Goal: Transaction & Acquisition: Book appointment/travel/reservation

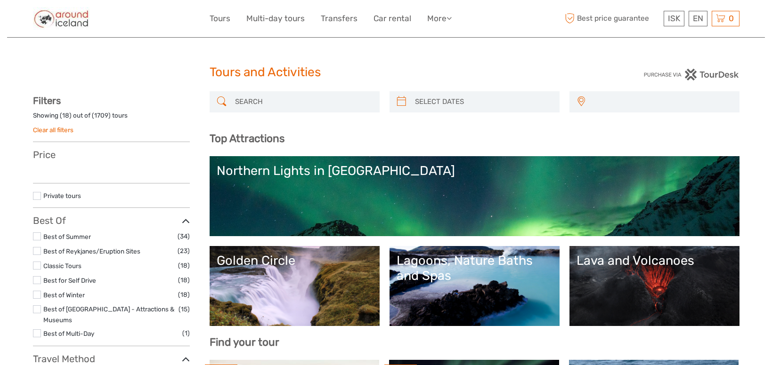
select select
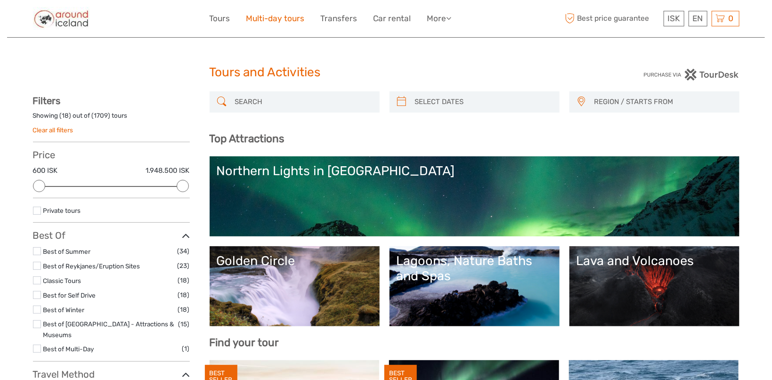
click at [284, 19] on link "Multi-day tours" at bounding box center [275, 19] width 58 height 14
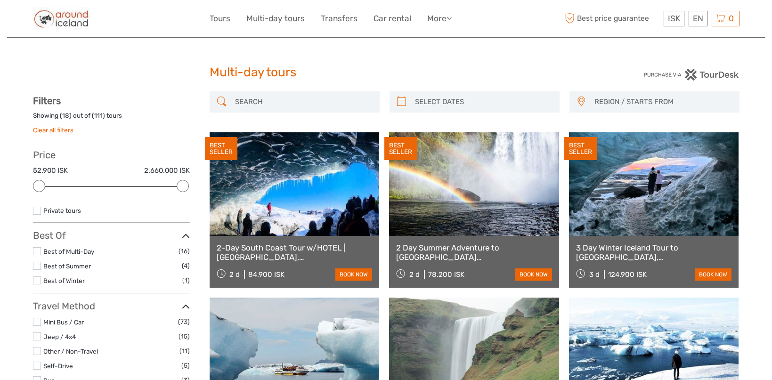
select select
click at [281, 101] on input "search" at bounding box center [303, 102] width 144 height 16
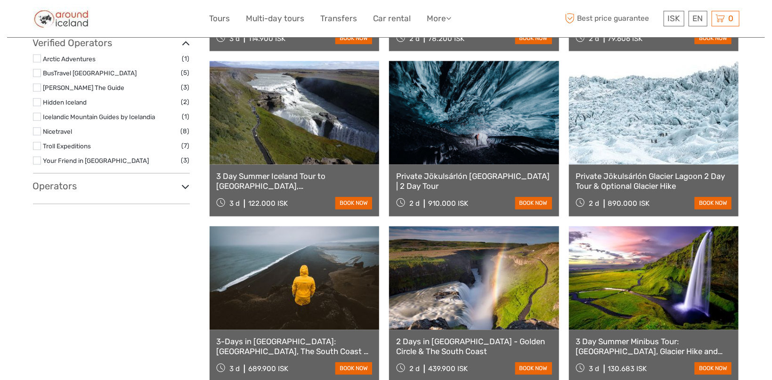
scroll to position [802, 0]
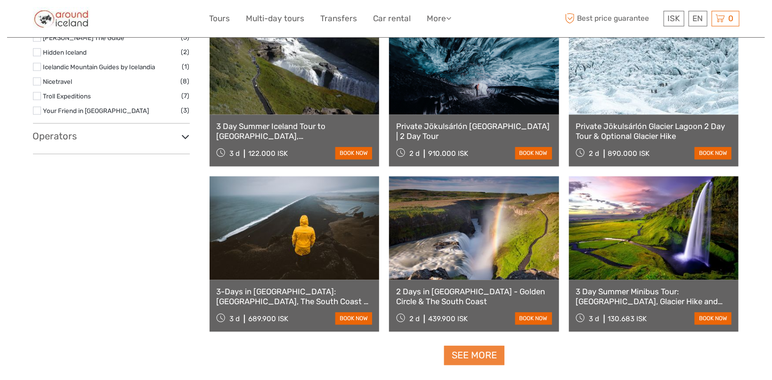
type input "blue lagoon"
click at [468, 359] on link "See more" at bounding box center [474, 355] width 60 height 19
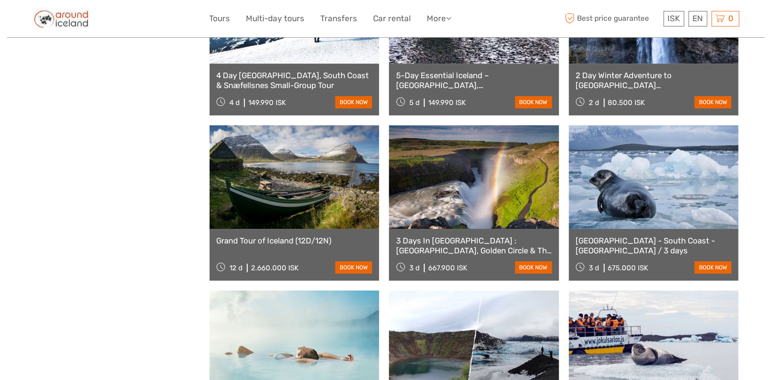
scroll to position [1351, 0]
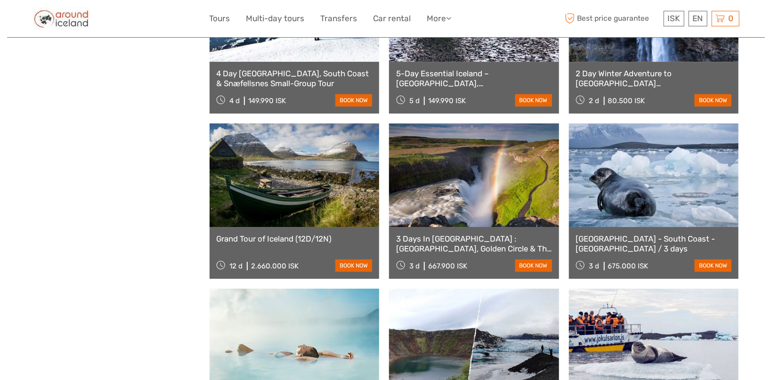
click at [291, 193] on link at bounding box center [295, 175] width 170 height 104
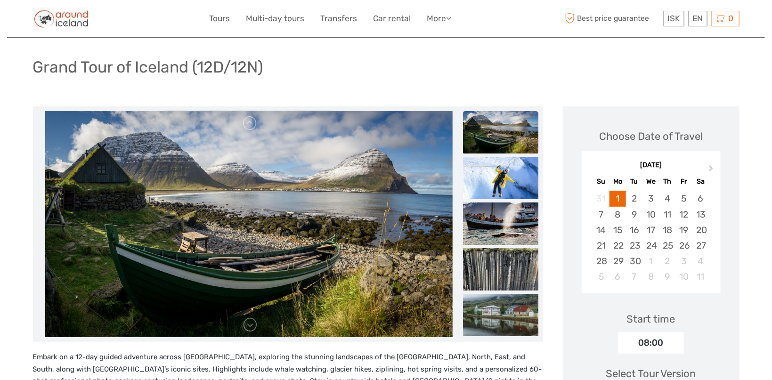
scroll to position [100, 0]
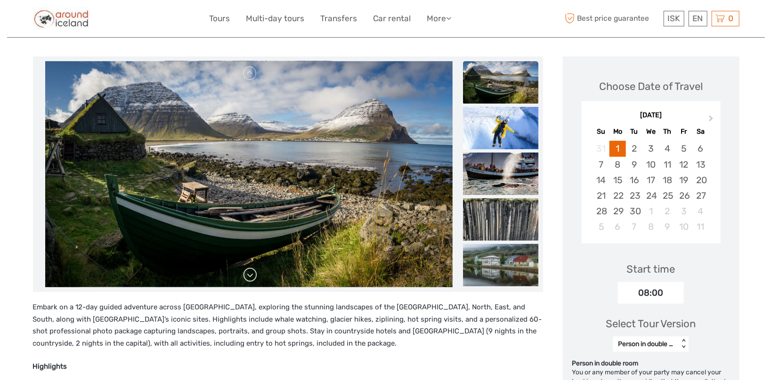
click at [246, 278] on link at bounding box center [250, 275] width 15 height 15
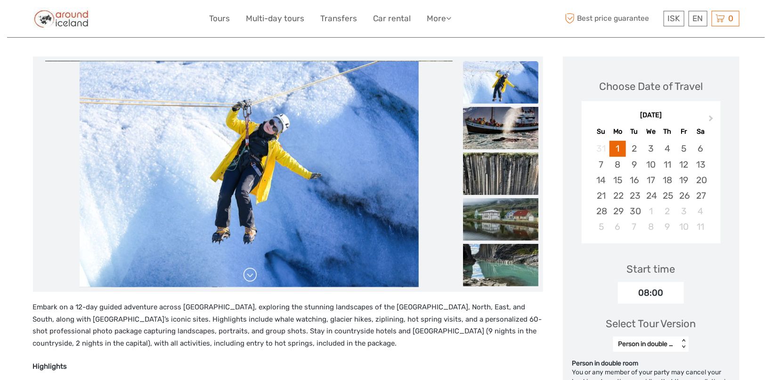
click at [246, 278] on link at bounding box center [250, 275] width 15 height 15
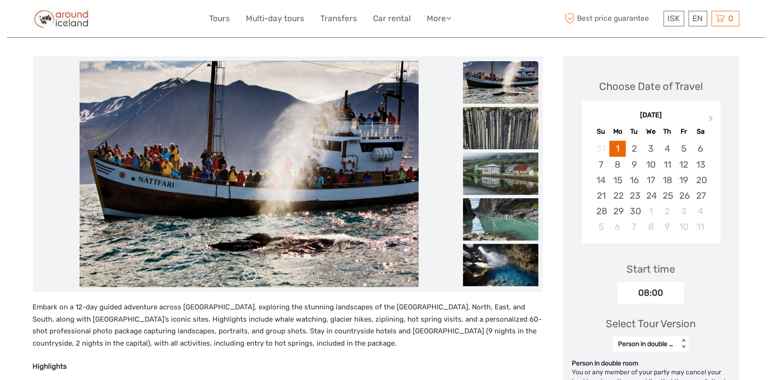
click at [246, 278] on link at bounding box center [250, 275] width 15 height 15
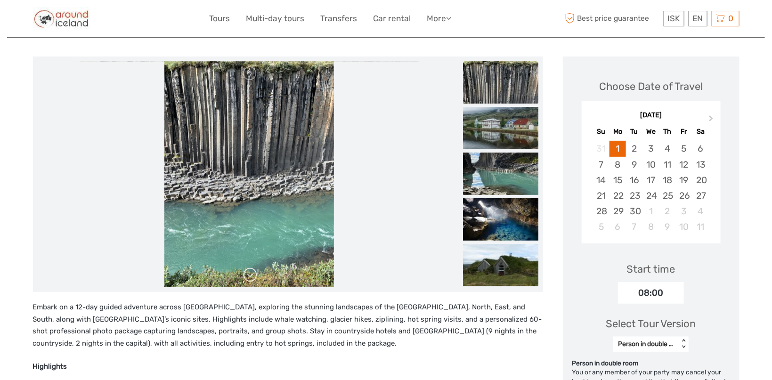
click at [246, 278] on link at bounding box center [250, 275] width 15 height 15
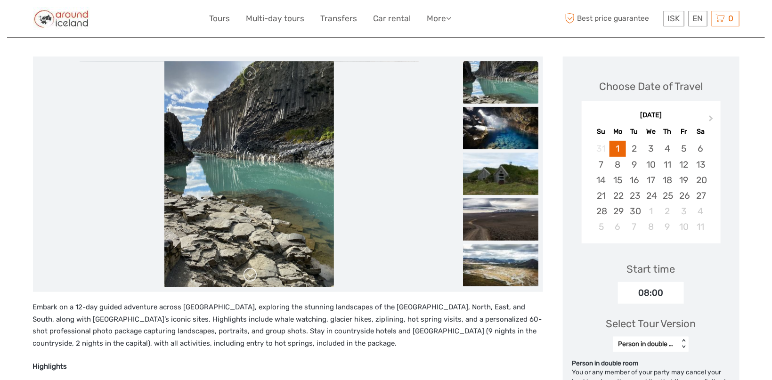
click at [246, 278] on link at bounding box center [250, 275] width 15 height 15
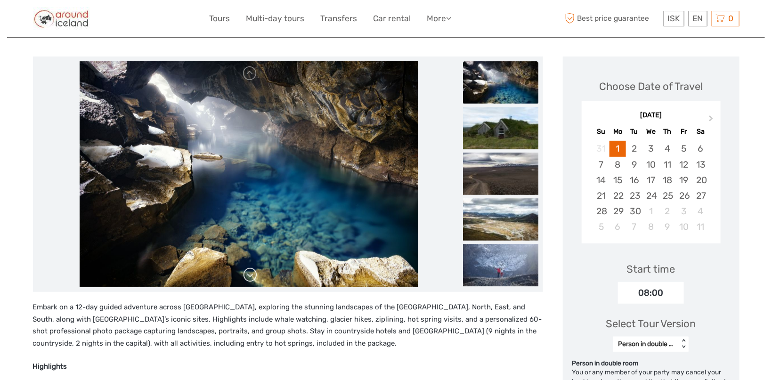
click at [246, 278] on link at bounding box center [250, 275] width 15 height 15
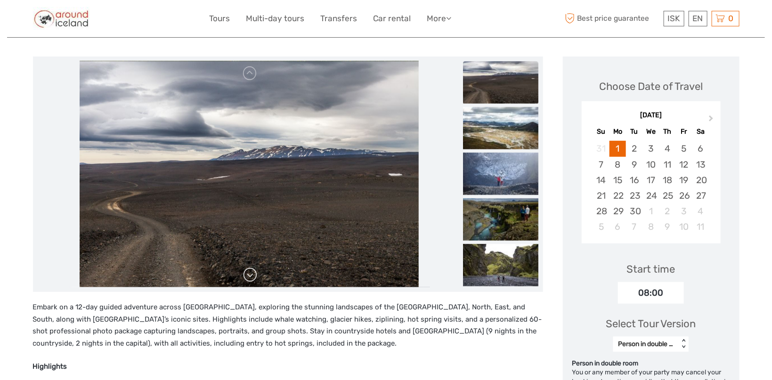
click at [244, 273] on link at bounding box center [250, 275] width 15 height 15
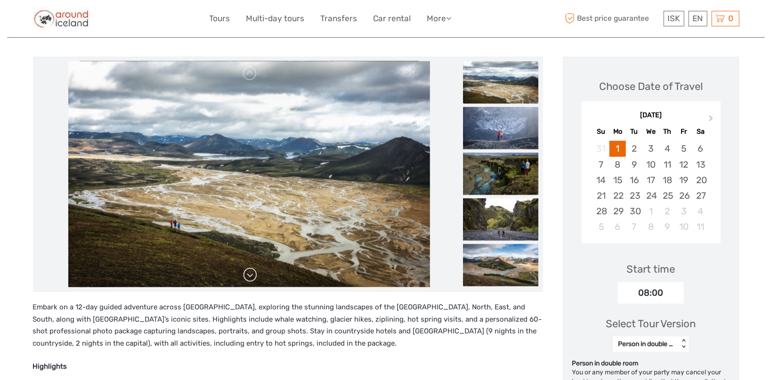
click at [244, 273] on link at bounding box center [250, 275] width 15 height 15
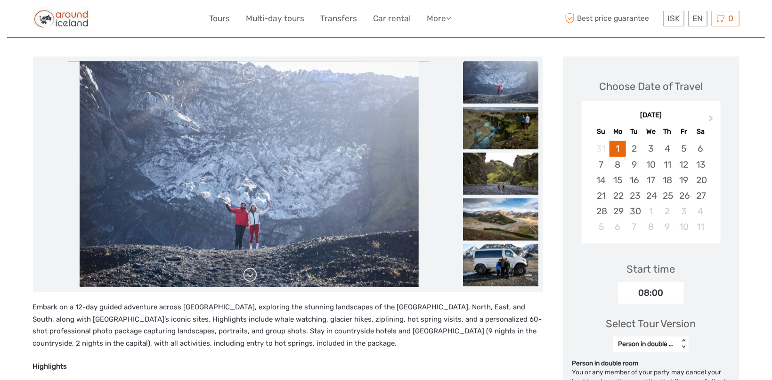
click at [244, 273] on link at bounding box center [250, 275] width 15 height 15
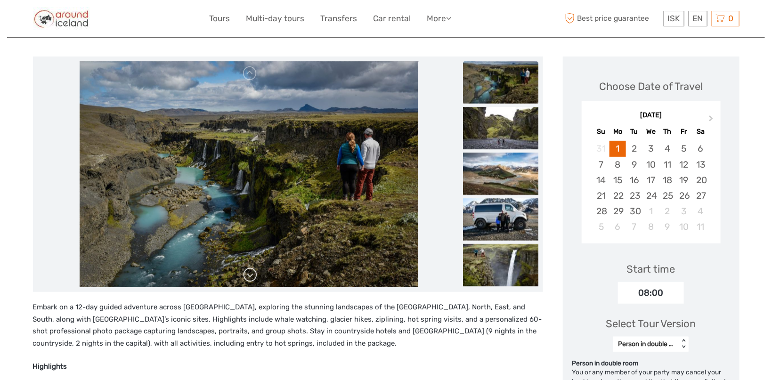
click at [244, 273] on link at bounding box center [250, 275] width 15 height 15
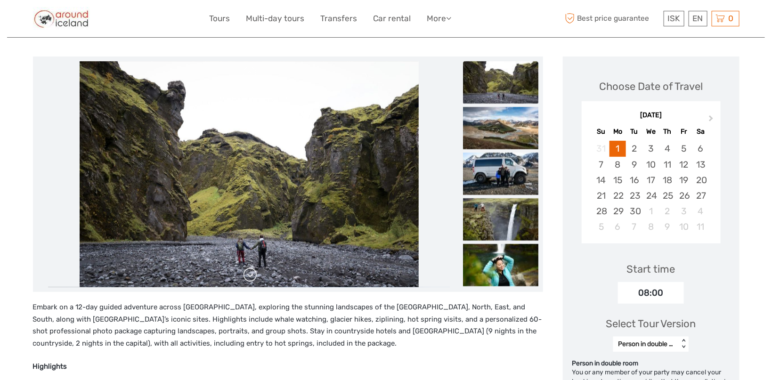
click at [244, 273] on link at bounding box center [250, 275] width 15 height 15
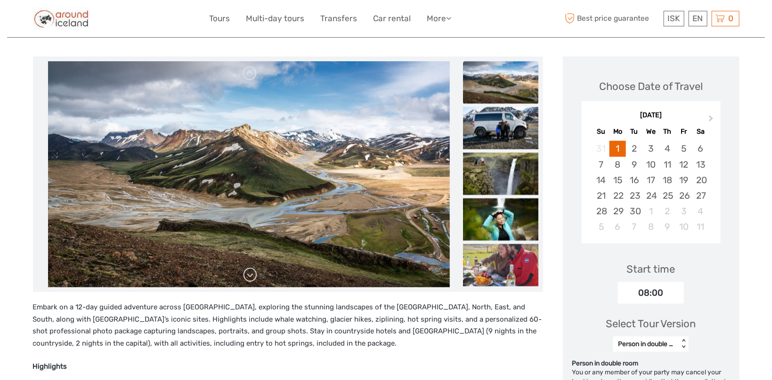
click at [244, 273] on link at bounding box center [250, 275] width 15 height 15
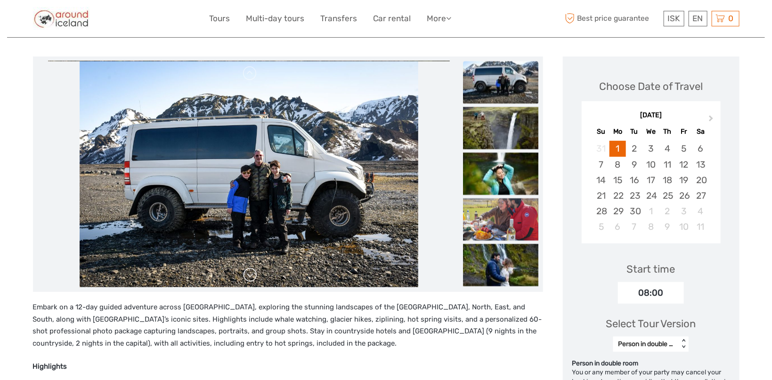
click at [244, 273] on link at bounding box center [250, 275] width 15 height 15
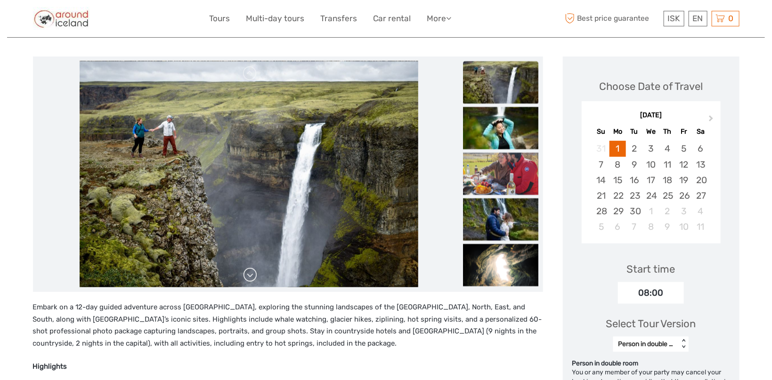
click at [244, 273] on link at bounding box center [250, 275] width 15 height 15
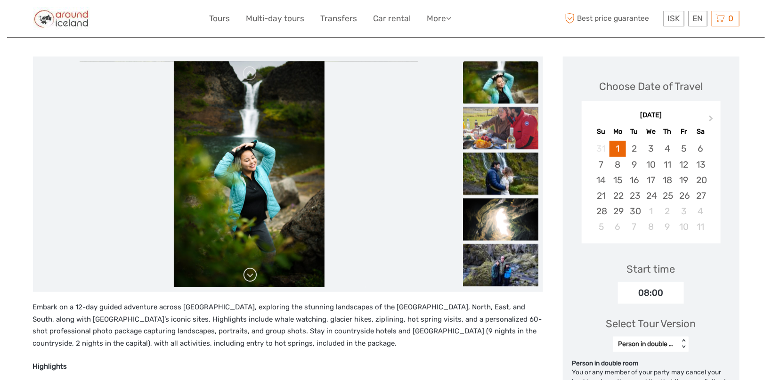
click at [244, 273] on link at bounding box center [250, 275] width 15 height 15
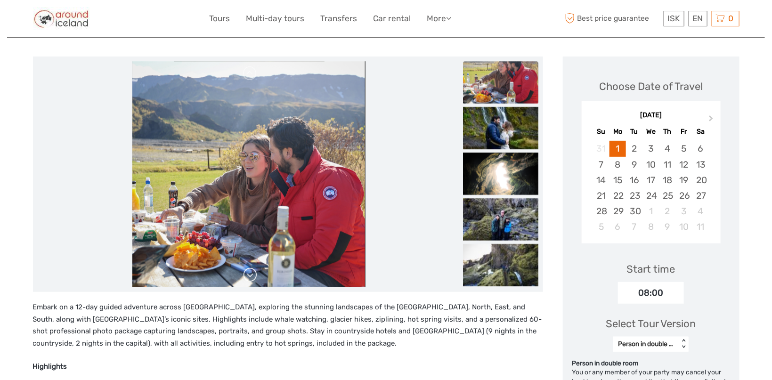
click at [244, 273] on link at bounding box center [250, 275] width 15 height 15
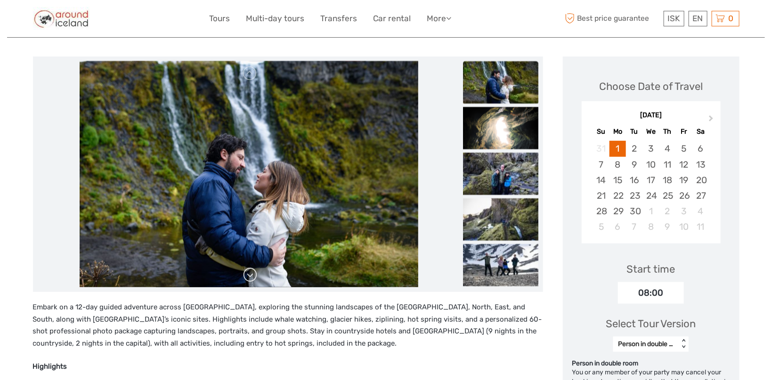
click at [244, 273] on link at bounding box center [250, 275] width 15 height 15
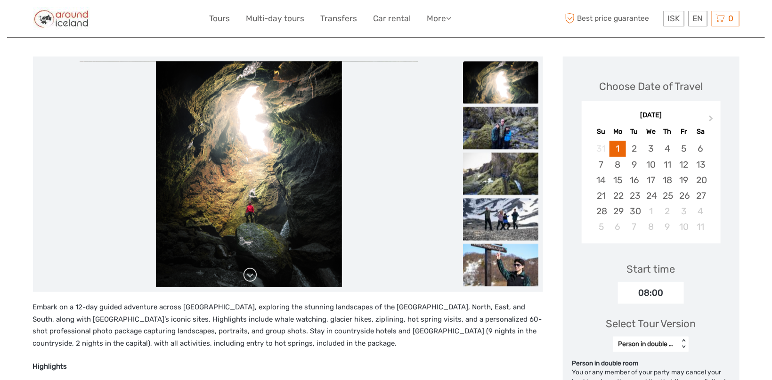
click at [244, 273] on link at bounding box center [250, 275] width 15 height 15
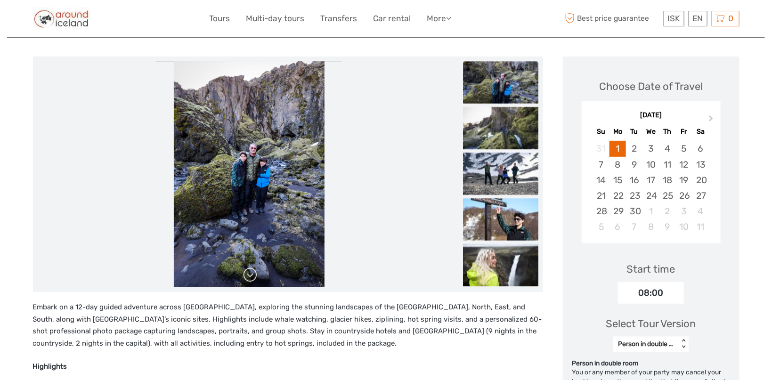
click at [244, 273] on link at bounding box center [250, 275] width 15 height 15
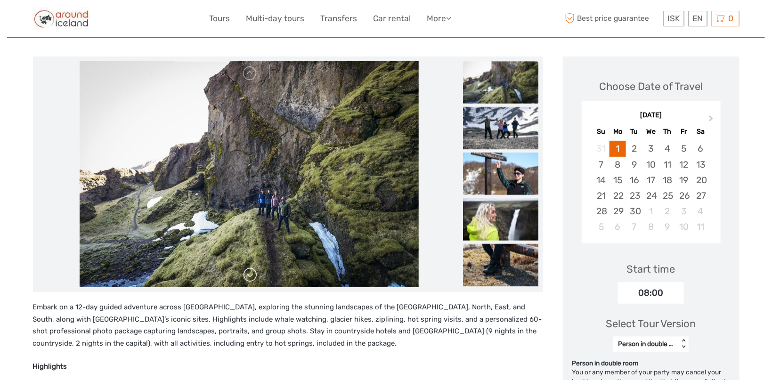
click at [244, 273] on link at bounding box center [250, 275] width 15 height 15
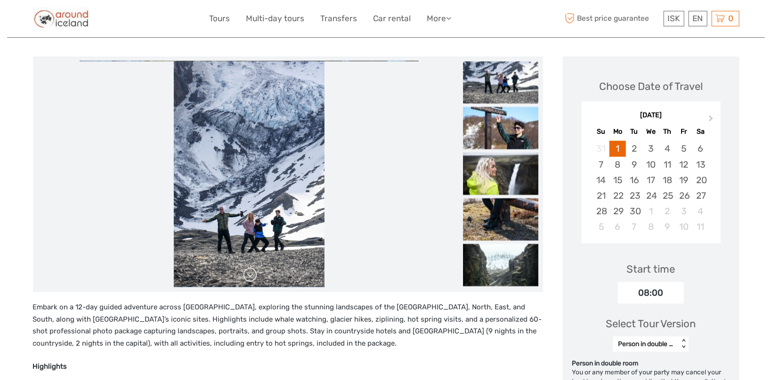
click at [244, 273] on link at bounding box center [250, 275] width 15 height 15
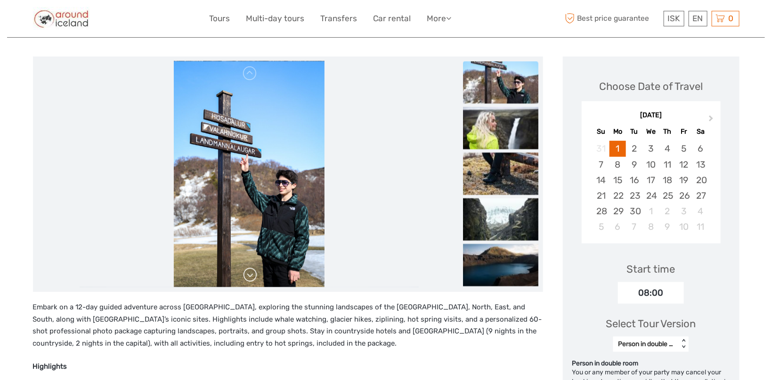
click at [244, 273] on link at bounding box center [250, 275] width 15 height 15
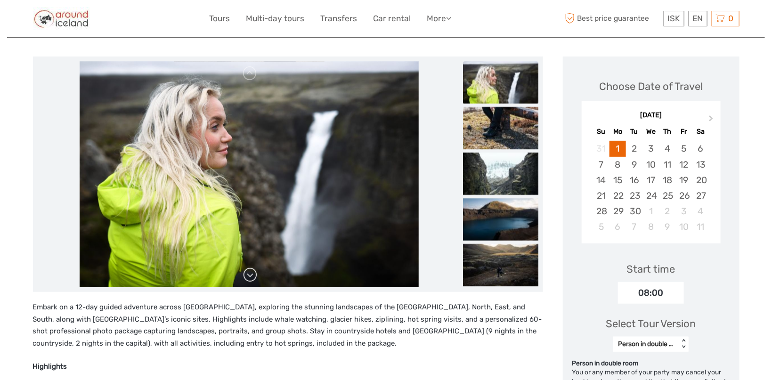
click at [244, 273] on link at bounding box center [250, 275] width 15 height 15
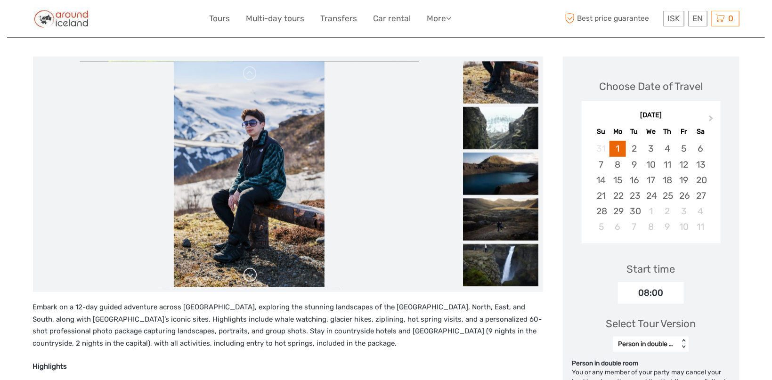
click at [244, 273] on link at bounding box center [250, 275] width 15 height 15
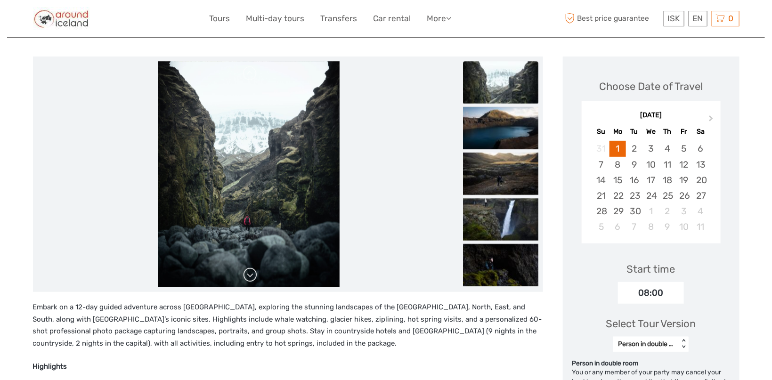
click at [244, 273] on link at bounding box center [250, 275] width 15 height 15
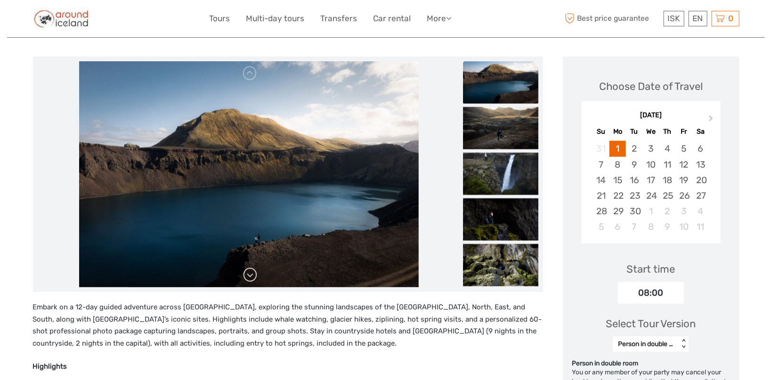
click at [244, 273] on link at bounding box center [250, 275] width 15 height 15
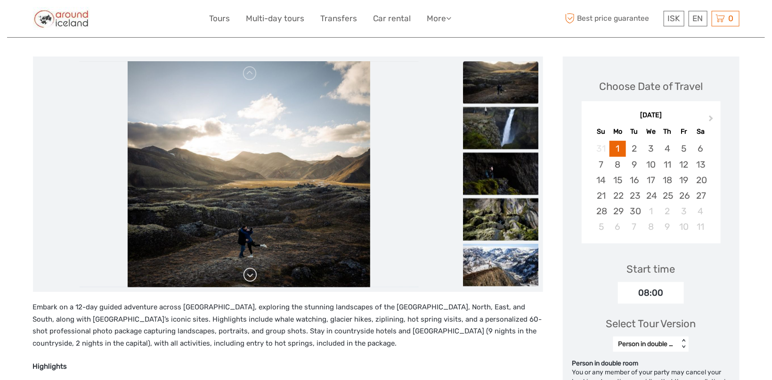
click at [244, 273] on link at bounding box center [250, 275] width 15 height 15
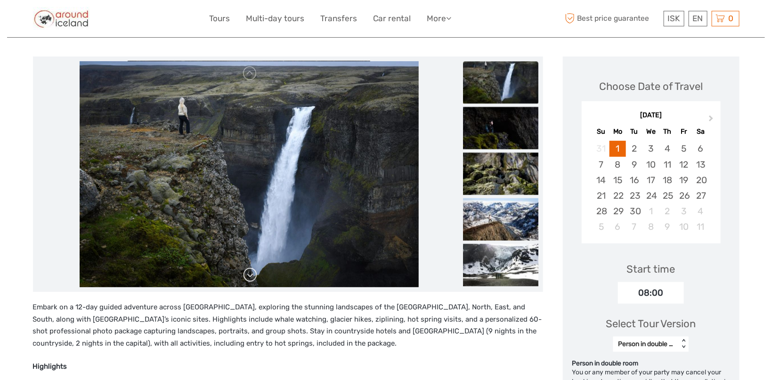
click at [244, 273] on link at bounding box center [250, 275] width 15 height 15
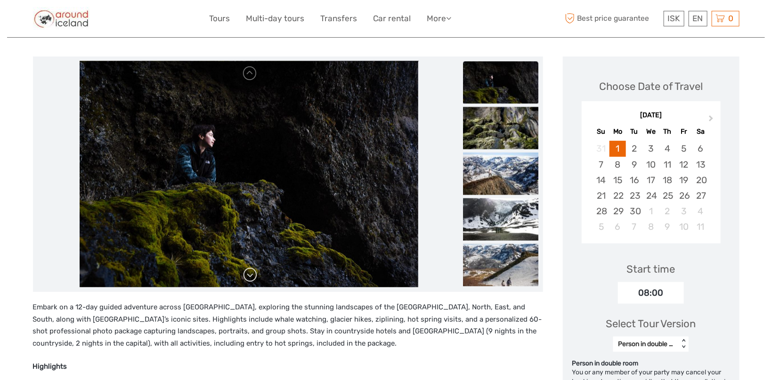
click at [244, 273] on link at bounding box center [250, 275] width 15 height 15
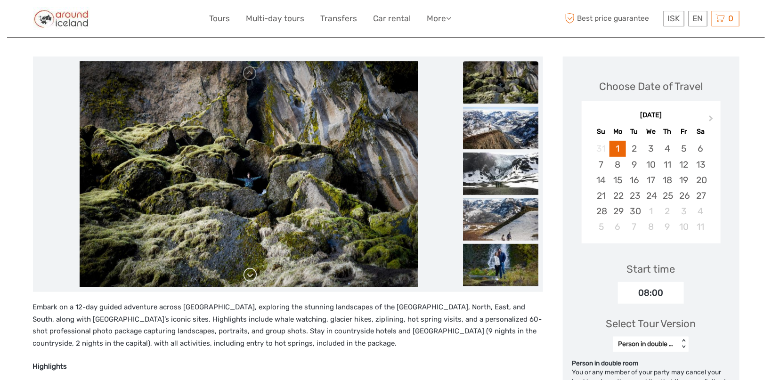
click at [244, 273] on link at bounding box center [250, 275] width 15 height 15
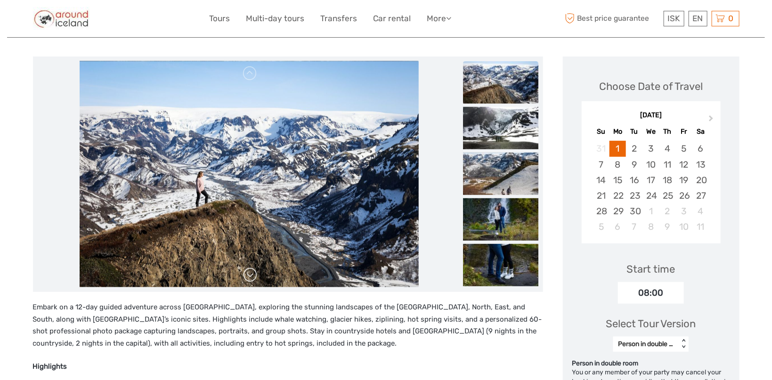
click at [248, 273] on link at bounding box center [250, 275] width 15 height 15
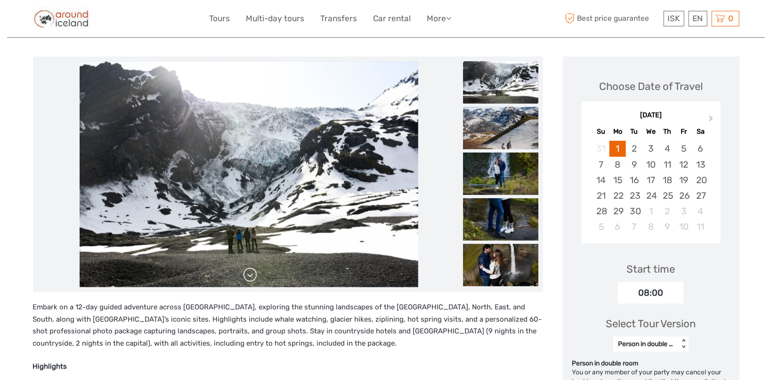
click at [248, 273] on link at bounding box center [250, 275] width 15 height 15
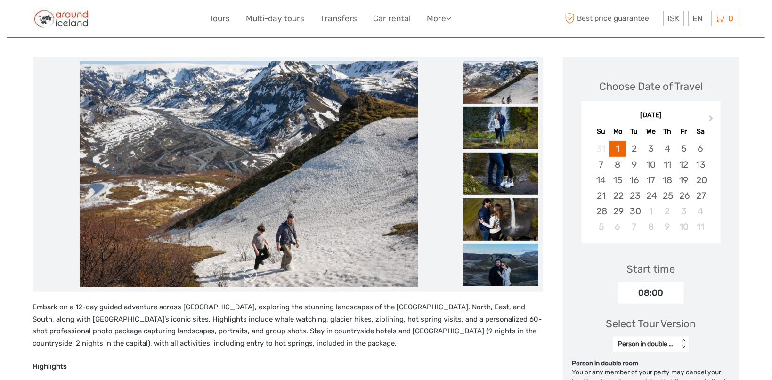
click at [248, 273] on link at bounding box center [250, 275] width 15 height 15
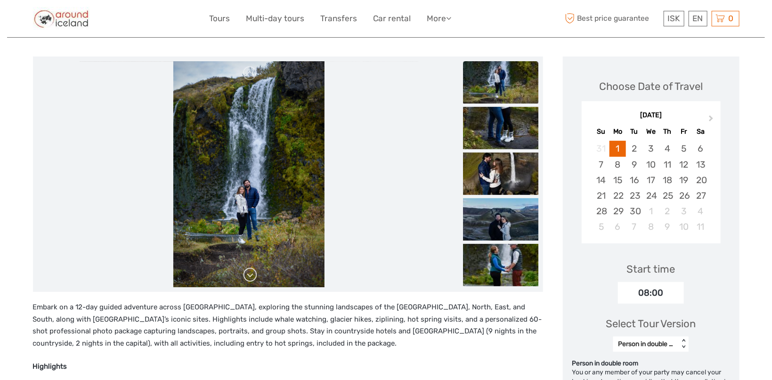
click at [248, 273] on link at bounding box center [250, 275] width 15 height 15
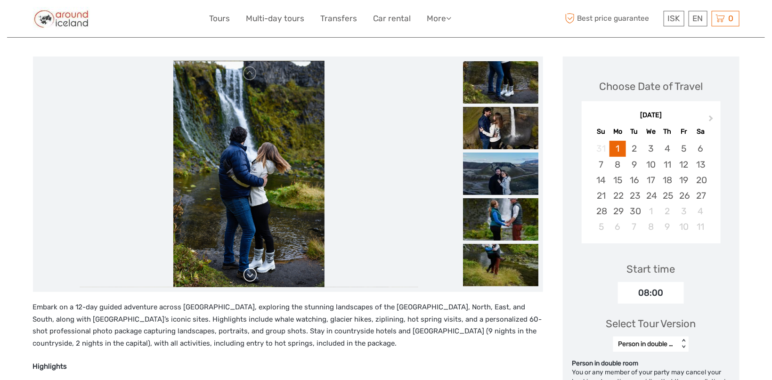
click at [248, 273] on link at bounding box center [250, 275] width 15 height 15
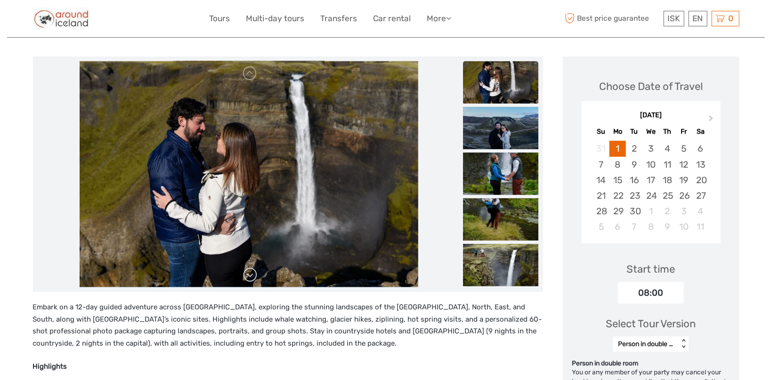
click at [248, 273] on link at bounding box center [250, 275] width 15 height 15
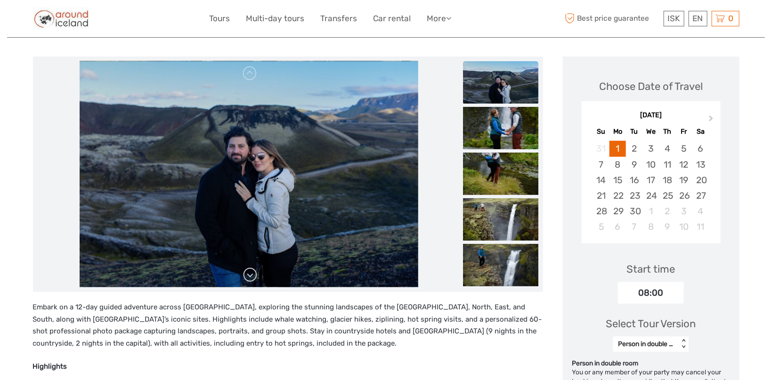
click at [248, 273] on link at bounding box center [250, 275] width 15 height 15
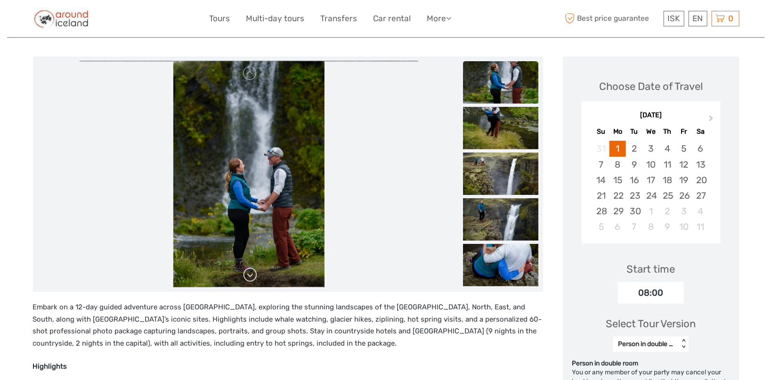
click at [248, 273] on link at bounding box center [250, 275] width 15 height 15
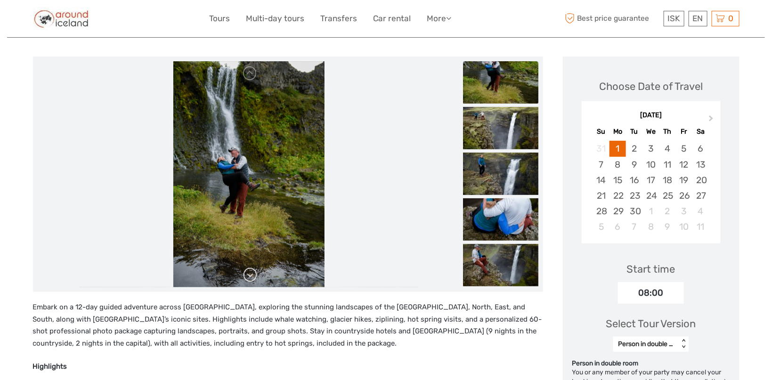
click at [248, 273] on link at bounding box center [250, 275] width 15 height 15
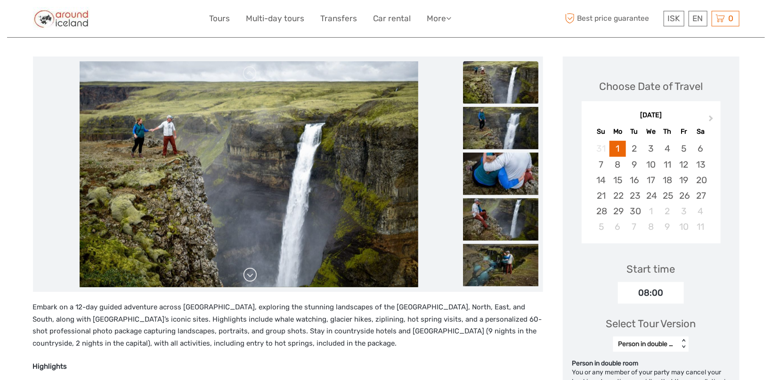
click at [248, 273] on link at bounding box center [250, 275] width 15 height 15
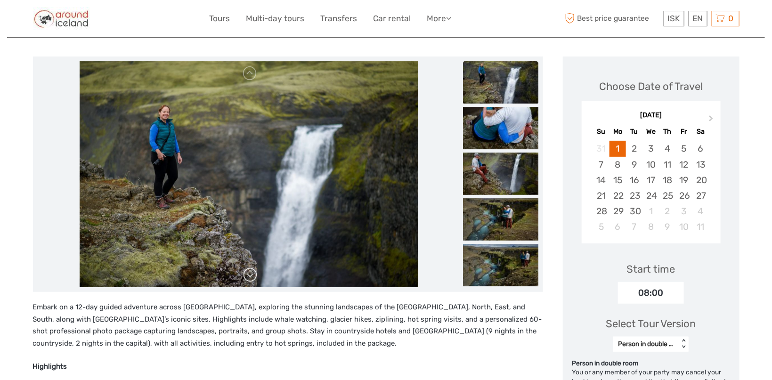
click at [248, 273] on link at bounding box center [250, 275] width 15 height 15
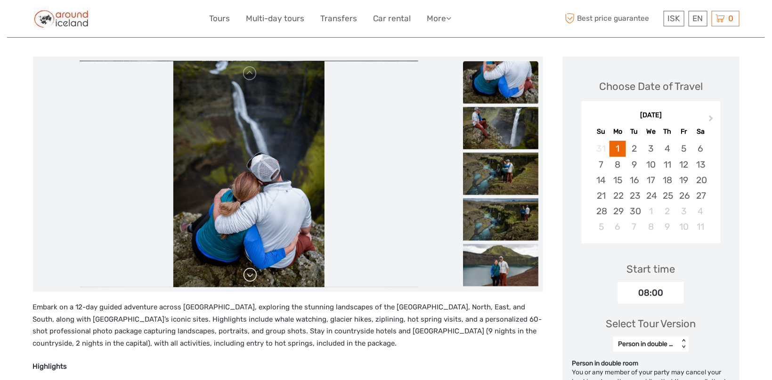
click at [248, 273] on link at bounding box center [250, 275] width 15 height 15
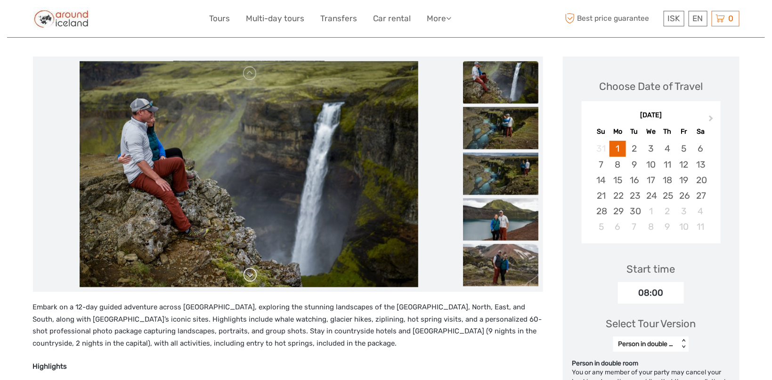
click at [248, 273] on link at bounding box center [250, 275] width 15 height 15
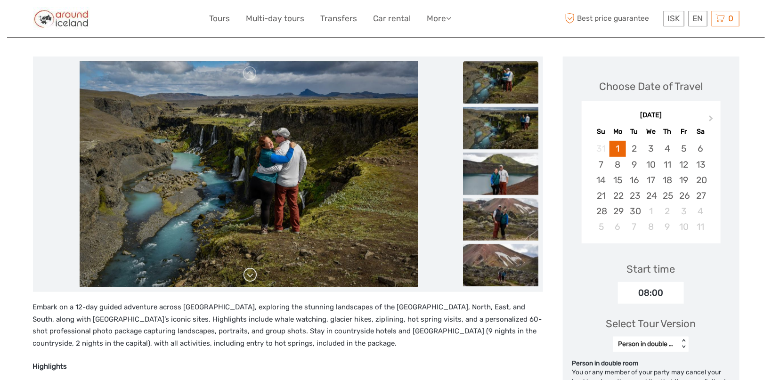
click at [248, 273] on link at bounding box center [250, 275] width 15 height 15
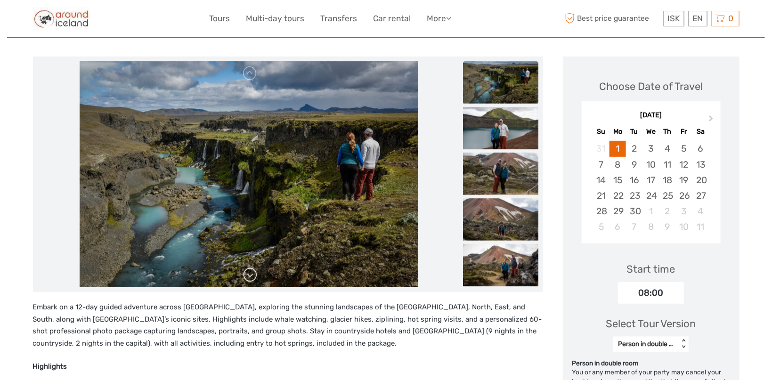
click at [248, 273] on link at bounding box center [250, 275] width 15 height 15
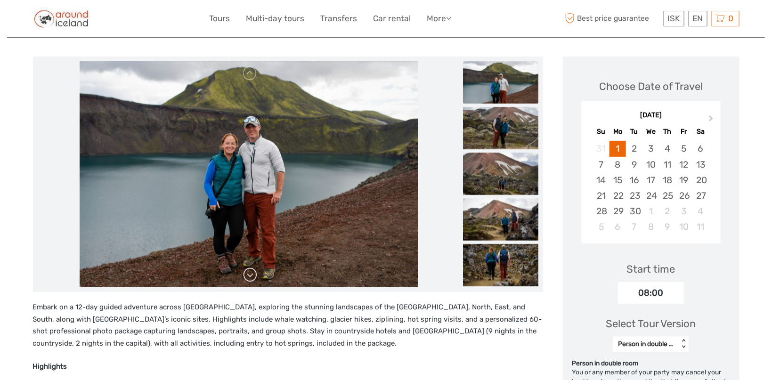
click at [248, 273] on link at bounding box center [250, 275] width 15 height 15
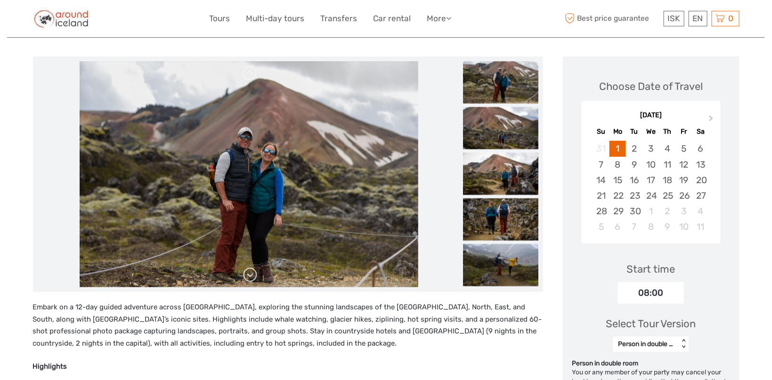
click at [248, 273] on link at bounding box center [250, 275] width 15 height 15
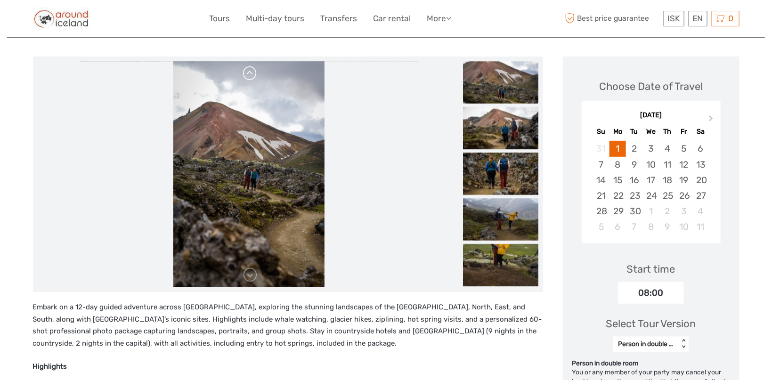
click at [252, 80] on link at bounding box center [250, 73] width 15 height 15
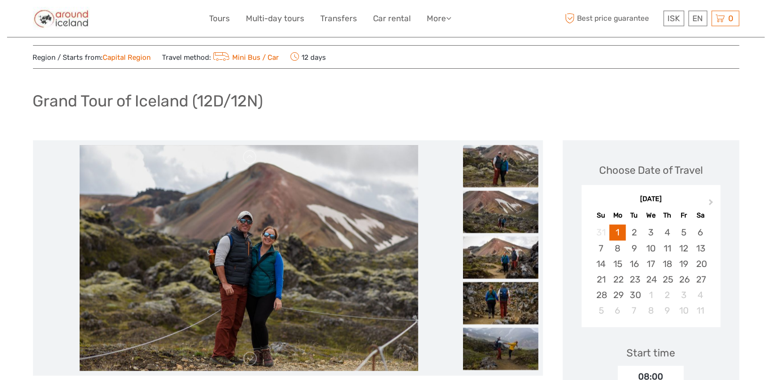
scroll to position [0, 0]
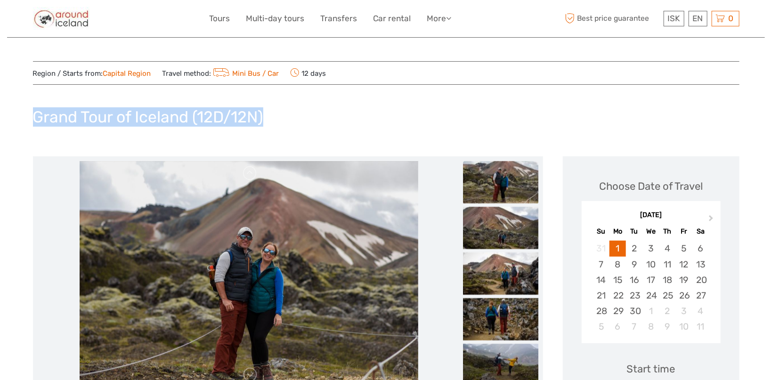
drag, startPoint x: 34, startPoint y: 117, endPoint x: 269, endPoint y: 120, distance: 235.0
click at [269, 120] on div "Grand Tour of Iceland (12D/12N)" at bounding box center [386, 121] width 706 height 34
copy h1 "Grand Tour of Iceland (12D/12N)"
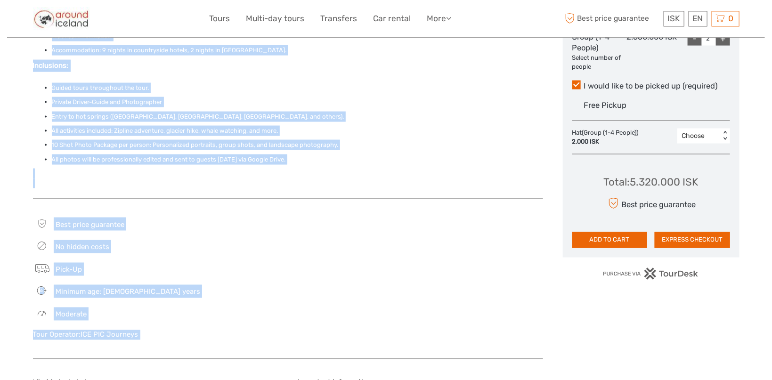
scroll to position [581, 0]
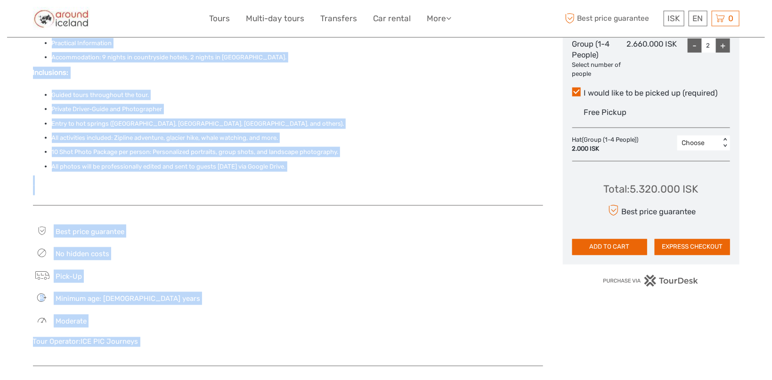
drag, startPoint x: 33, startPoint y: 109, endPoint x: 340, endPoint y: 147, distance: 309.0
click at [340, 147] on div "Embark on a 12-day guided adventure across Iceland, exploring the stunning land…" at bounding box center [288, 7] width 510 height 375
copy div "Embark on a 12-day guided adventure across Iceland, exploring the stunning land…"
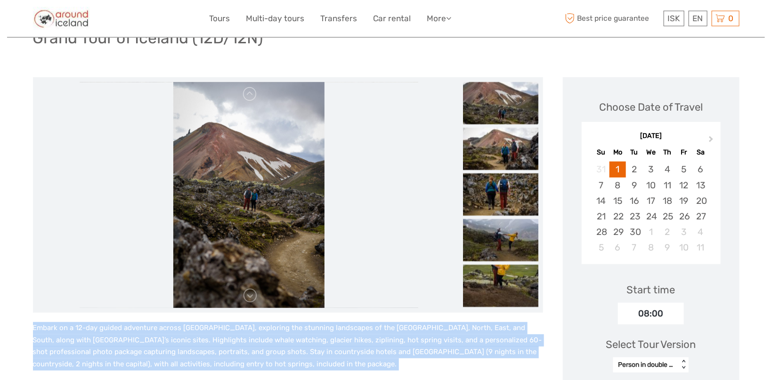
scroll to position [132, 0]
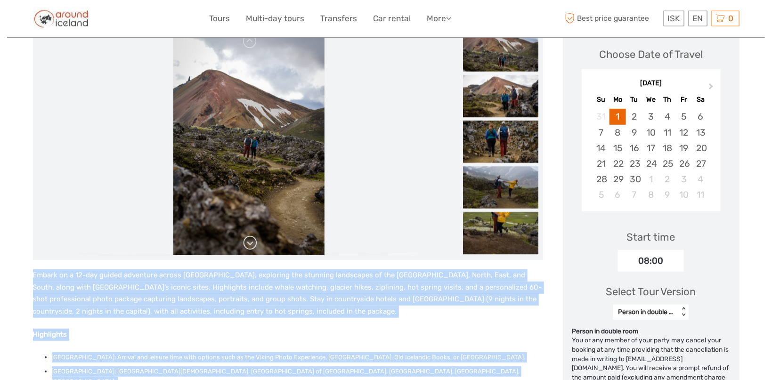
click at [248, 242] on link at bounding box center [250, 242] width 15 height 15
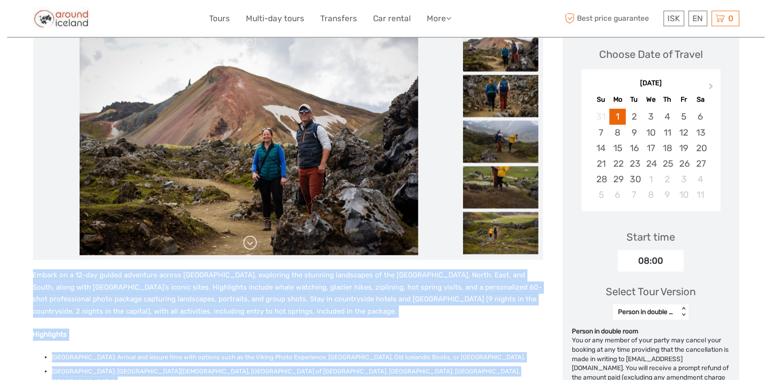
click at [248, 242] on link at bounding box center [250, 242] width 15 height 15
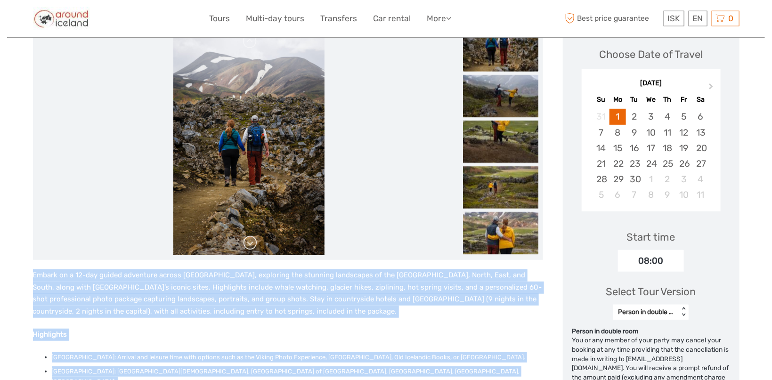
click at [248, 242] on link at bounding box center [250, 242] width 15 height 15
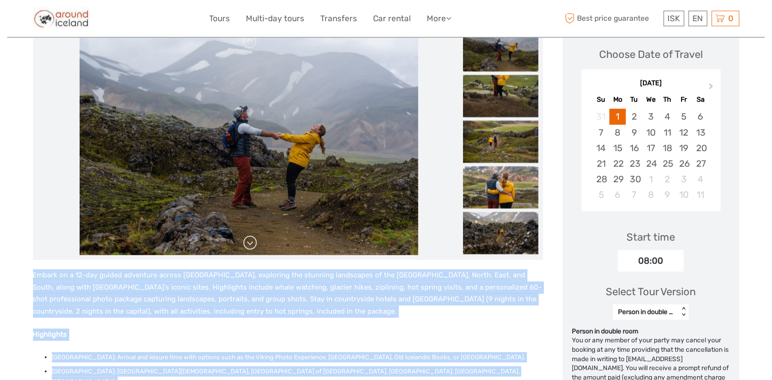
click at [251, 244] on link at bounding box center [250, 242] width 15 height 15
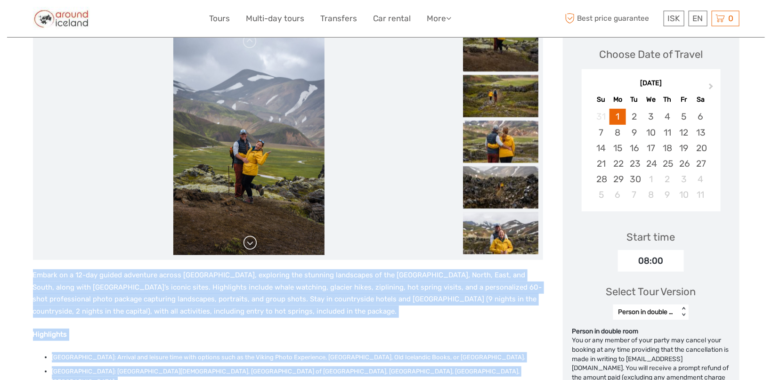
click at [248, 243] on link at bounding box center [250, 242] width 15 height 15
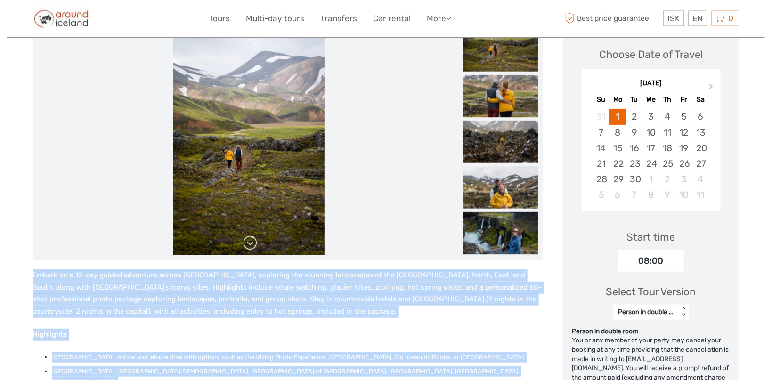
click at [250, 245] on link at bounding box center [250, 242] width 15 height 15
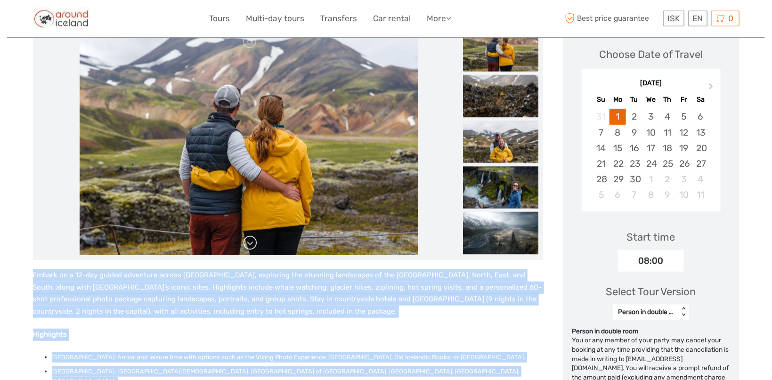
click at [250, 245] on link at bounding box center [250, 242] width 15 height 15
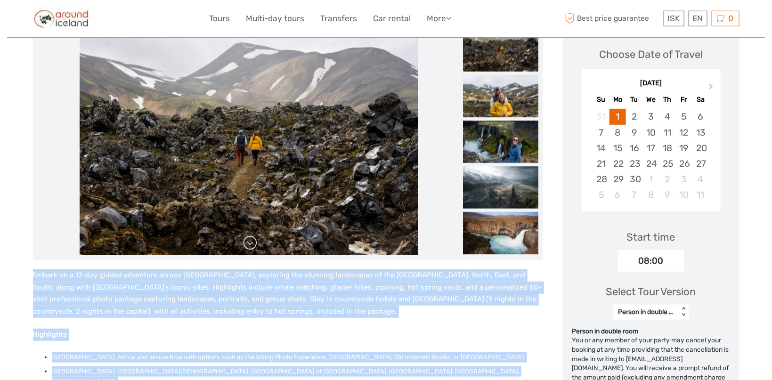
click at [250, 245] on link at bounding box center [250, 242] width 15 height 15
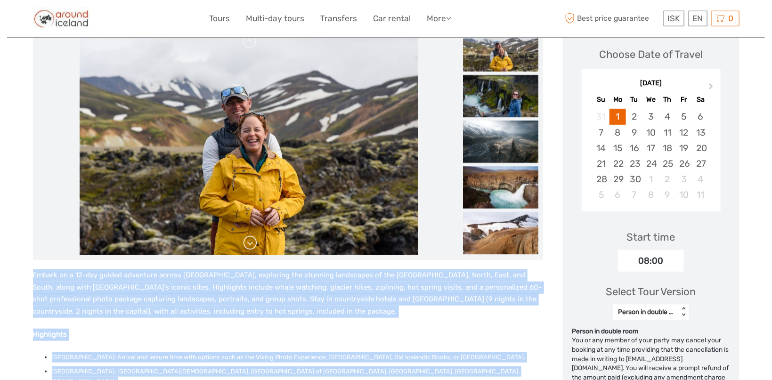
click at [250, 245] on link at bounding box center [250, 242] width 15 height 15
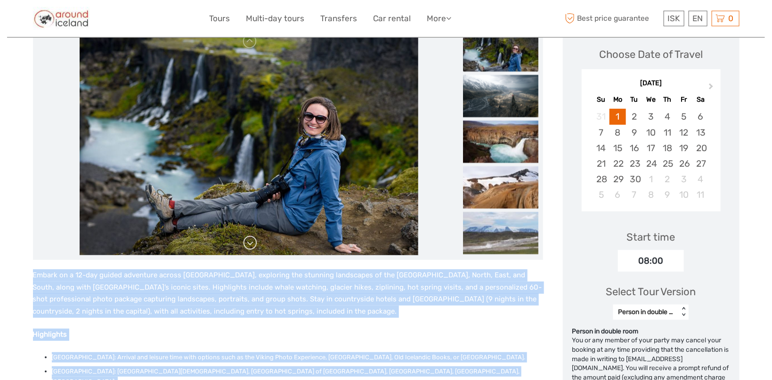
click at [252, 242] on link at bounding box center [250, 242] width 15 height 15
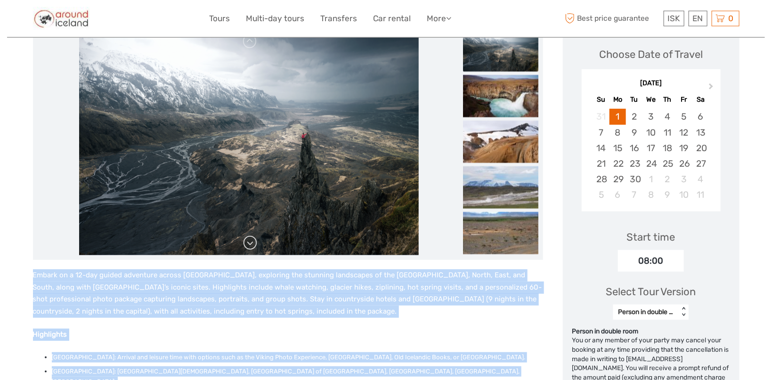
click at [253, 243] on link at bounding box center [250, 242] width 15 height 15
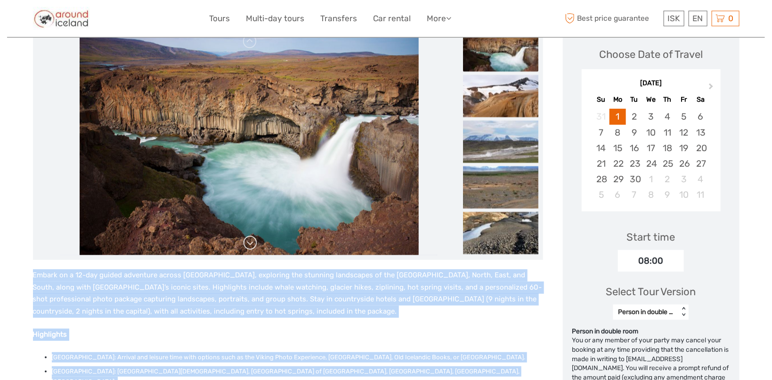
click at [253, 242] on link at bounding box center [250, 242] width 15 height 15
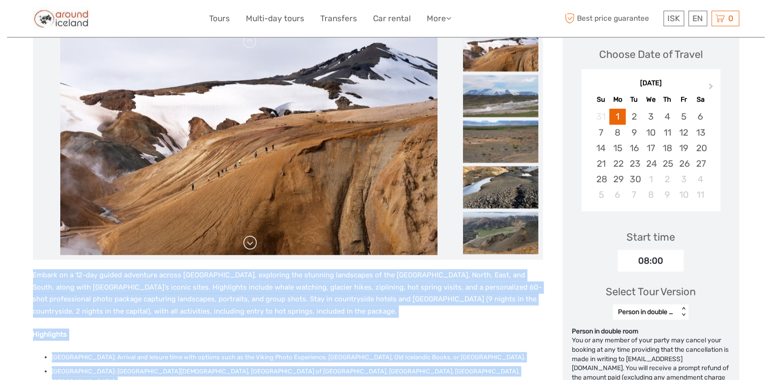
click at [247, 245] on link at bounding box center [250, 242] width 15 height 15
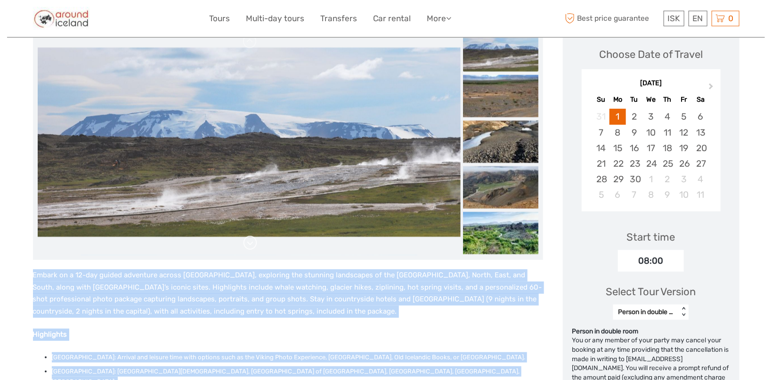
click at [250, 245] on link at bounding box center [250, 242] width 15 height 15
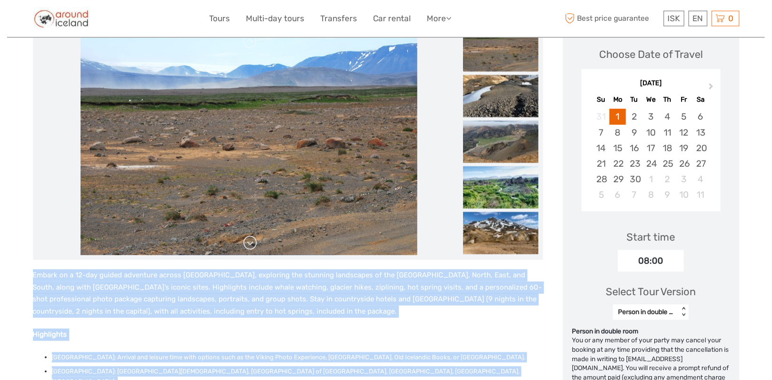
click at [250, 245] on link at bounding box center [250, 242] width 15 height 15
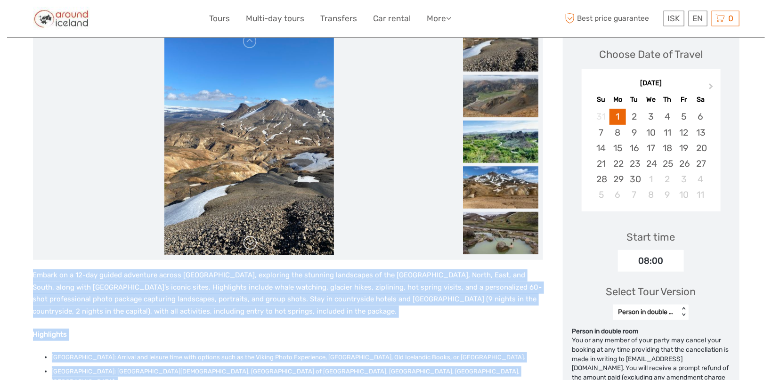
click at [250, 245] on link at bounding box center [250, 242] width 15 height 15
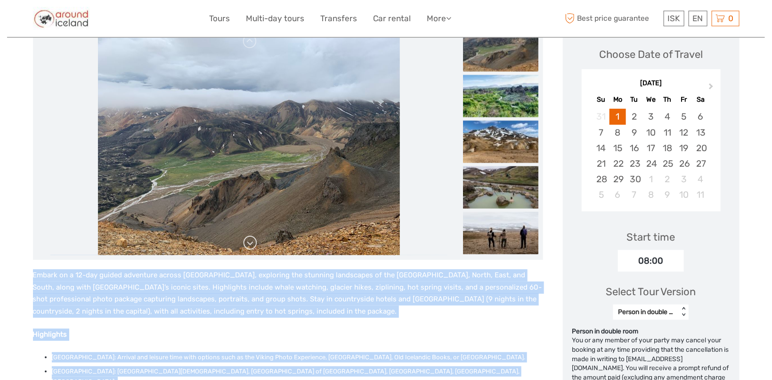
click at [250, 245] on link at bounding box center [250, 242] width 15 height 15
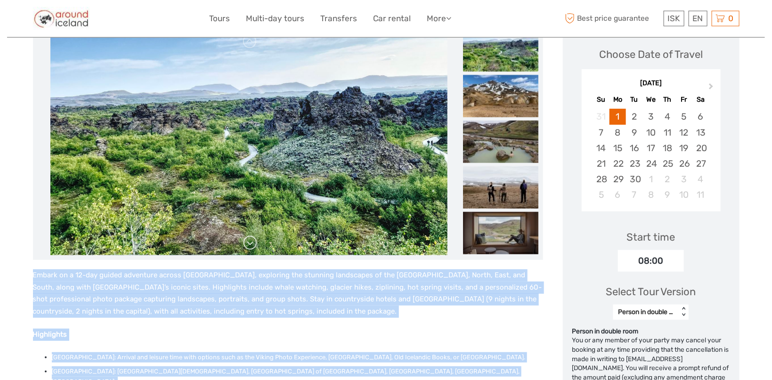
click at [250, 245] on link at bounding box center [250, 242] width 15 height 15
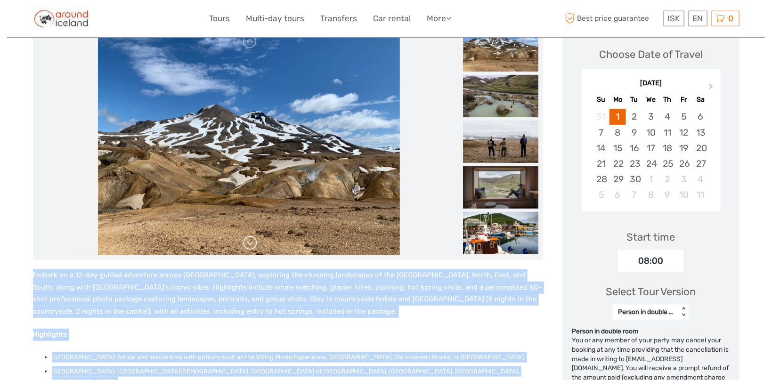
click at [250, 245] on link at bounding box center [250, 242] width 15 height 15
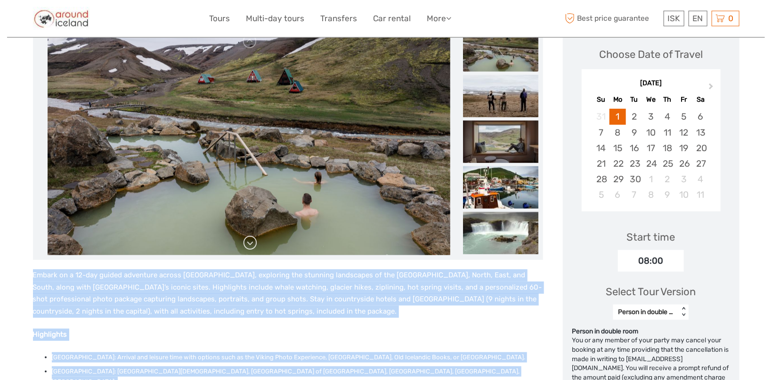
click at [249, 243] on link at bounding box center [250, 242] width 15 height 15
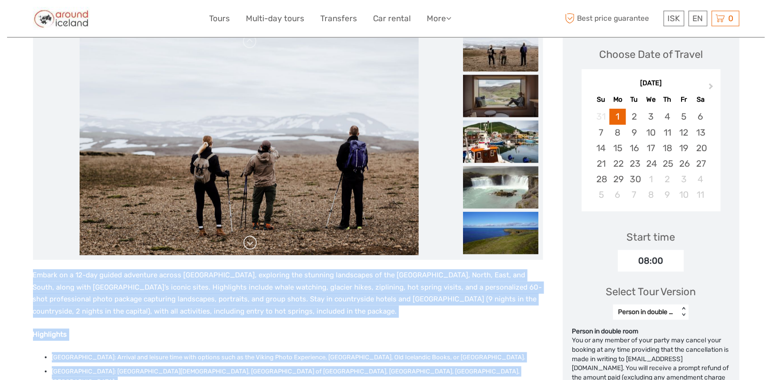
click at [249, 243] on link at bounding box center [250, 242] width 15 height 15
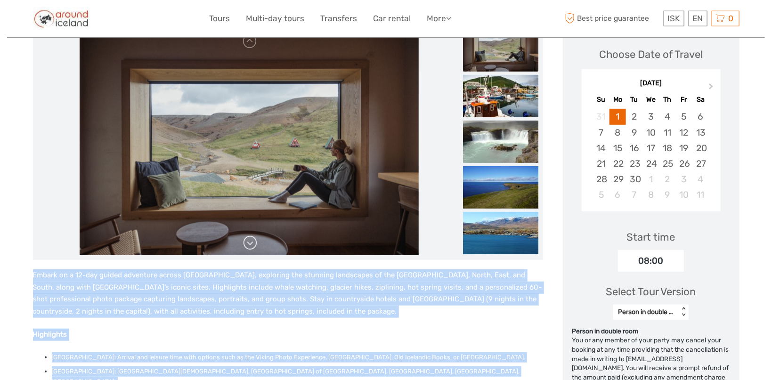
click at [249, 240] on link at bounding box center [250, 242] width 15 height 15
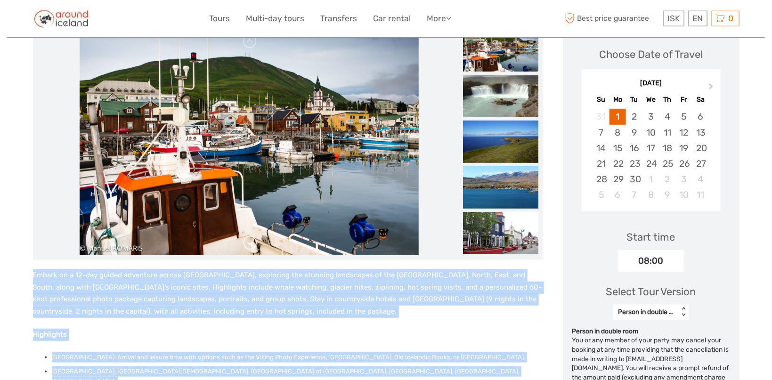
click at [252, 241] on link at bounding box center [250, 242] width 15 height 15
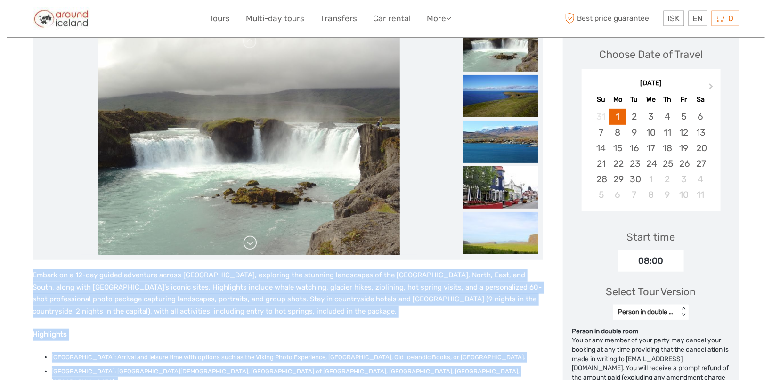
click at [248, 242] on link at bounding box center [250, 242] width 15 height 15
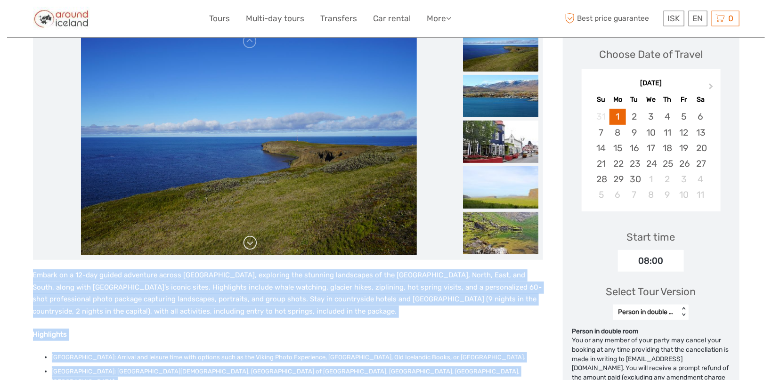
click at [246, 247] on link at bounding box center [250, 242] width 15 height 15
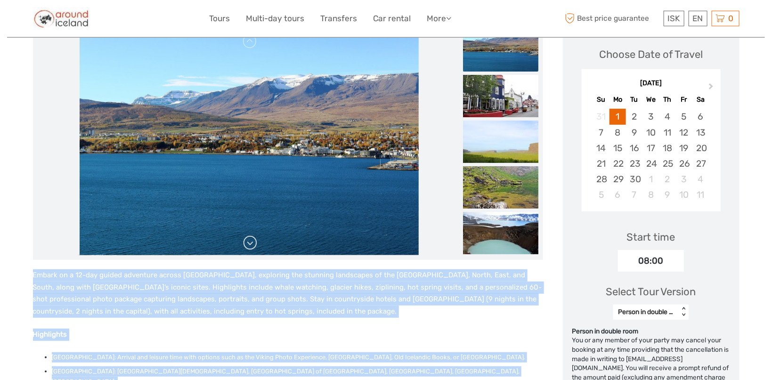
click at [247, 245] on link at bounding box center [250, 242] width 15 height 15
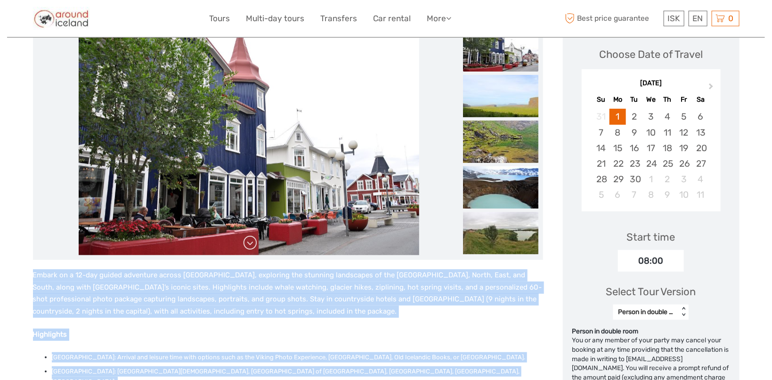
click at [247, 245] on link at bounding box center [250, 242] width 15 height 15
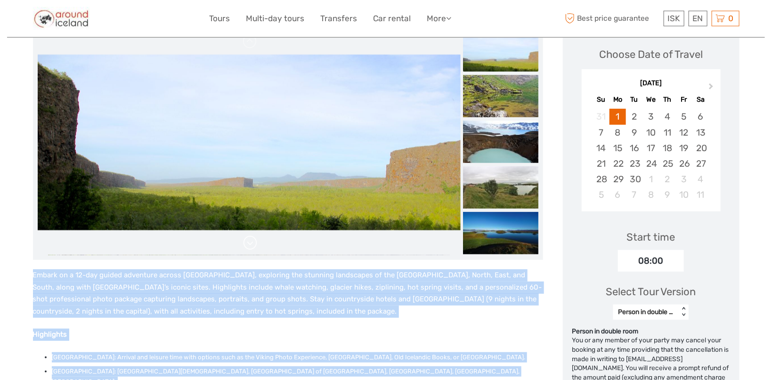
click at [250, 236] on link at bounding box center [250, 242] width 15 height 15
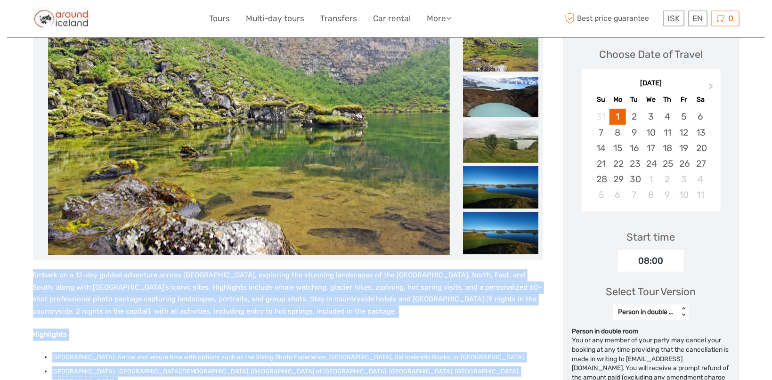
click at [259, 244] on img at bounding box center [249, 142] width 402 height 226
click at [254, 245] on link at bounding box center [250, 242] width 15 height 15
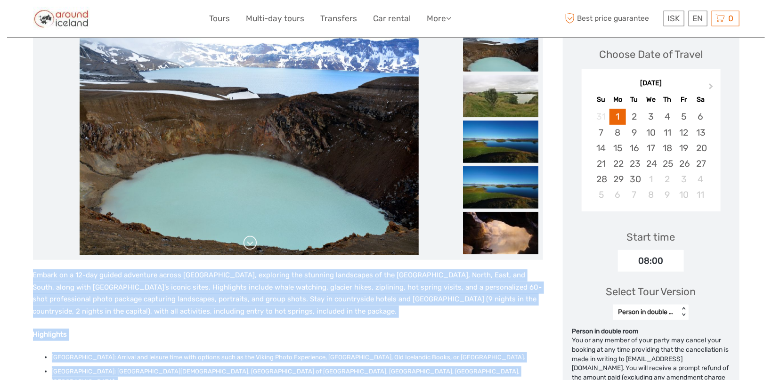
click at [254, 245] on link at bounding box center [250, 242] width 15 height 15
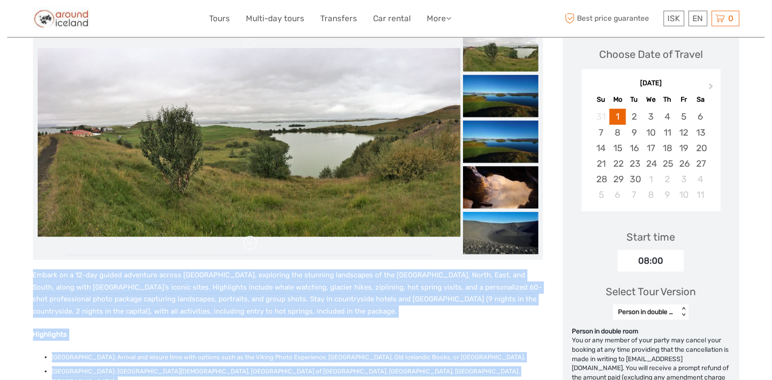
click at [254, 245] on link at bounding box center [250, 242] width 15 height 15
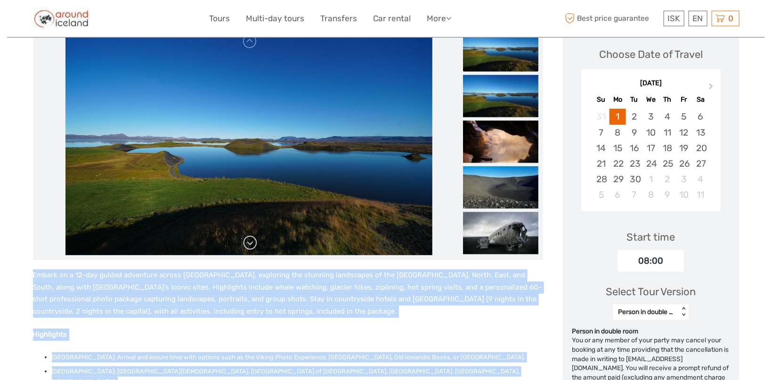
click at [249, 240] on link at bounding box center [250, 242] width 15 height 15
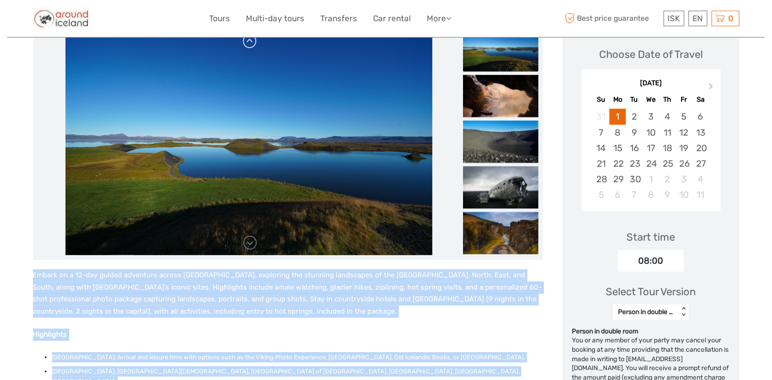
click at [247, 44] on link at bounding box center [250, 41] width 15 height 15
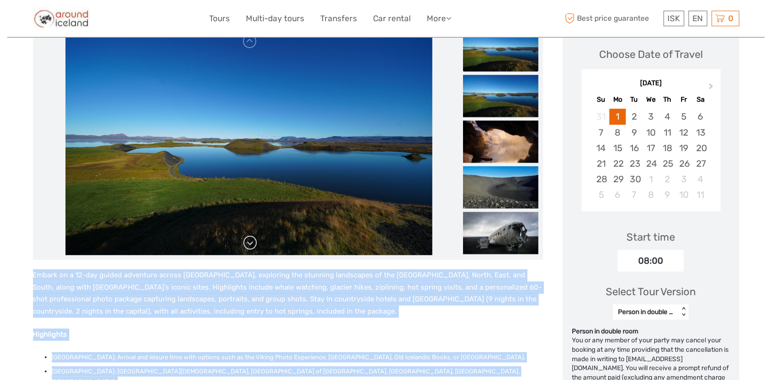
click at [247, 245] on link at bounding box center [250, 242] width 15 height 15
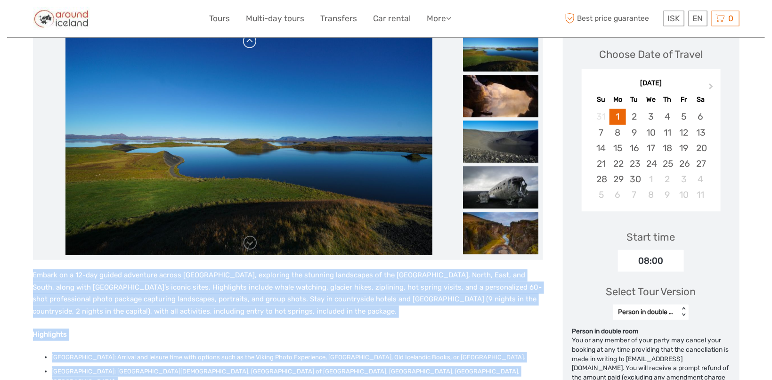
click at [251, 44] on link at bounding box center [250, 41] width 15 height 15
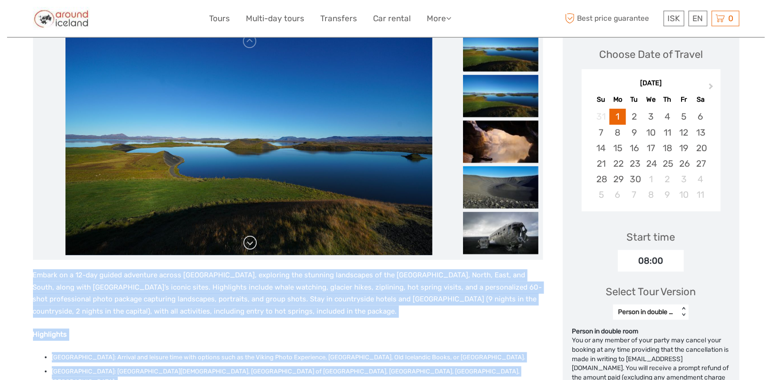
click at [245, 244] on link at bounding box center [250, 242] width 15 height 15
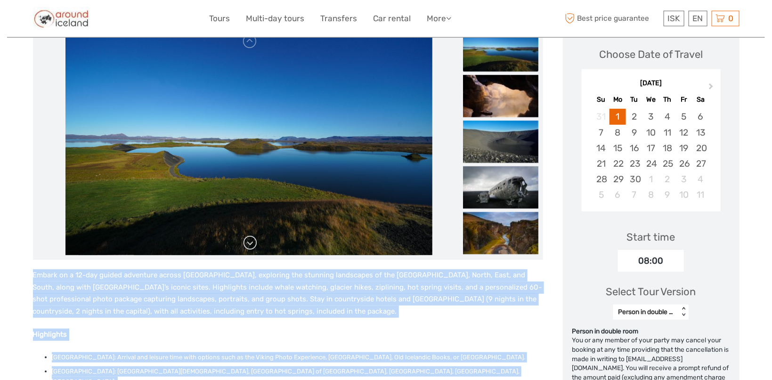
click at [245, 244] on link at bounding box center [250, 242] width 15 height 15
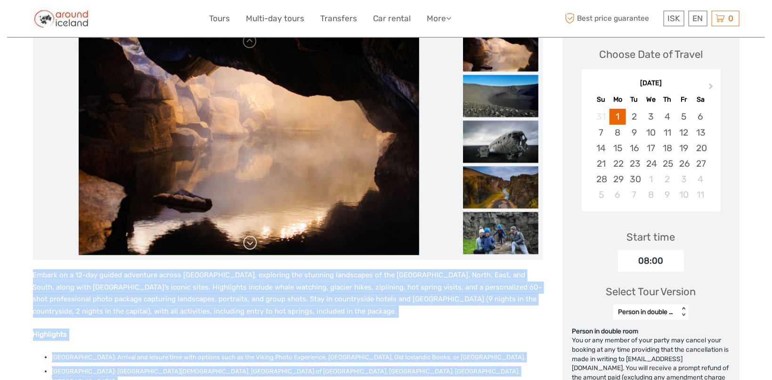
click at [248, 245] on link at bounding box center [250, 242] width 15 height 15
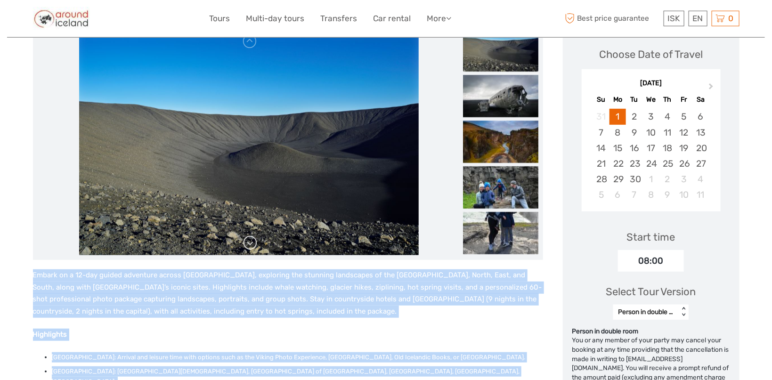
click at [248, 245] on link at bounding box center [250, 242] width 15 height 15
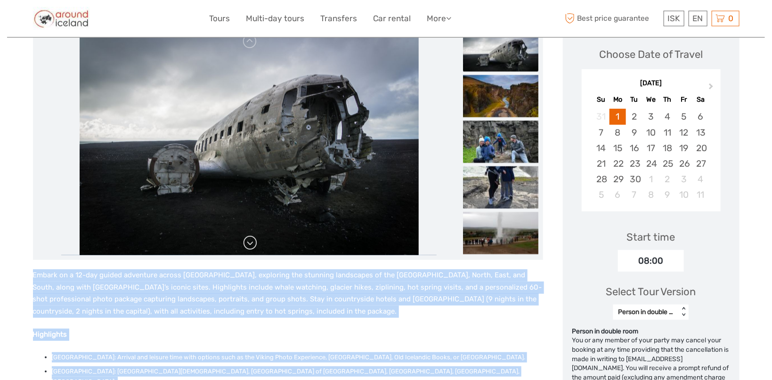
click at [252, 243] on link at bounding box center [250, 242] width 15 height 15
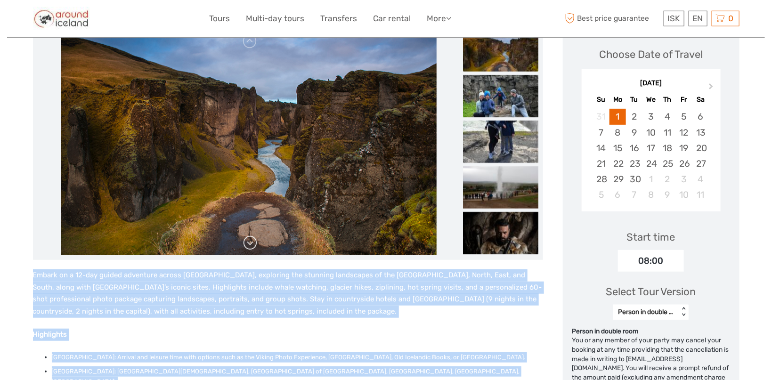
click at [250, 242] on link at bounding box center [250, 242] width 15 height 15
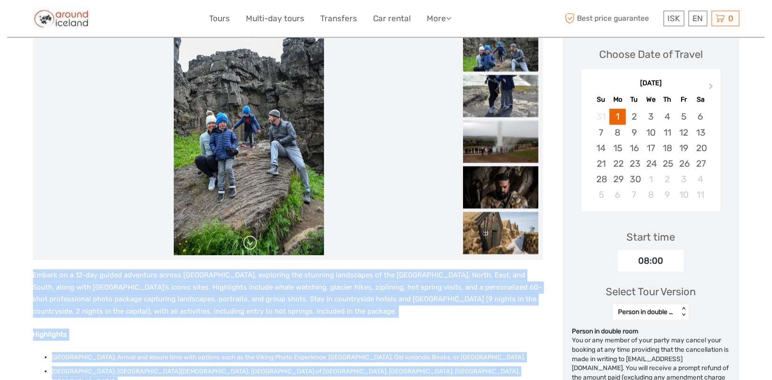
click at [250, 241] on link at bounding box center [250, 242] width 15 height 15
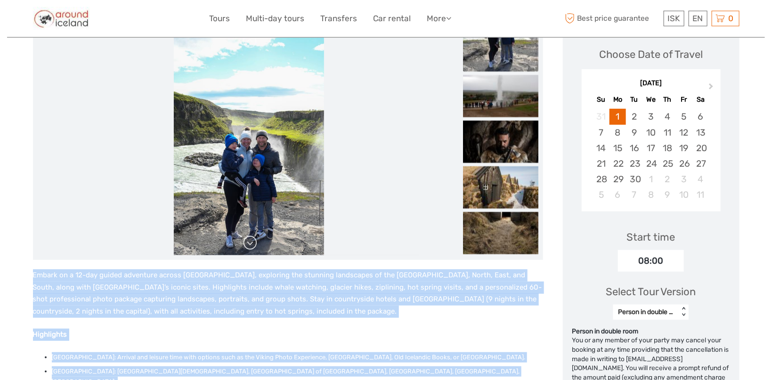
click at [250, 243] on link at bounding box center [250, 242] width 15 height 15
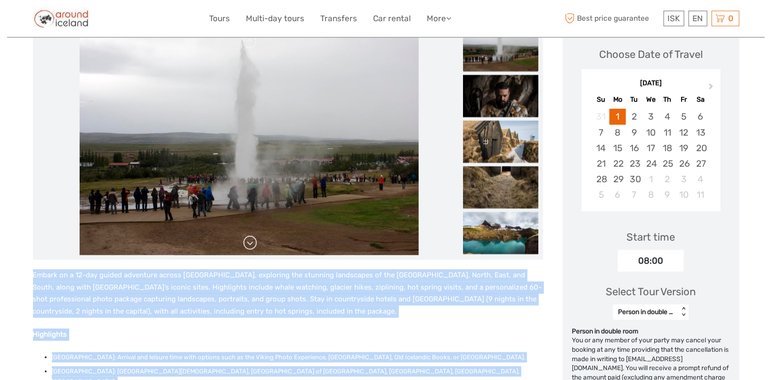
click at [245, 245] on link at bounding box center [250, 242] width 15 height 15
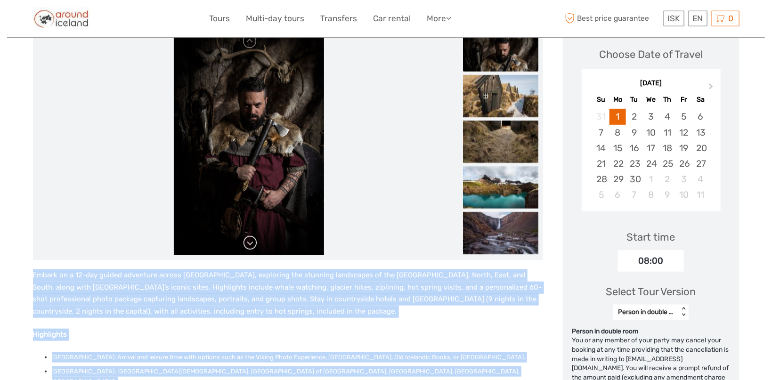
click at [245, 245] on link at bounding box center [250, 242] width 15 height 15
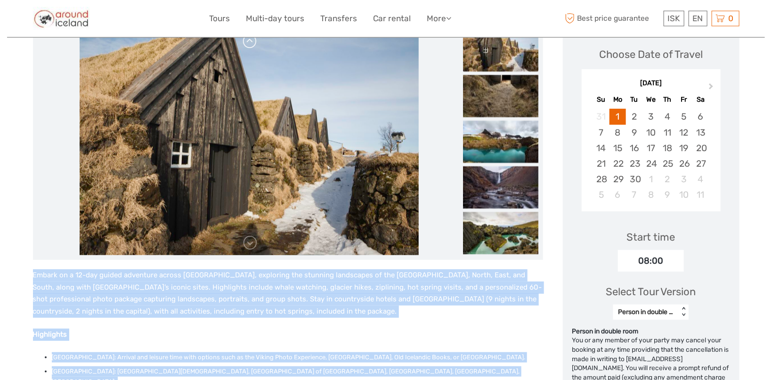
click at [251, 39] on link at bounding box center [250, 41] width 15 height 15
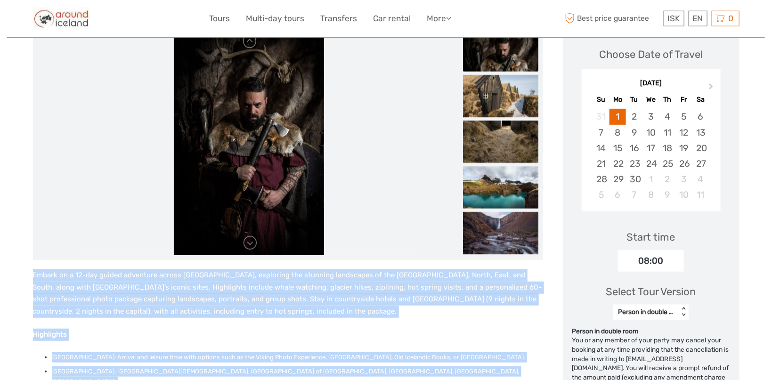
click at [253, 251] on img at bounding box center [249, 142] width 151 height 226
click at [252, 247] on link at bounding box center [250, 242] width 15 height 15
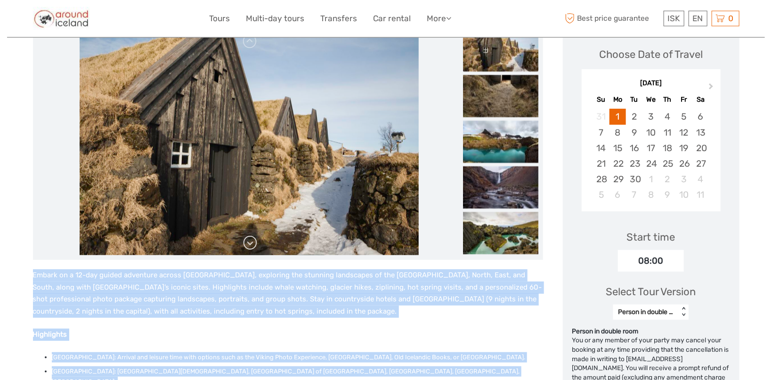
click at [252, 247] on link at bounding box center [250, 242] width 15 height 15
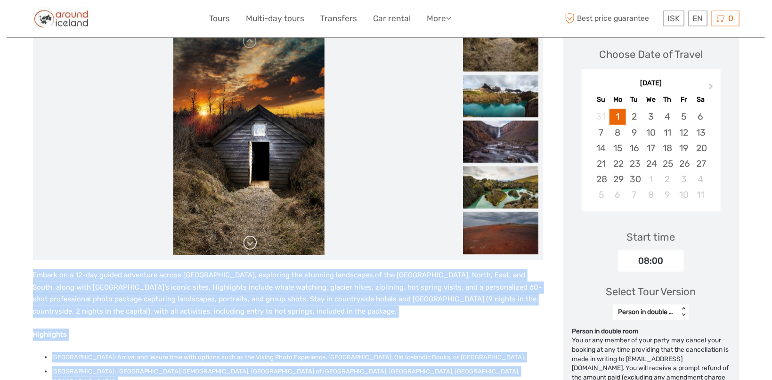
click at [250, 242] on link at bounding box center [250, 242] width 15 height 15
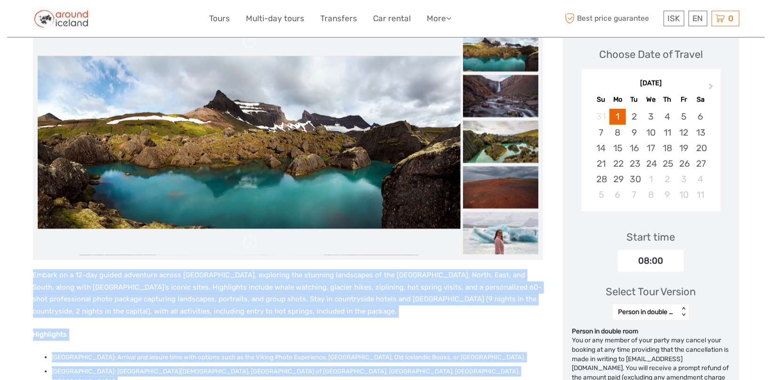
click at [261, 243] on li at bounding box center [249, 142] width 423 height 226
click at [255, 244] on link at bounding box center [250, 242] width 15 height 15
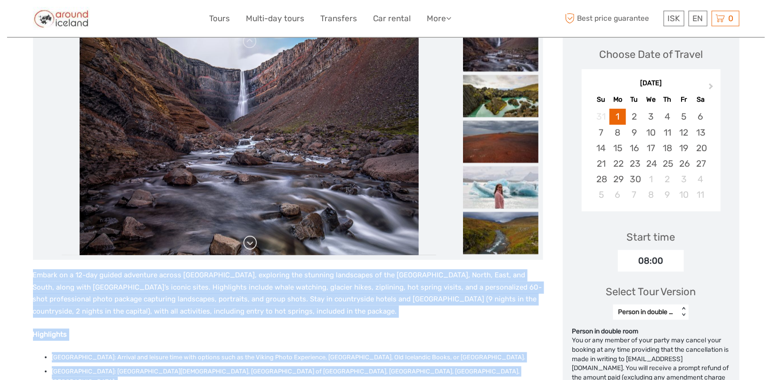
click at [247, 243] on link at bounding box center [250, 242] width 15 height 15
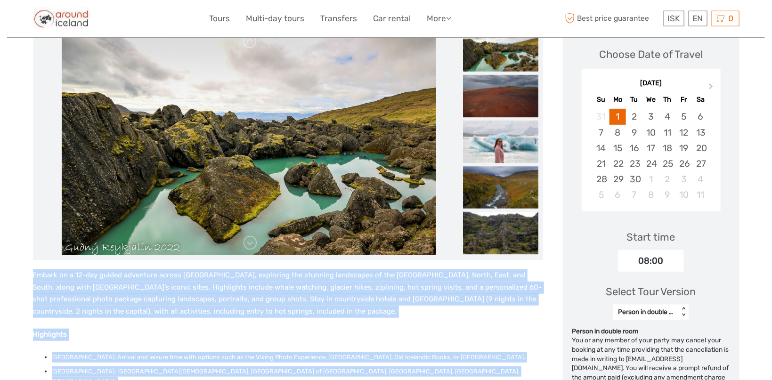
click at [207, 206] on img at bounding box center [249, 142] width 374 height 226
click at [246, 242] on link at bounding box center [250, 242] width 15 height 15
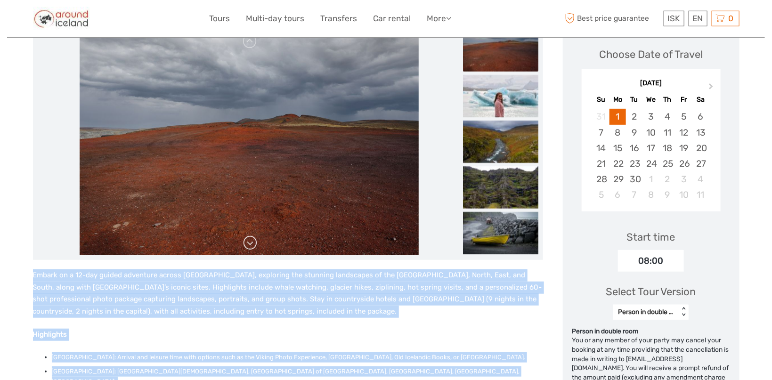
click at [246, 242] on link at bounding box center [250, 242] width 15 height 15
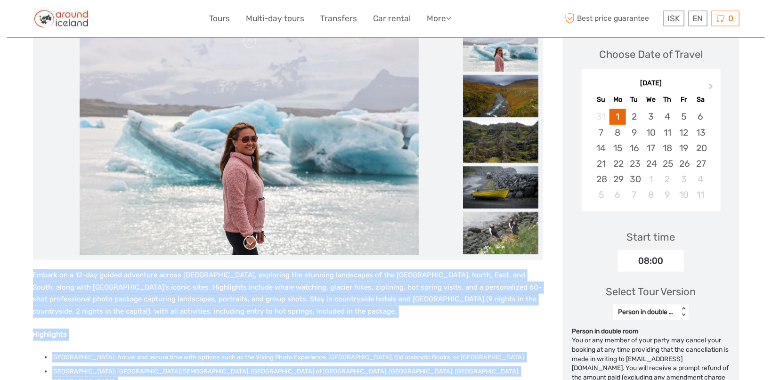
click at [253, 239] on link at bounding box center [250, 242] width 15 height 15
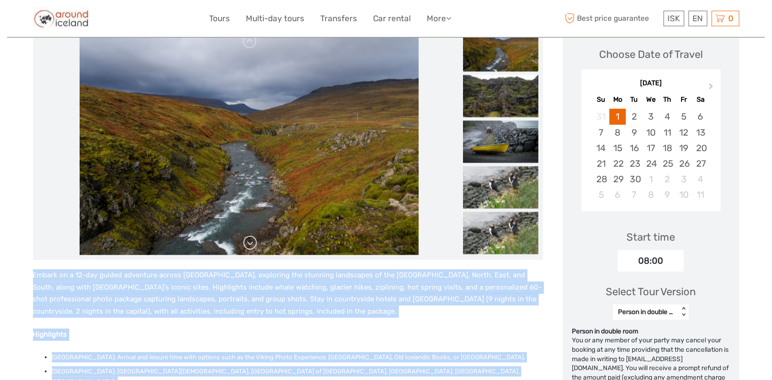
click at [253, 239] on link at bounding box center [250, 242] width 15 height 15
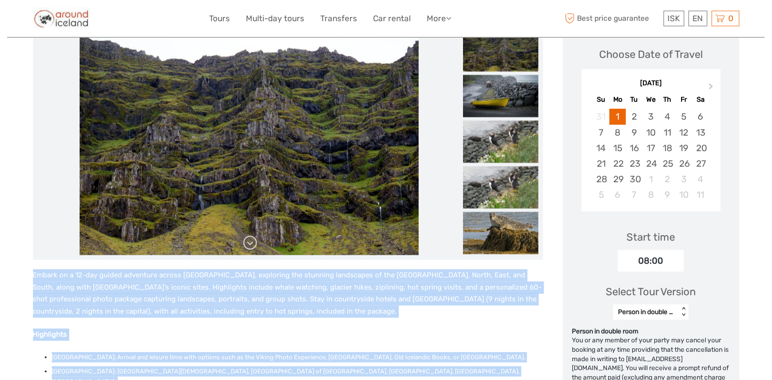
click at [248, 244] on link at bounding box center [250, 242] width 15 height 15
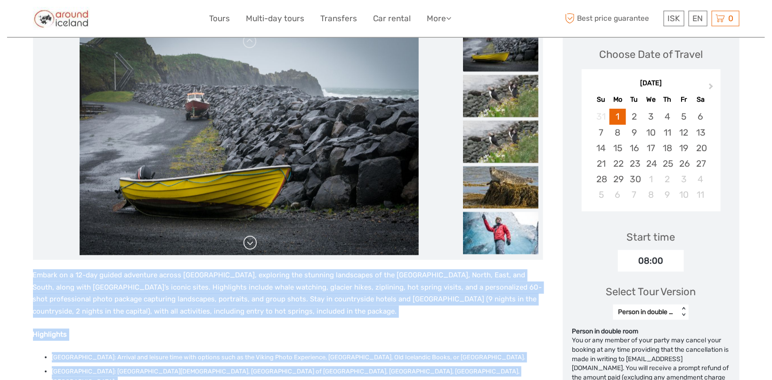
click at [248, 244] on link at bounding box center [250, 242] width 15 height 15
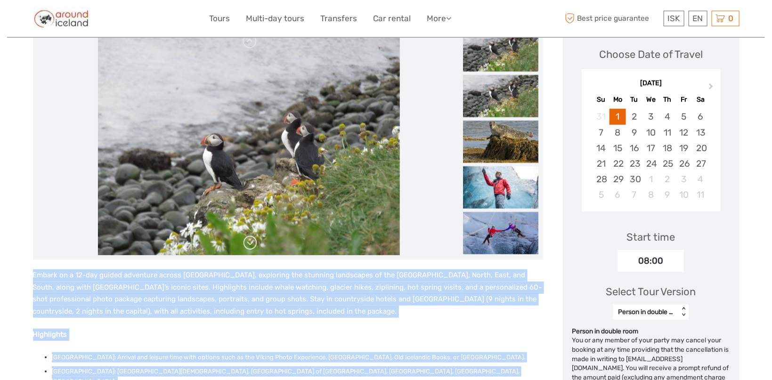
click at [248, 244] on link at bounding box center [250, 242] width 15 height 15
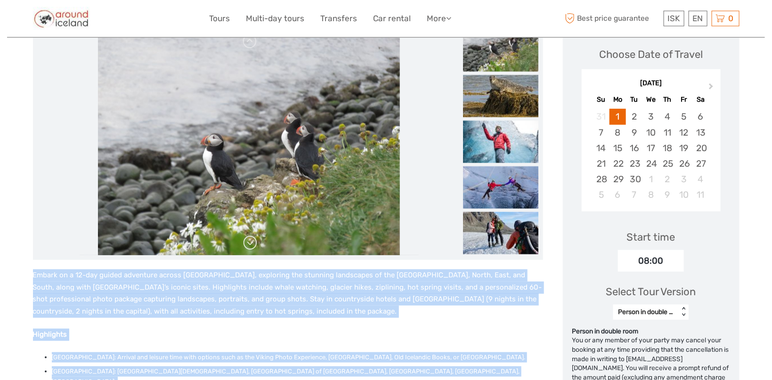
click at [248, 244] on link at bounding box center [250, 242] width 15 height 15
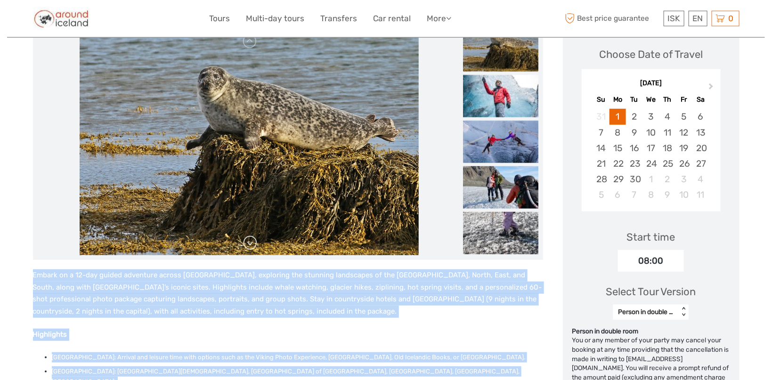
click at [248, 244] on link at bounding box center [250, 242] width 15 height 15
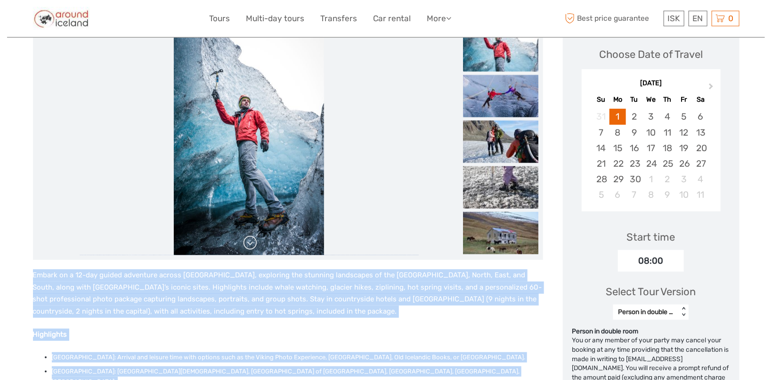
click at [248, 244] on link at bounding box center [250, 242] width 15 height 15
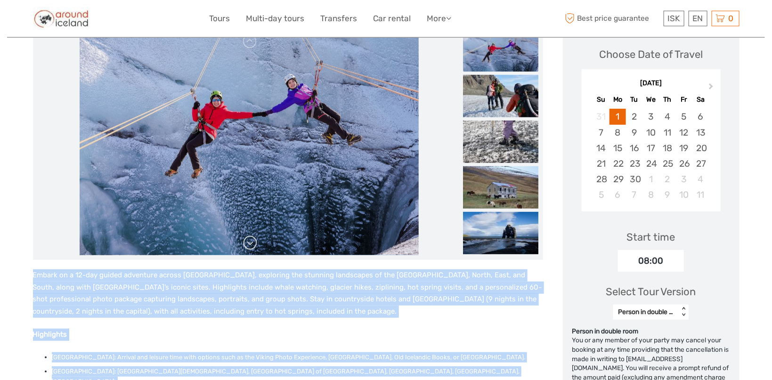
click at [245, 243] on link at bounding box center [250, 242] width 15 height 15
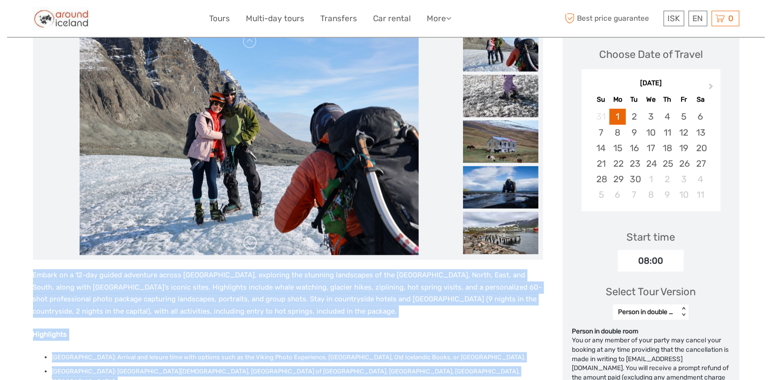
click at [245, 243] on link at bounding box center [250, 242] width 15 height 15
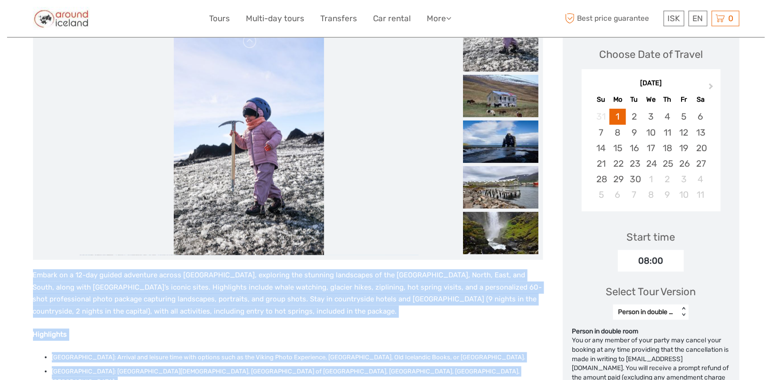
scroll to position [82, 0]
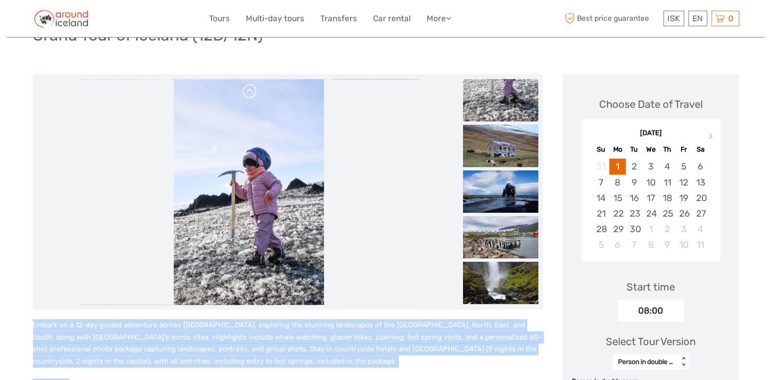
click at [249, 89] on link at bounding box center [250, 91] width 15 height 15
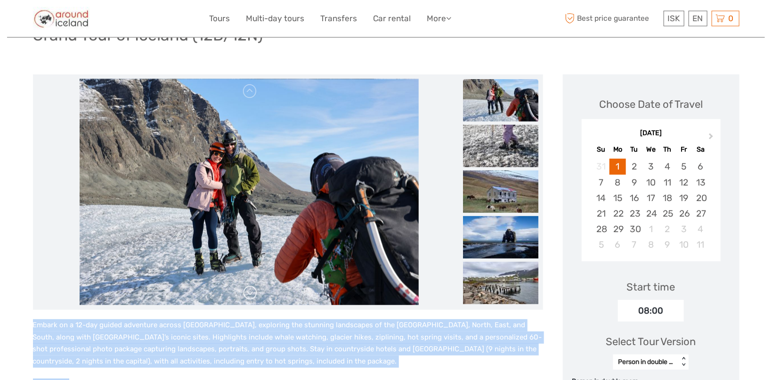
click at [252, 289] on link at bounding box center [250, 292] width 15 height 15
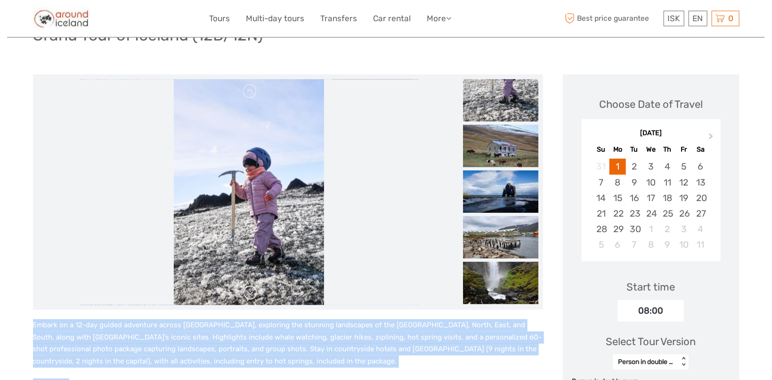
click at [250, 295] on link at bounding box center [250, 292] width 15 height 15
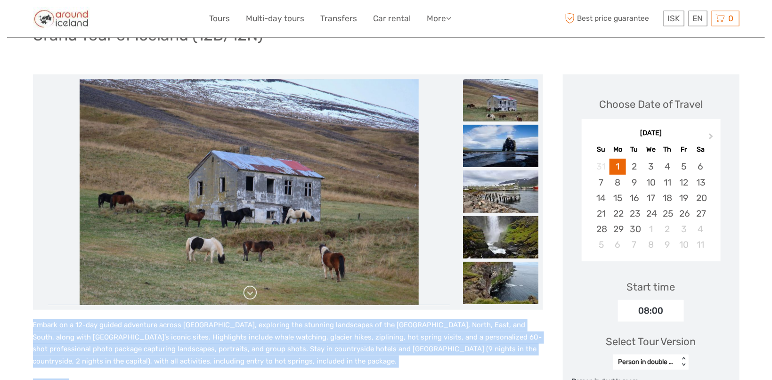
click at [250, 295] on link at bounding box center [250, 292] width 15 height 15
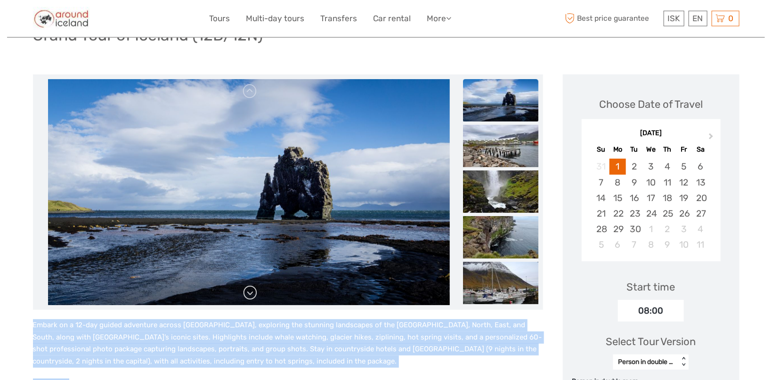
click at [250, 295] on link at bounding box center [250, 292] width 15 height 15
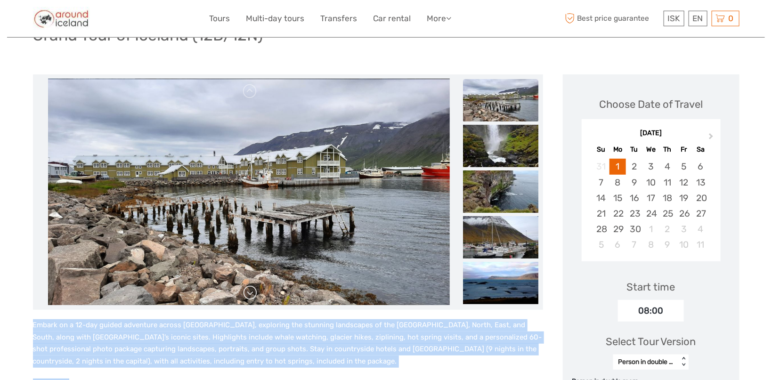
click at [250, 295] on link at bounding box center [250, 292] width 15 height 15
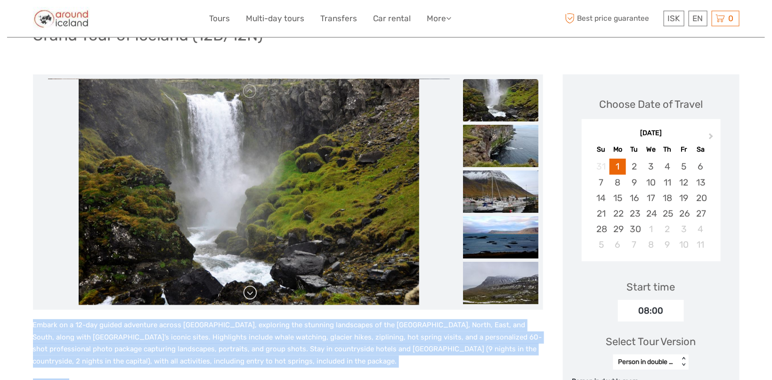
click at [250, 295] on link at bounding box center [250, 292] width 15 height 15
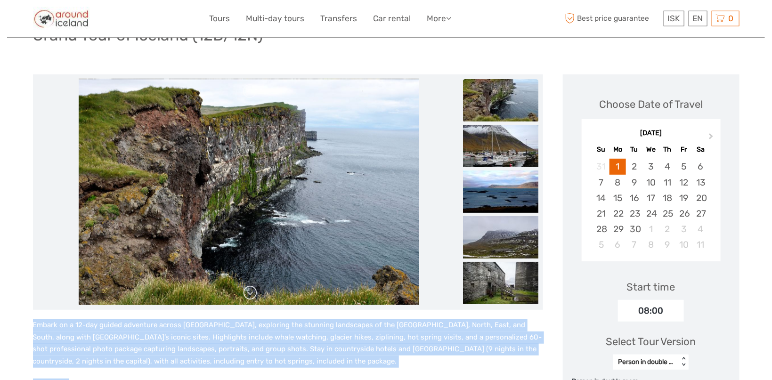
click at [250, 295] on link at bounding box center [250, 292] width 15 height 15
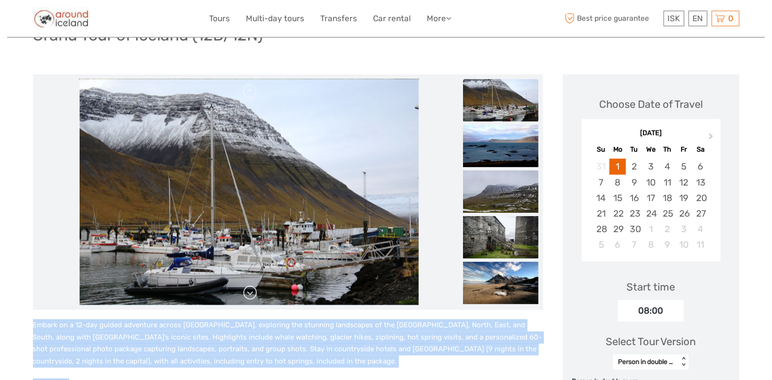
click at [251, 296] on link at bounding box center [250, 292] width 15 height 15
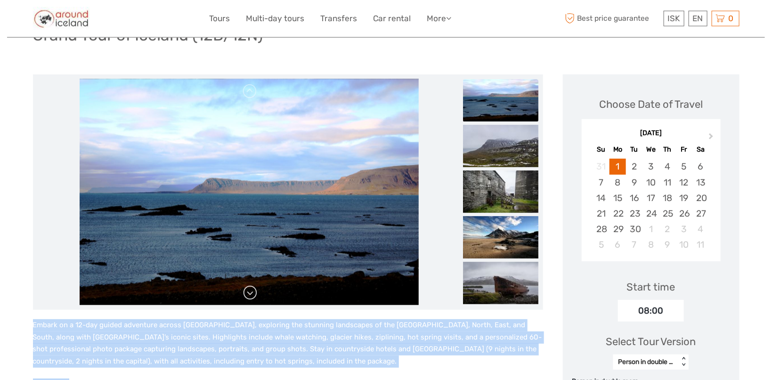
click at [251, 296] on link at bounding box center [250, 292] width 15 height 15
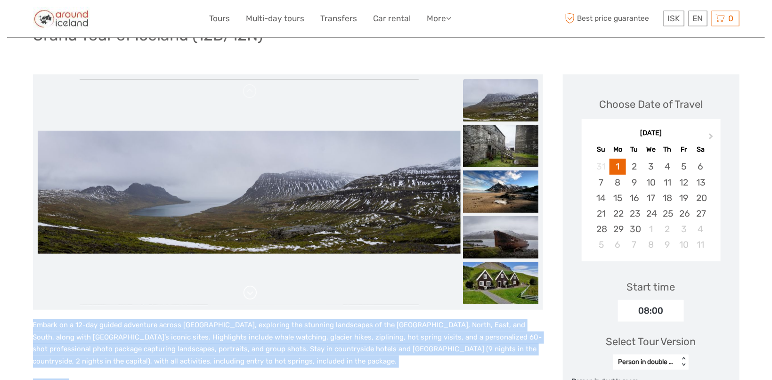
click at [248, 292] on link at bounding box center [250, 292] width 15 height 15
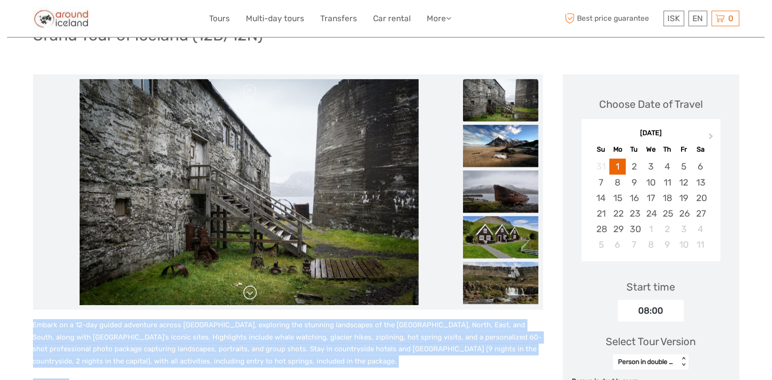
click at [249, 293] on link at bounding box center [250, 292] width 15 height 15
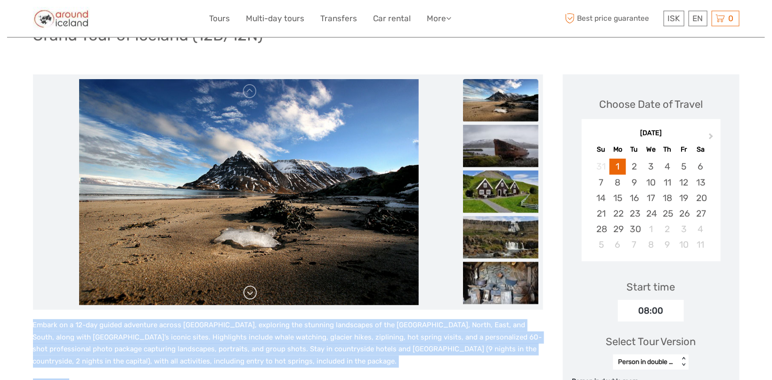
click at [249, 292] on link at bounding box center [250, 292] width 15 height 15
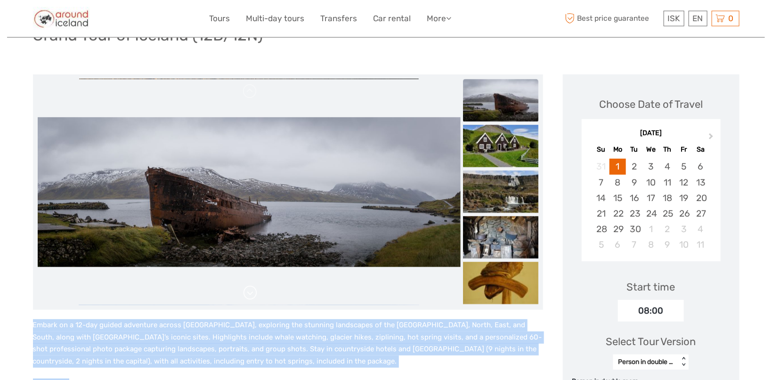
click at [251, 295] on link at bounding box center [250, 292] width 15 height 15
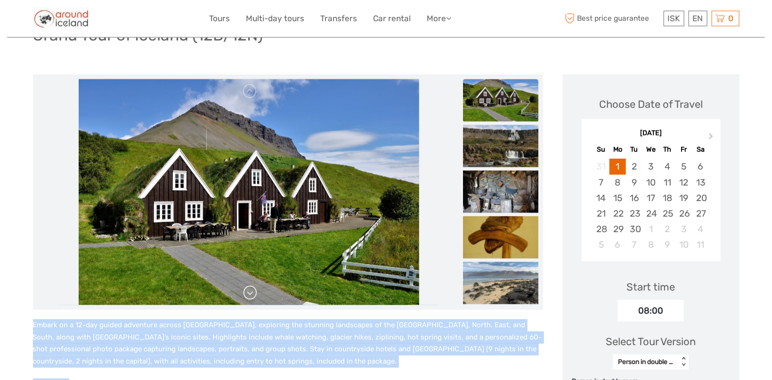
click at [248, 295] on link at bounding box center [250, 292] width 15 height 15
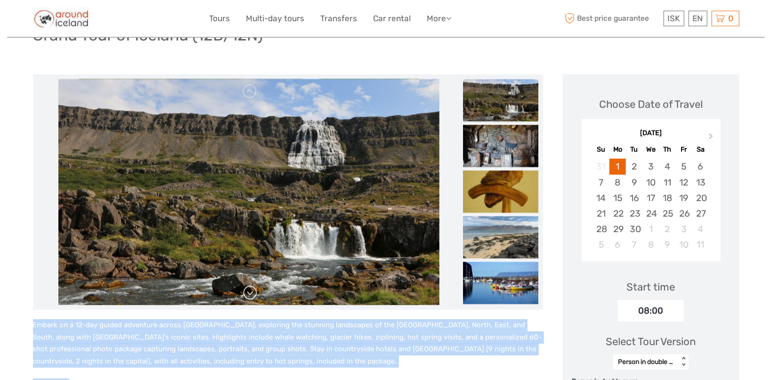
click at [252, 289] on link at bounding box center [250, 292] width 15 height 15
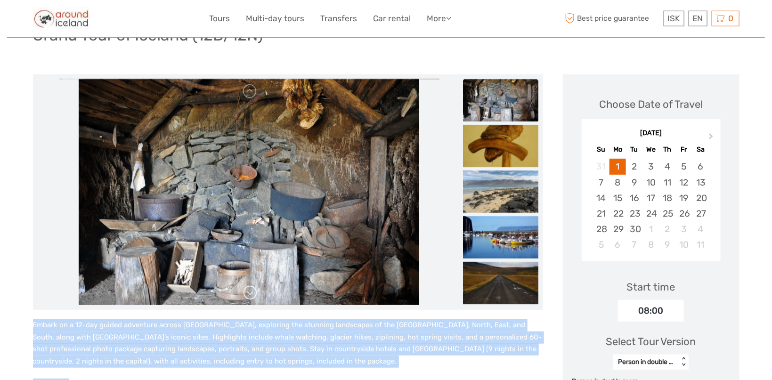
click at [252, 289] on link at bounding box center [250, 292] width 15 height 15
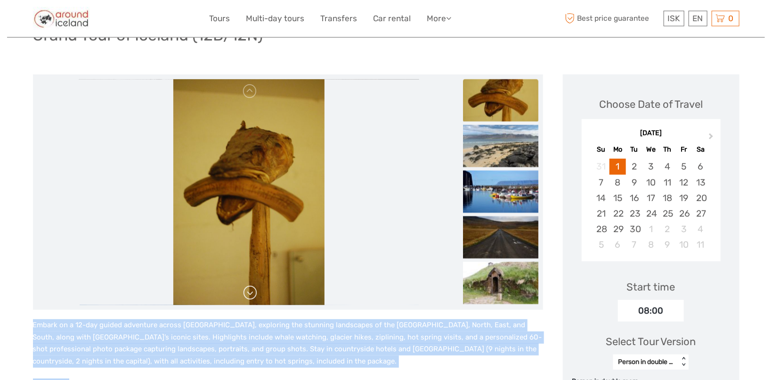
click at [252, 289] on link at bounding box center [250, 292] width 15 height 15
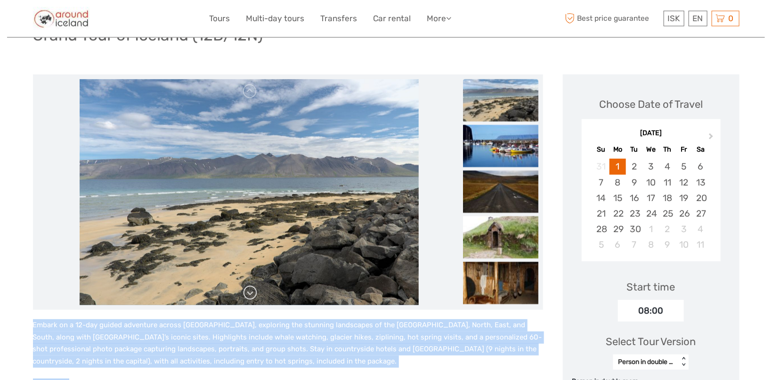
click at [252, 289] on link at bounding box center [250, 292] width 15 height 15
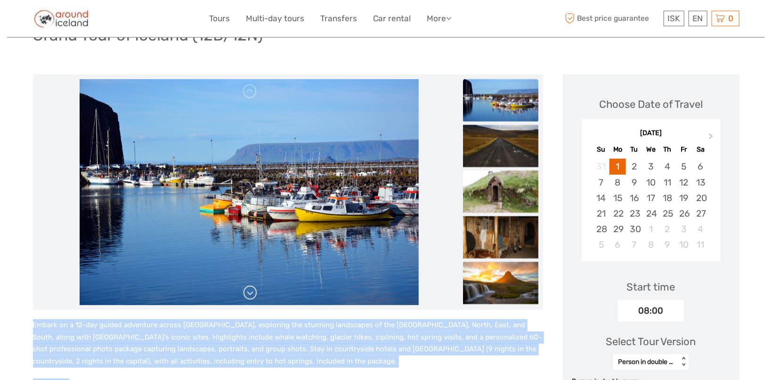
click at [252, 289] on link at bounding box center [250, 292] width 15 height 15
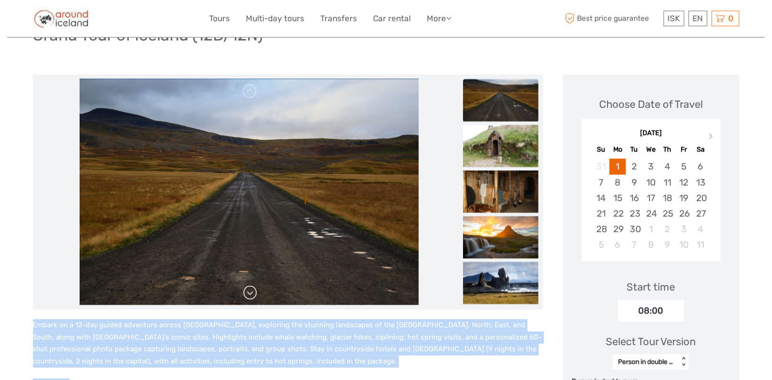
click at [245, 292] on link at bounding box center [250, 292] width 15 height 15
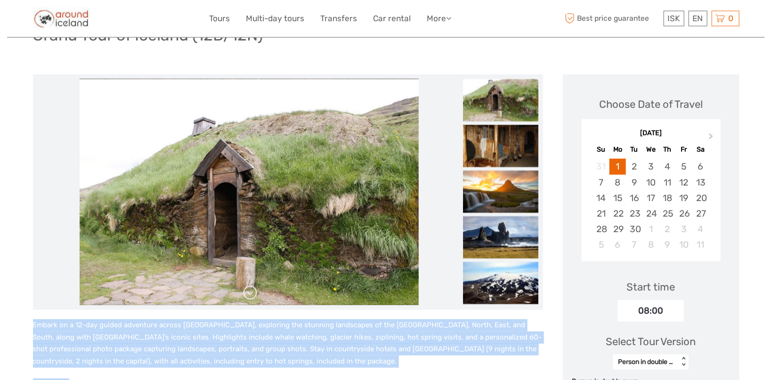
click at [245, 292] on link at bounding box center [250, 292] width 15 height 15
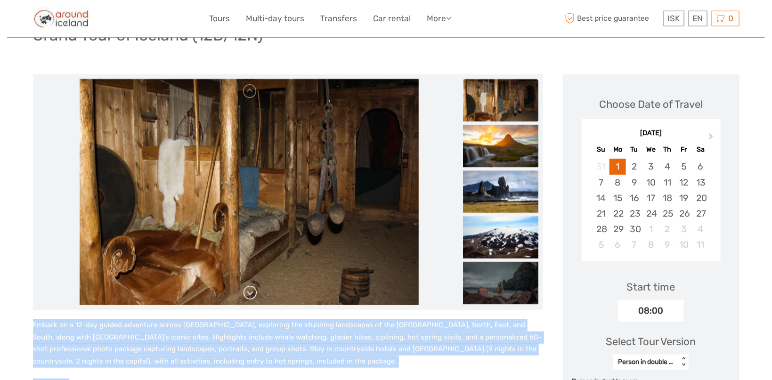
click at [245, 292] on link at bounding box center [250, 292] width 15 height 15
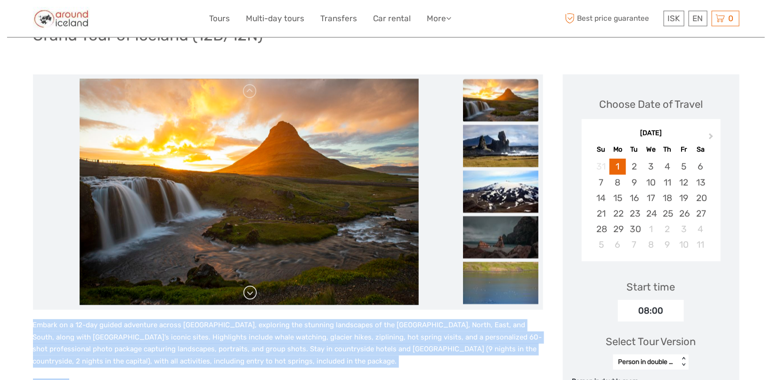
click at [248, 292] on link at bounding box center [250, 292] width 15 height 15
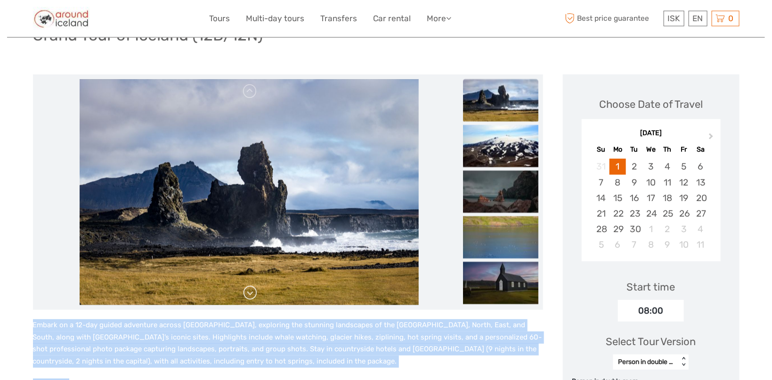
click at [248, 292] on link at bounding box center [250, 292] width 15 height 15
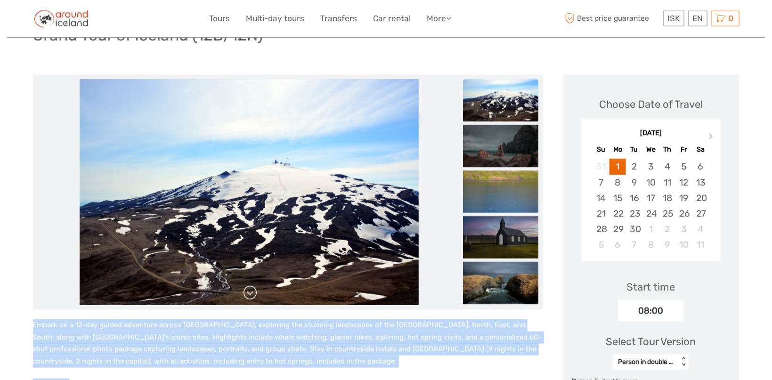
click at [249, 291] on link at bounding box center [250, 292] width 15 height 15
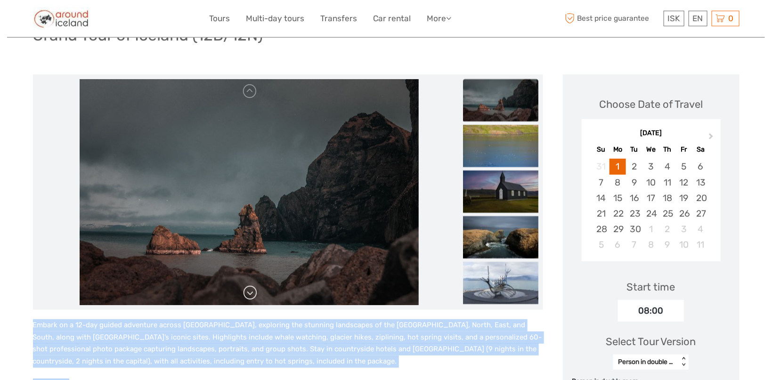
click at [250, 291] on link at bounding box center [250, 292] width 15 height 15
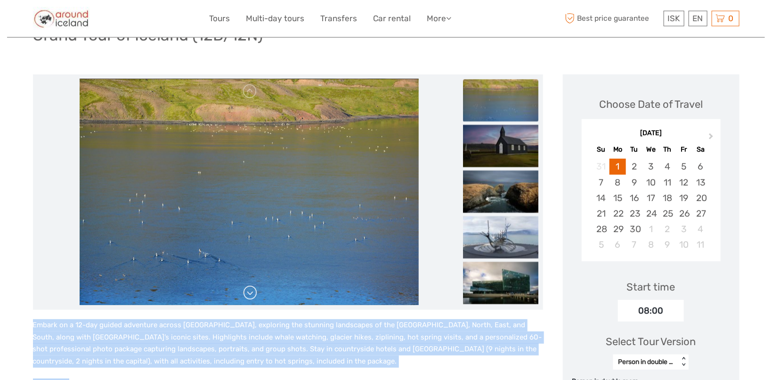
click at [250, 291] on link at bounding box center [250, 292] width 15 height 15
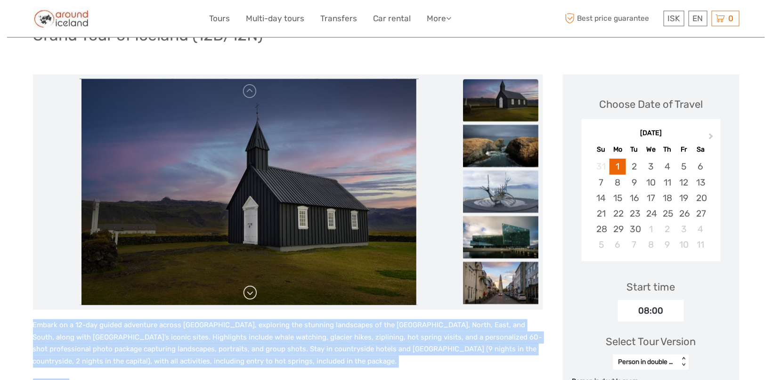
click at [245, 292] on link at bounding box center [250, 292] width 15 height 15
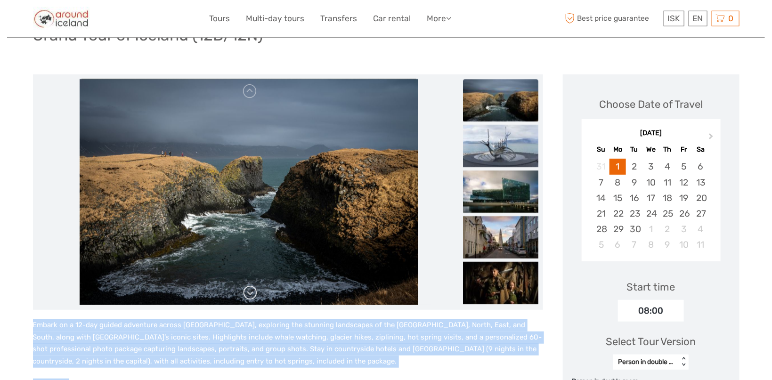
click at [245, 292] on link at bounding box center [250, 292] width 15 height 15
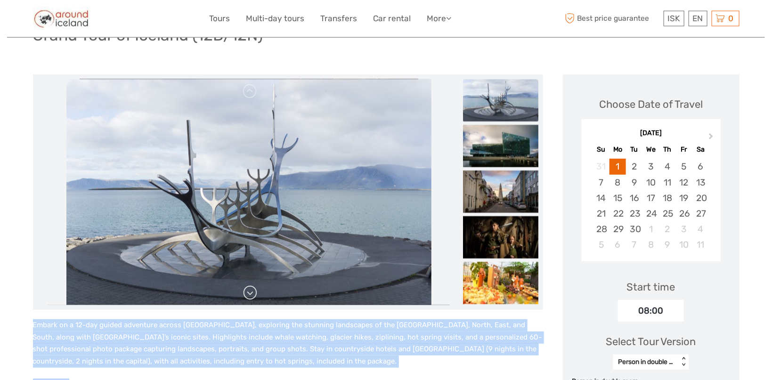
click at [245, 292] on link at bounding box center [250, 292] width 15 height 15
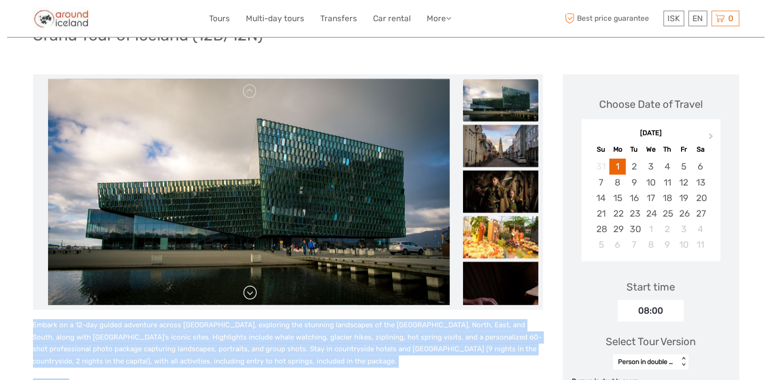
click at [245, 291] on link at bounding box center [250, 292] width 15 height 15
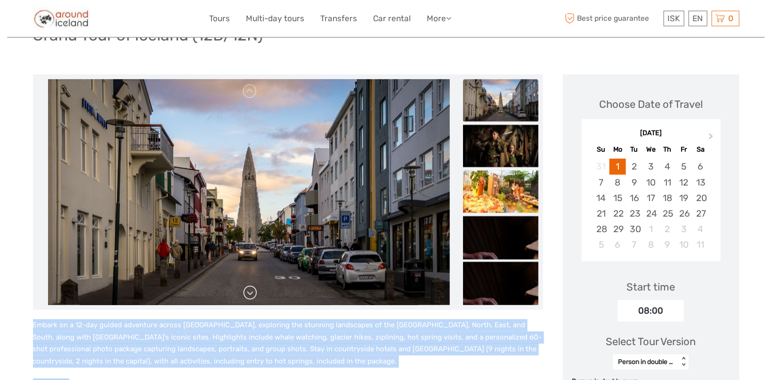
click at [245, 291] on link at bounding box center [250, 292] width 15 height 15
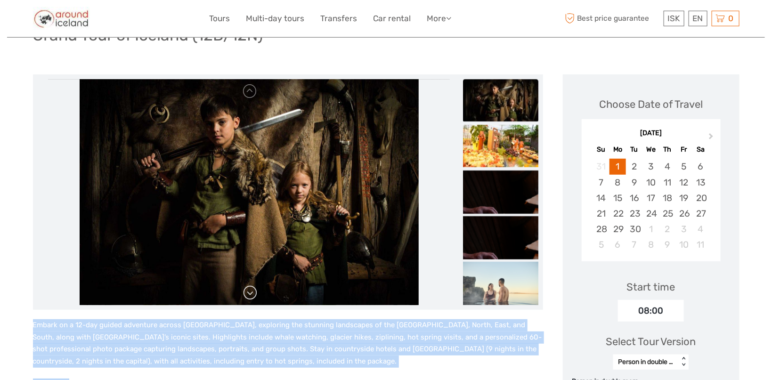
click at [246, 295] on link at bounding box center [250, 292] width 15 height 15
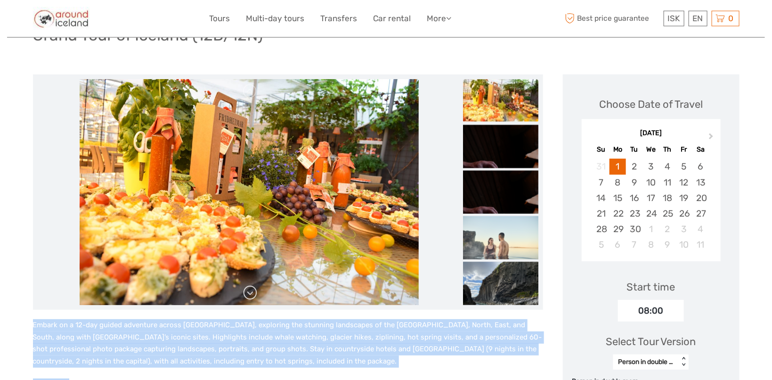
click at [246, 295] on link at bounding box center [250, 292] width 15 height 15
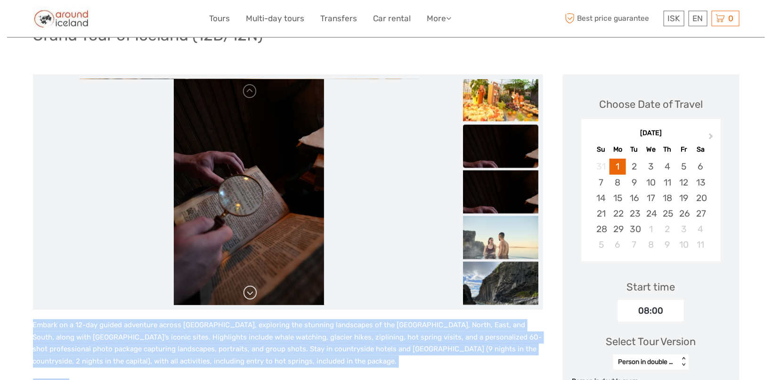
click at [246, 295] on link at bounding box center [250, 292] width 15 height 15
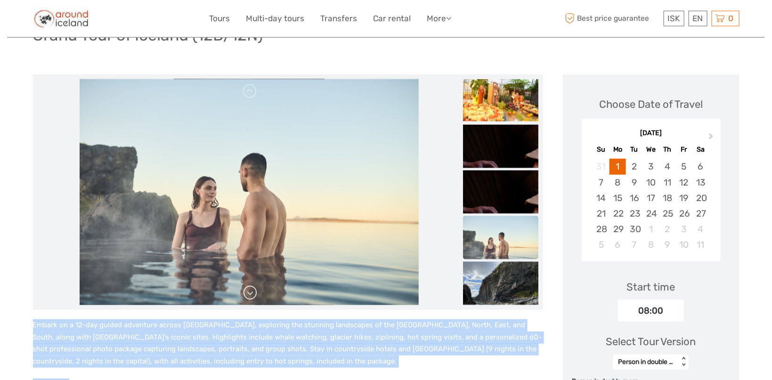
click at [249, 292] on link at bounding box center [250, 292] width 15 height 15
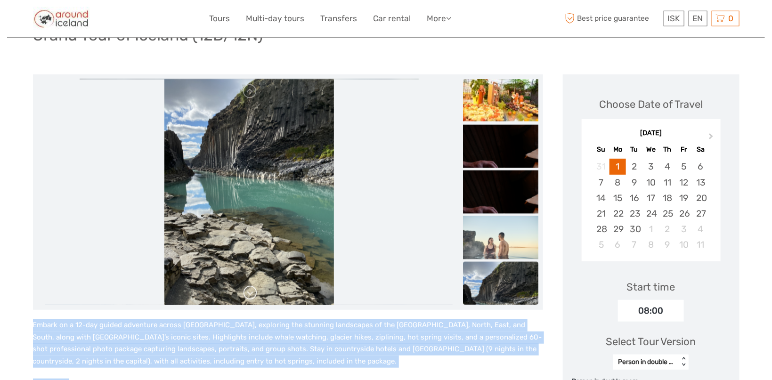
click at [249, 292] on link at bounding box center [250, 292] width 15 height 15
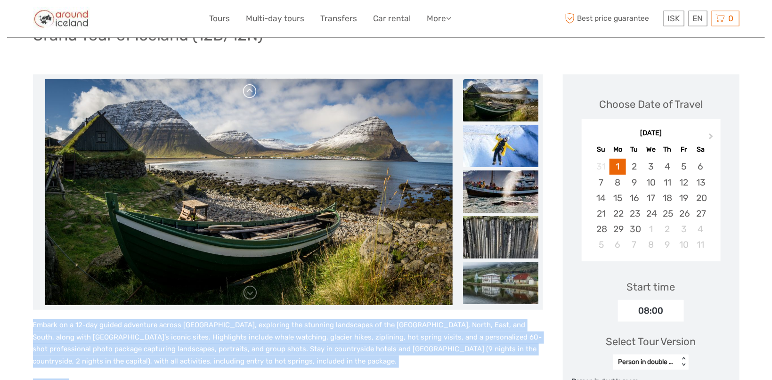
click at [248, 86] on link at bounding box center [250, 91] width 15 height 15
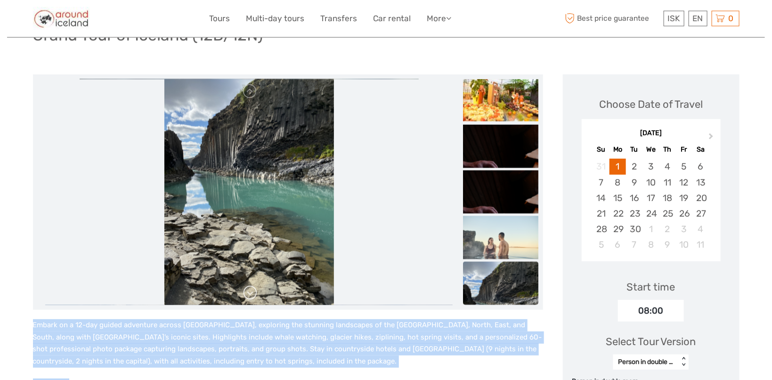
click at [248, 294] on link at bounding box center [250, 292] width 15 height 15
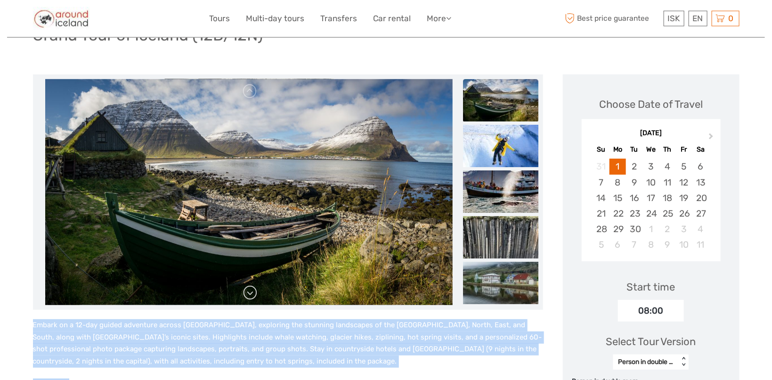
click at [250, 294] on link at bounding box center [250, 292] width 15 height 15
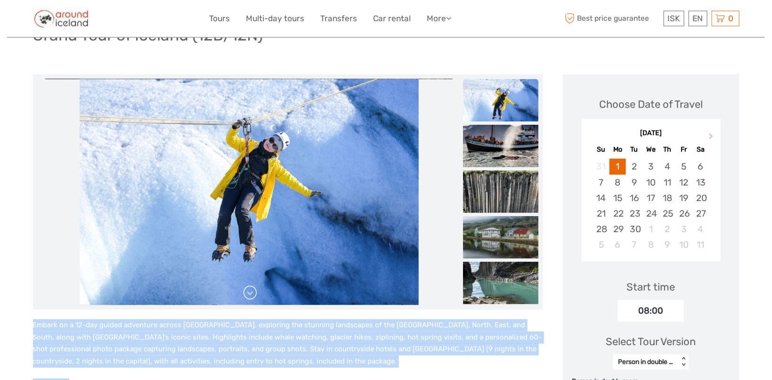
click at [249, 290] on link at bounding box center [250, 292] width 15 height 15
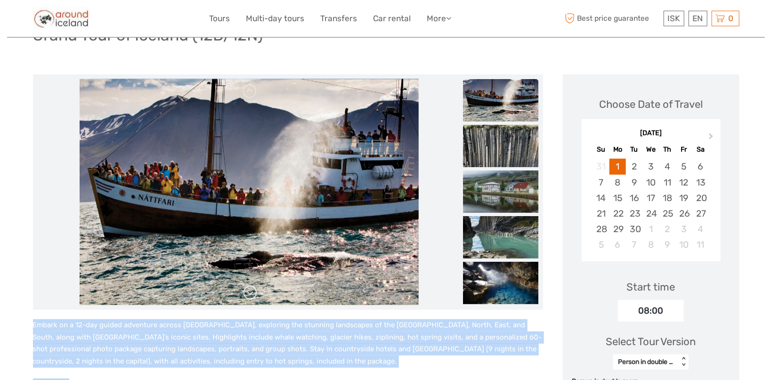
click at [249, 294] on link at bounding box center [250, 292] width 15 height 15
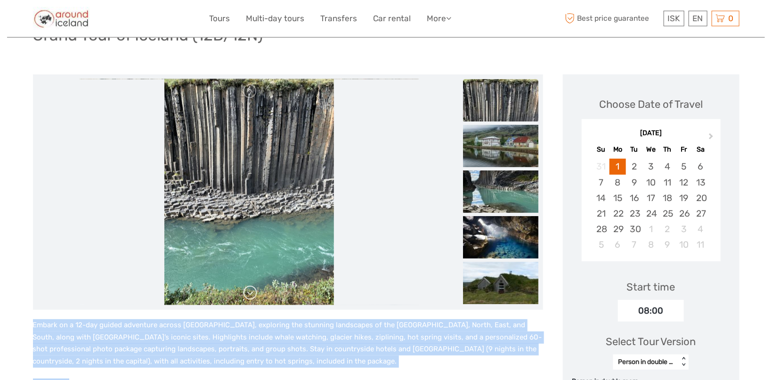
click at [249, 294] on link at bounding box center [250, 292] width 15 height 15
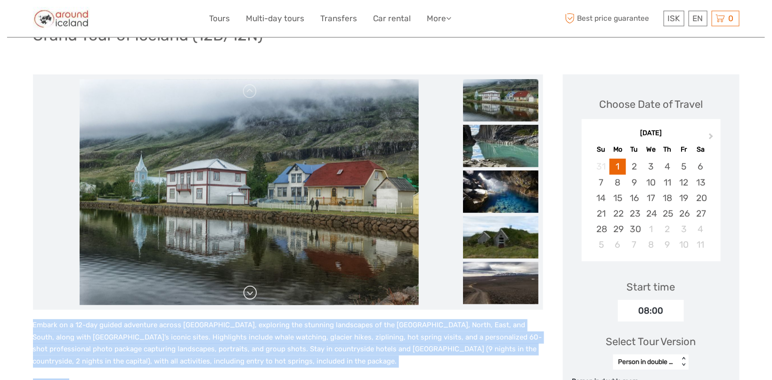
click at [251, 297] on link at bounding box center [250, 292] width 15 height 15
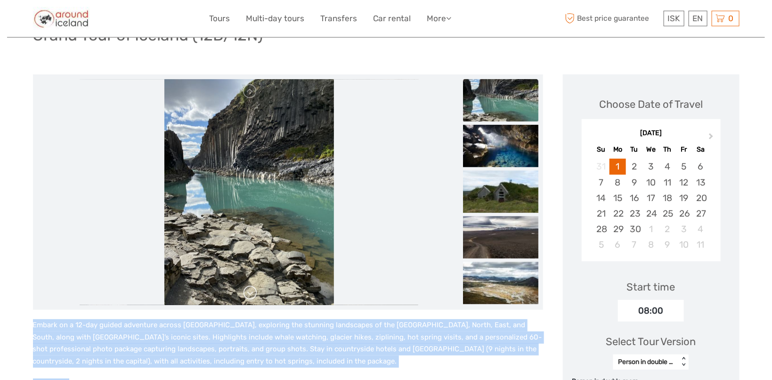
click at [251, 294] on link at bounding box center [250, 292] width 15 height 15
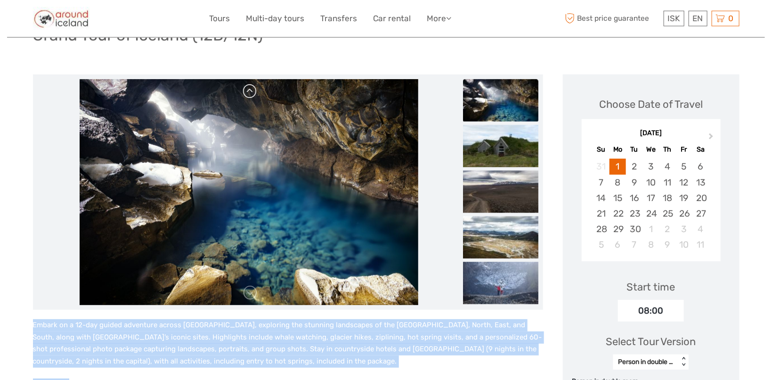
click at [247, 97] on link at bounding box center [250, 91] width 15 height 15
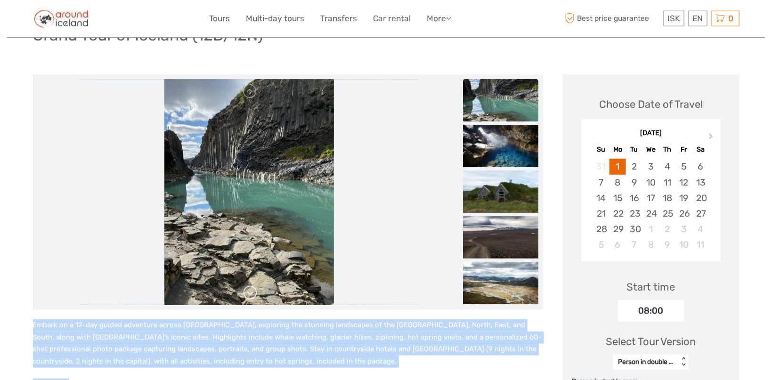
click at [252, 292] on link at bounding box center [250, 292] width 15 height 15
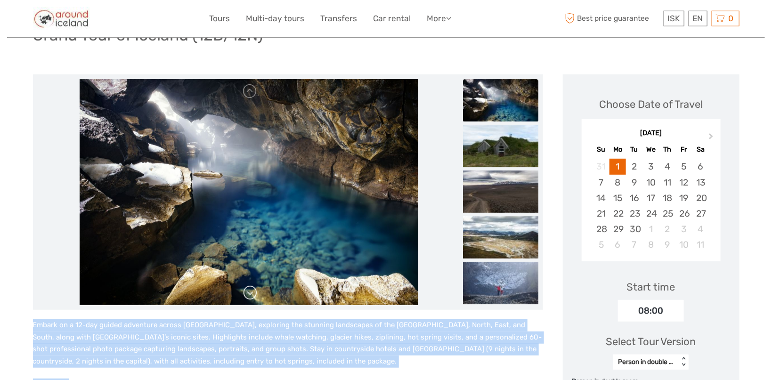
click at [252, 292] on link at bounding box center [250, 292] width 15 height 15
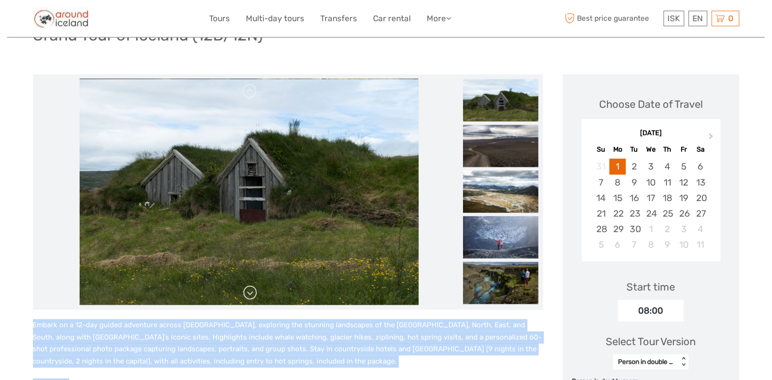
click at [252, 292] on link at bounding box center [250, 292] width 15 height 15
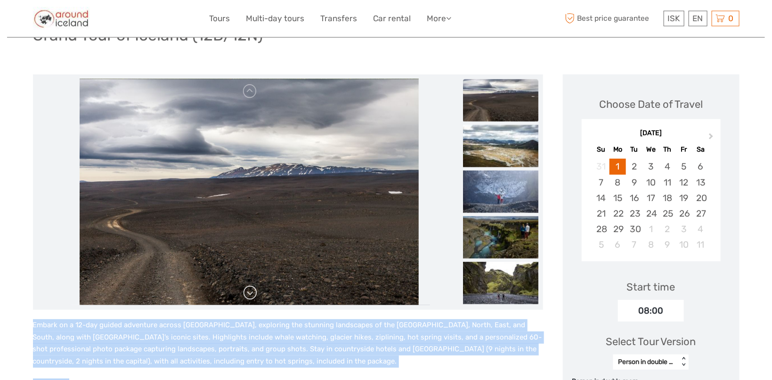
click at [252, 292] on link at bounding box center [250, 292] width 15 height 15
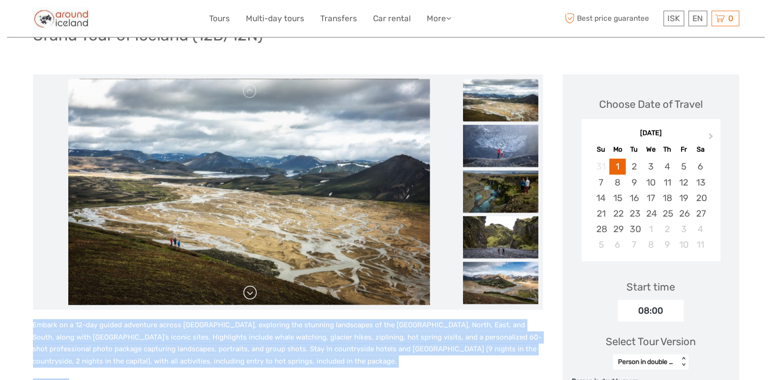
click at [249, 292] on link at bounding box center [250, 292] width 15 height 15
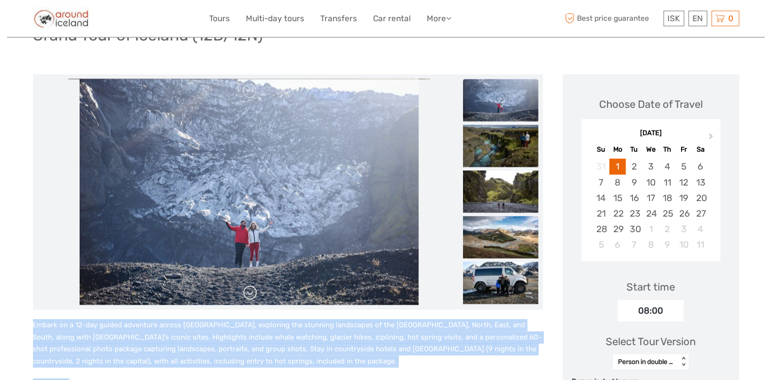
click at [249, 292] on link at bounding box center [250, 292] width 15 height 15
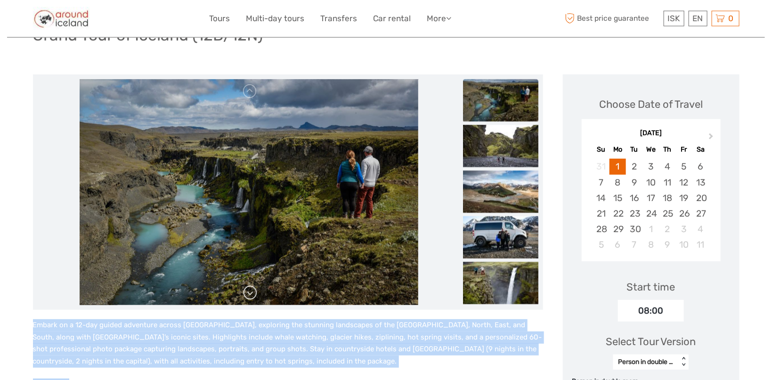
click at [249, 292] on link at bounding box center [250, 292] width 15 height 15
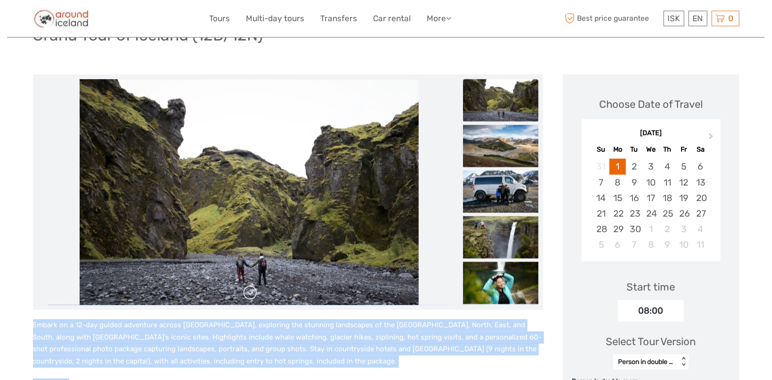
click at [249, 292] on link at bounding box center [250, 292] width 15 height 15
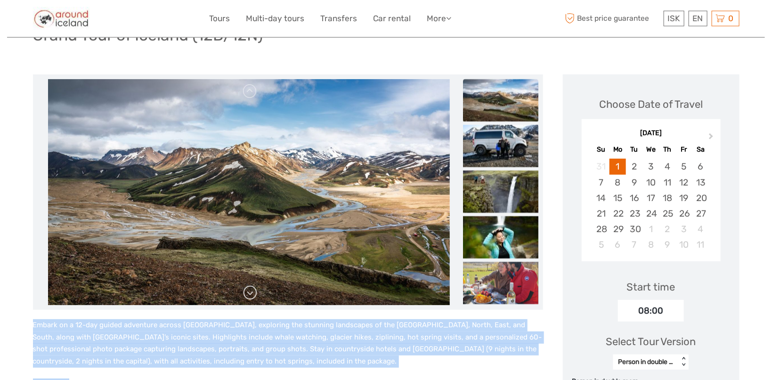
click at [257, 289] on link at bounding box center [250, 292] width 15 height 15
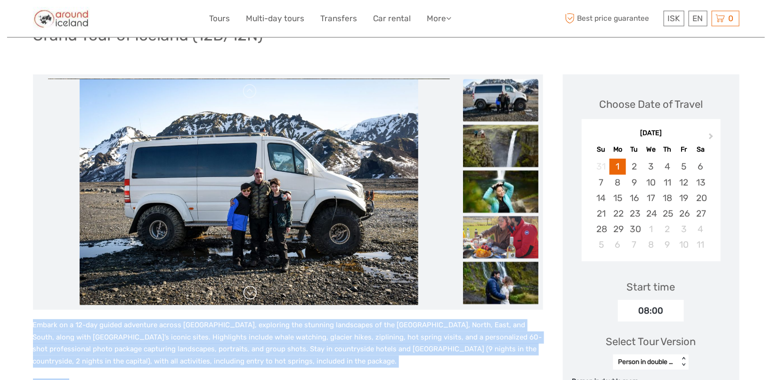
click at [252, 288] on link at bounding box center [250, 292] width 15 height 15
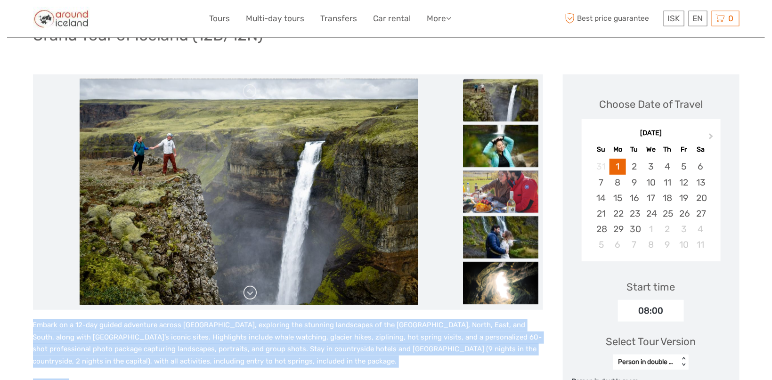
click at [251, 291] on link at bounding box center [250, 292] width 15 height 15
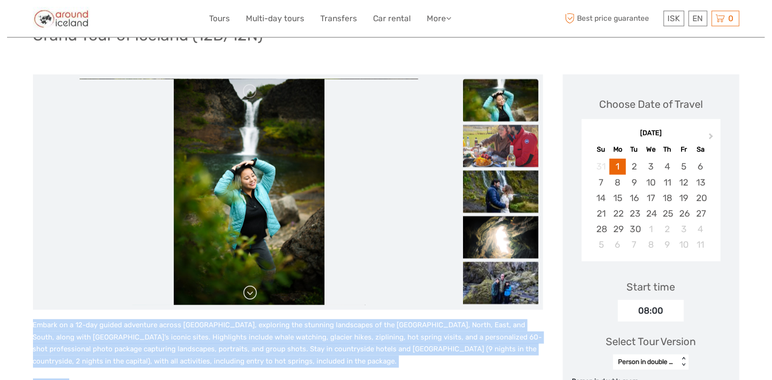
click at [246, 289] on link at bounding box center [250, 292] width 15 height 15
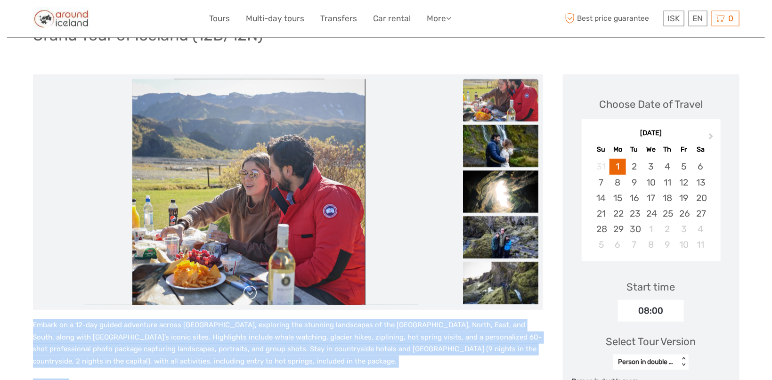
click at [247, 289] on link at bounding box center [250, 292] width 15 height 15
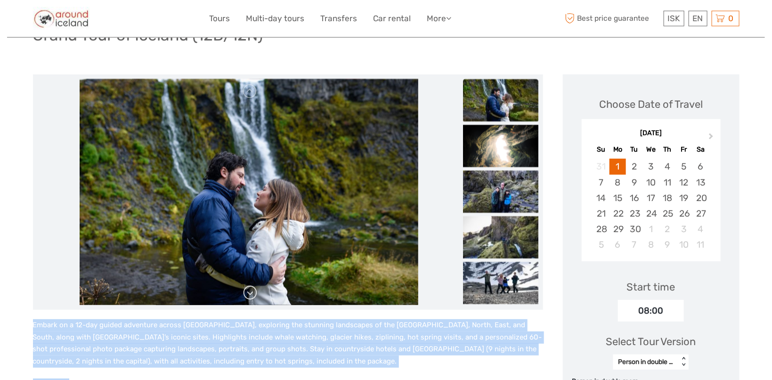
click at [252, 292] on link at bounding box center [250, 292] width 15 height 15
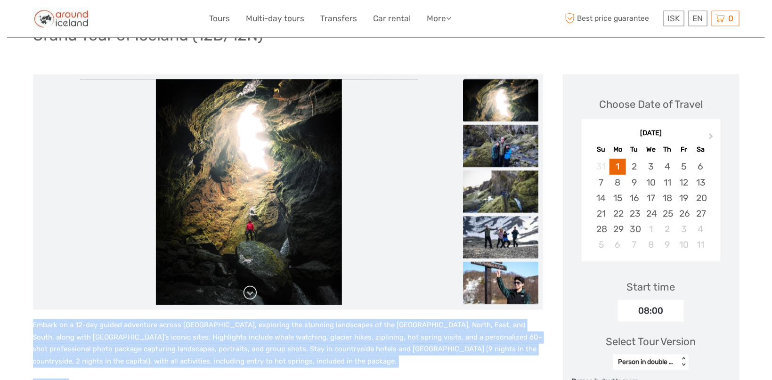
click at [252, 292] on link at bounding box center [250, 292] width 15 height 15
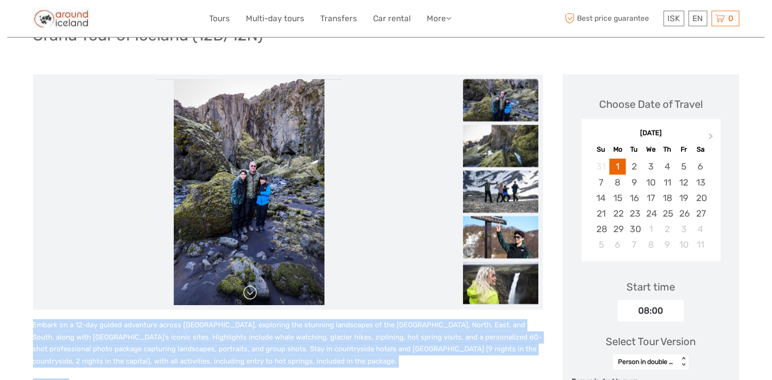
click at [252, 292] on link at bounding box center [250, 292] width 15 height 15
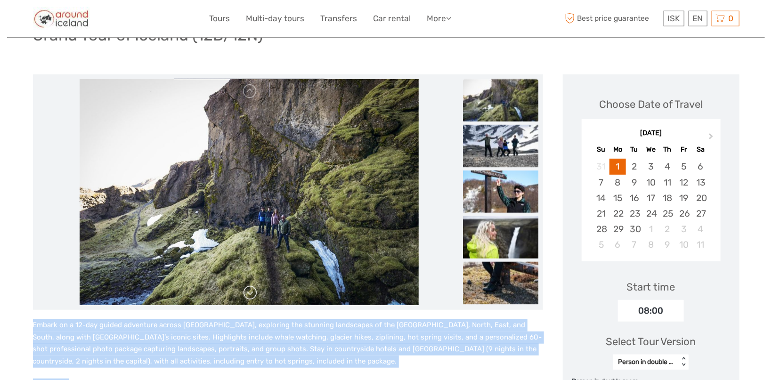
click at [252, 292] on link at bounding box center [250, 292] width 15 height 15
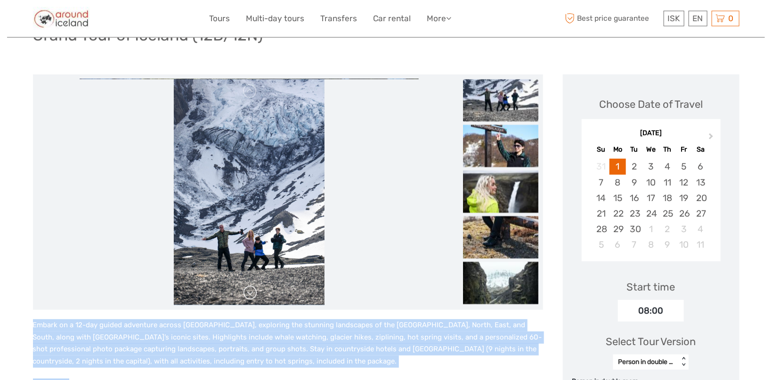
click at [252, 292] on link at bounding box center [250, 292] width 15 height 15
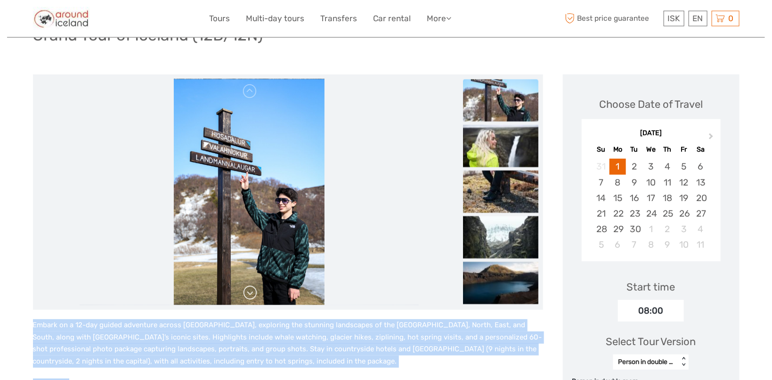
click at [252, 292] on link at bounding box center [250, 292] width 15 height 15
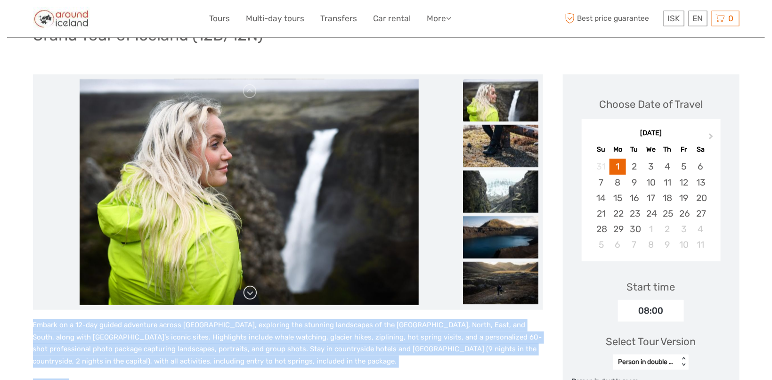
click at [252, 292] on link at bounding box center [250, 292] width 15 height 15
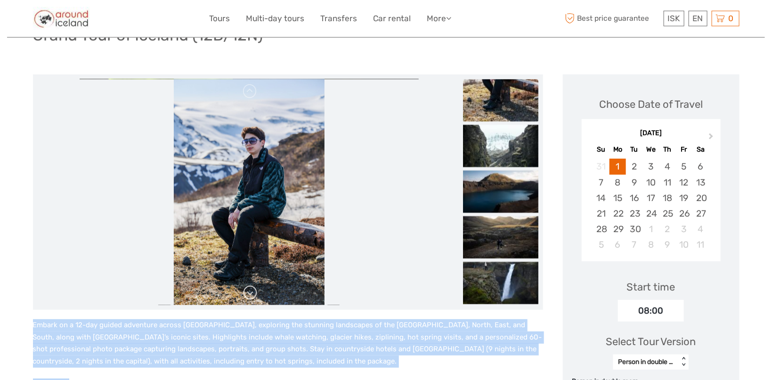
click at [252, 292] on link at bounding box center [250, 292] width 15 height 15
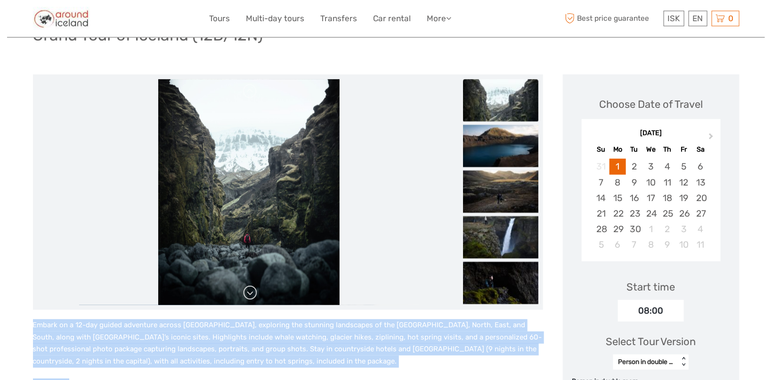
click at [252, 292] on link at bounding box center [250, 292] width 15 height 15
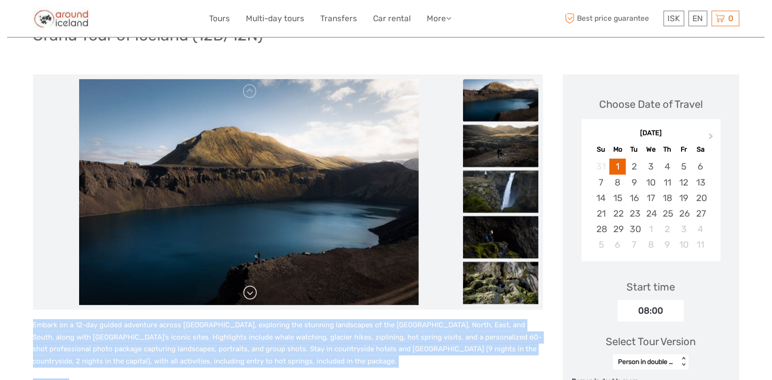
click at [252, 292] on link at bounding box center [250, 292] width 15 height 15
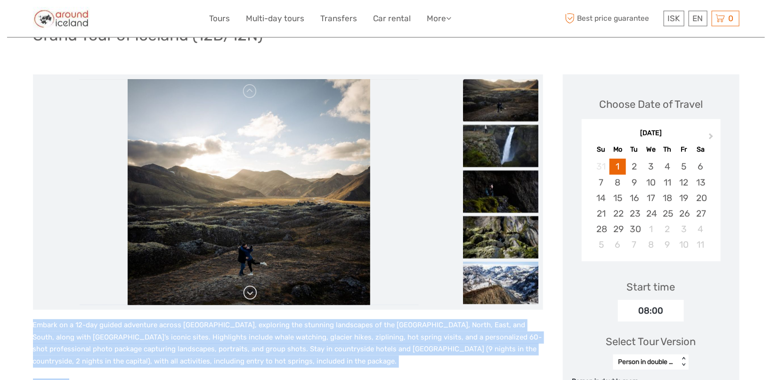
click at [252, 292] on link at bounding box center [250, 292] width 15 height 15
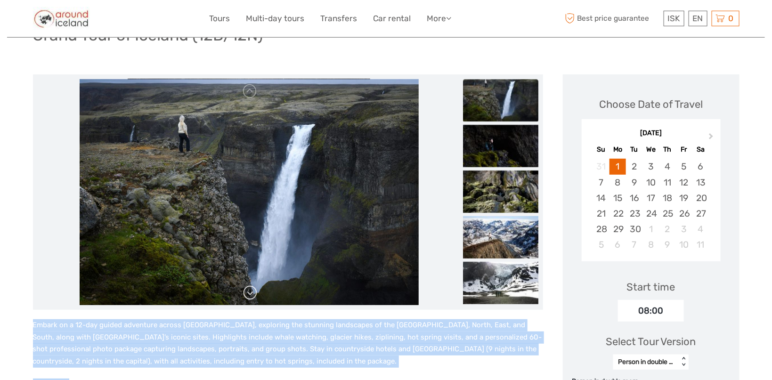
click at [252, 292] on link at bounding box center [250, 292] width 15 height 15
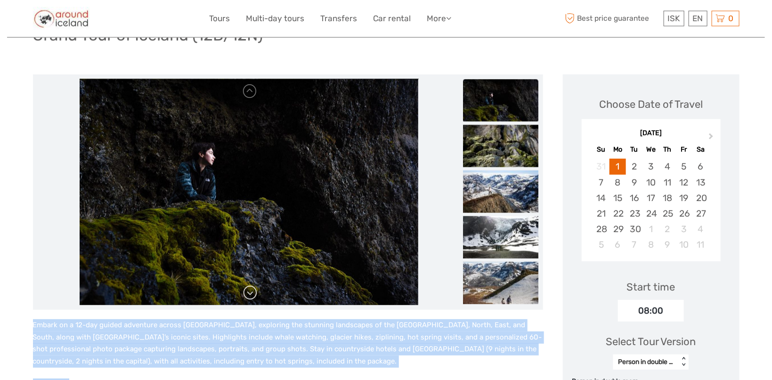
click at [252, 292] on link at bounding box center [250, 292] width 15 height 15
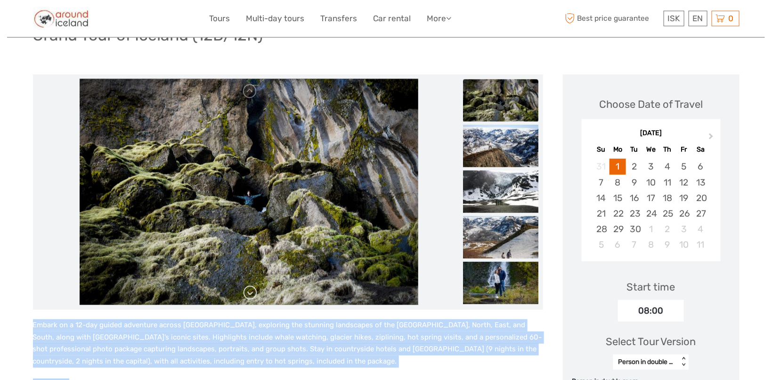
click at [252, 292] on link at bounding box center [250, 292] width 15 height 15
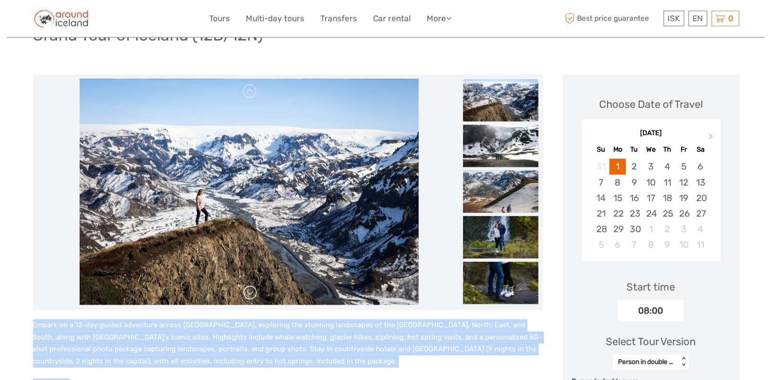
click at [252, 292] on link at bounding box center [250, 292] width 15 height 15
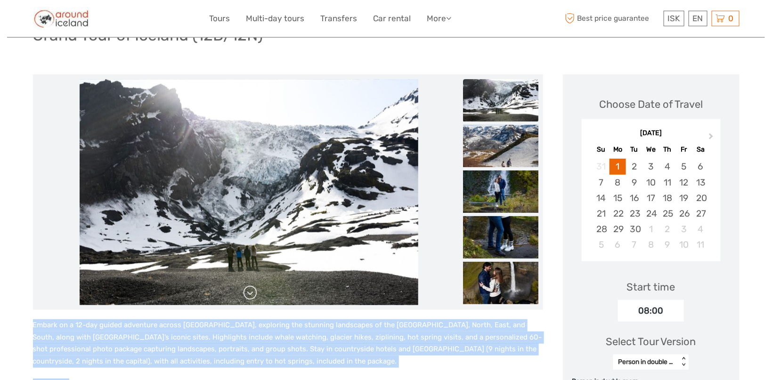
click at [252, 292] on link at bounding box center [250, 292] width 15 height 15
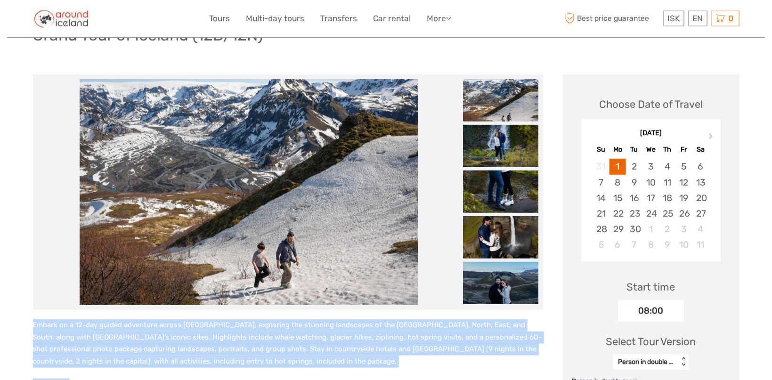
click at [252, 292] on link at bounding box center [250, 292] width 15 height 15
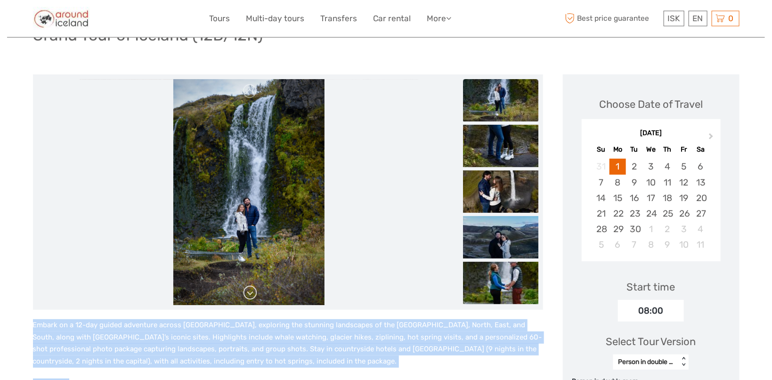
click at [252, 292] on link at bounding box center [250, 292] width 15 height 15
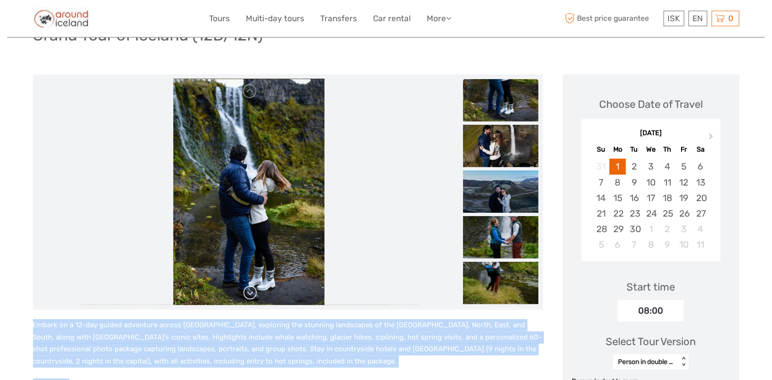
click at [252, 292] on link at bounding box center [250, 292] width 15 height 15
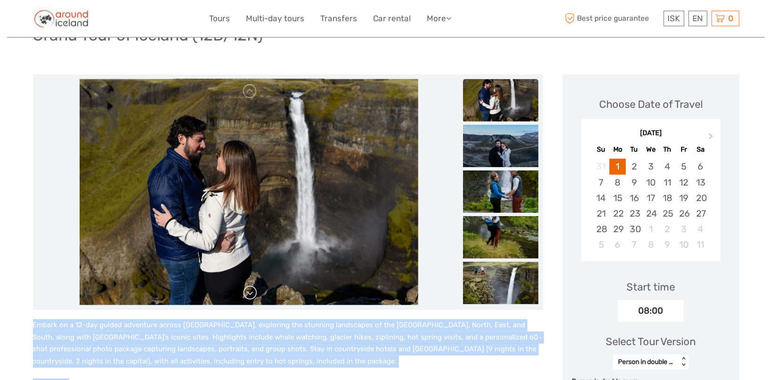
click at [252, 292] on link at bounding box center [250, 292] width 15 height 15
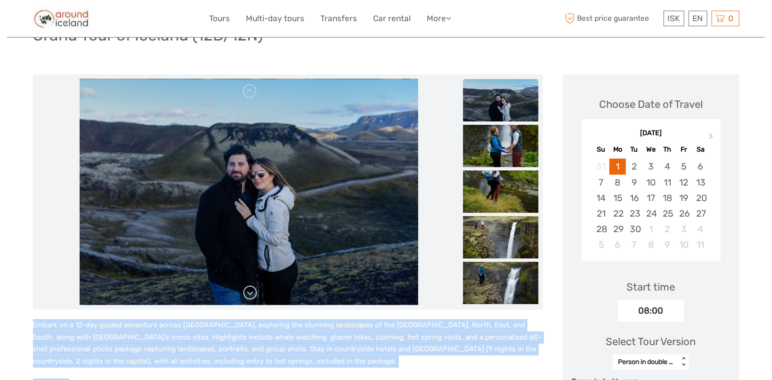
click at [250, 290] on link at bounding box center [250, 292] width 15 height 15
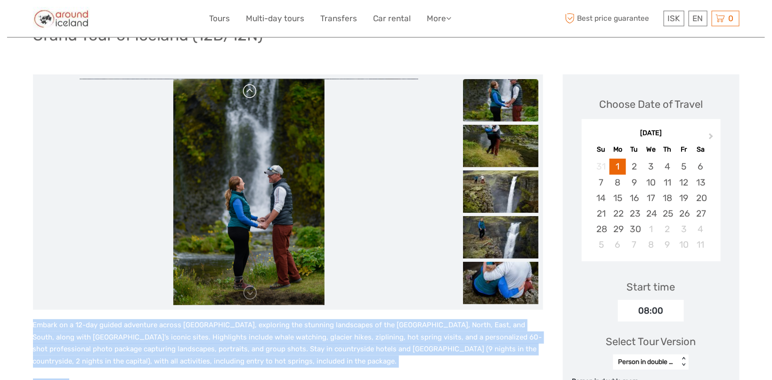
click at [245, 95] on link at bounding box center [250, 91] width 15 height 15
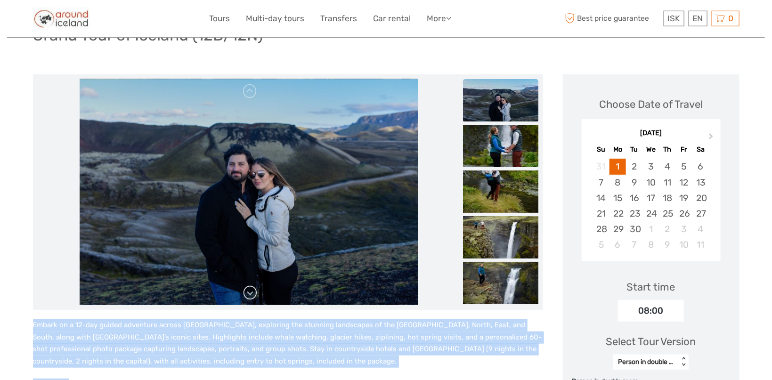
click at [250, 295] on link at bounding box center [250, 292] width 15 height 15
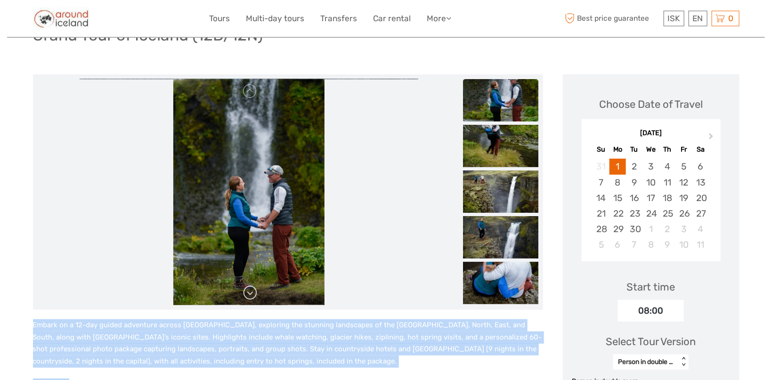
click at [249, 295] on link at bounding box center [250, 292] width 15 height 15
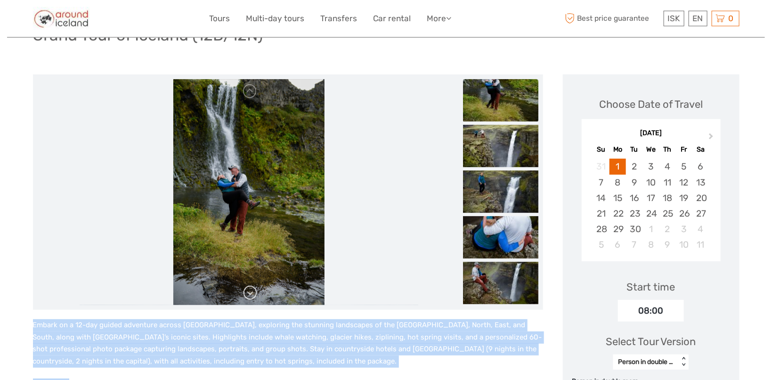
click at [249, 295] on link at bounding box center [250, 292] width 15 height 15
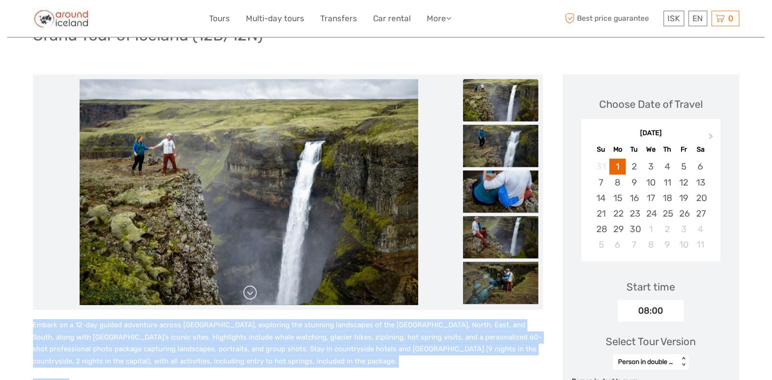
click at [250, 295] on link at bounding box center [250, 292] width 15 height 15
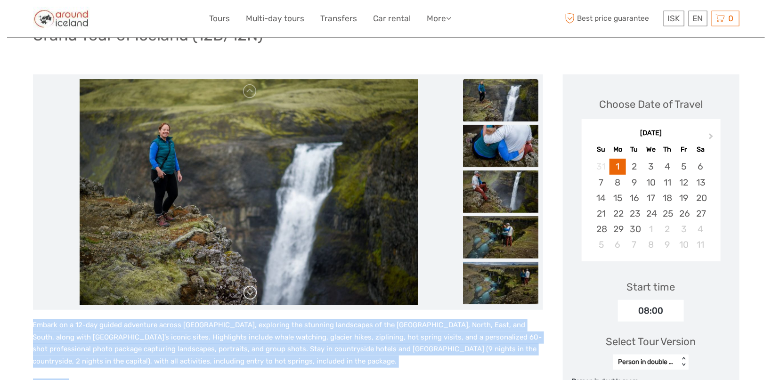
click at [250, 295] on link at bounding box center [250, 292] width 15 height 15
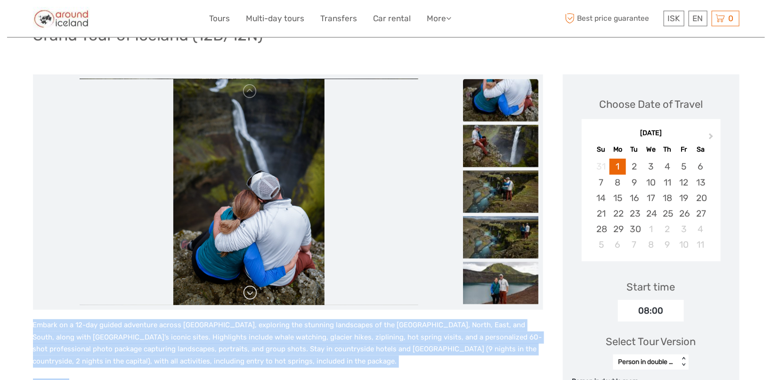
click at [250, 295] on link at bounding box center [250, 292] width 15 height 15
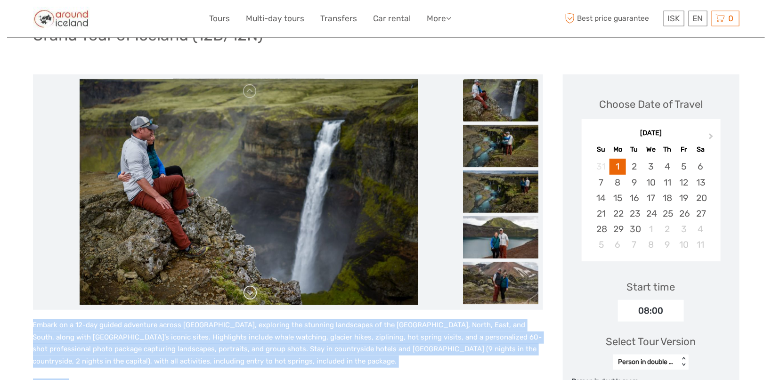
click at [250, 295] on link at bounding box center [250, 292] width 15 height 15
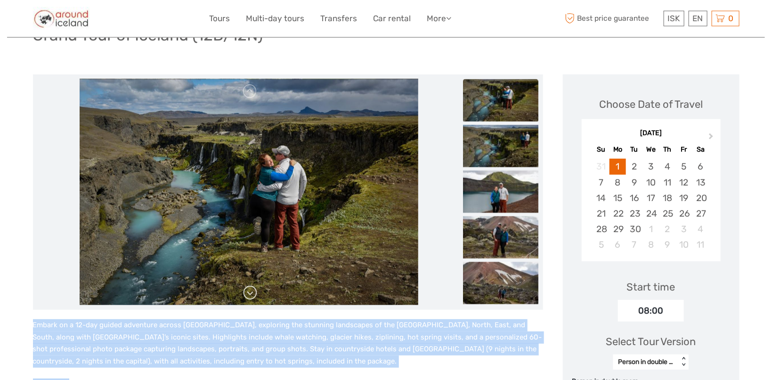
click at [250, 295] on link at bounding box center [250, 292] width 15 height 15
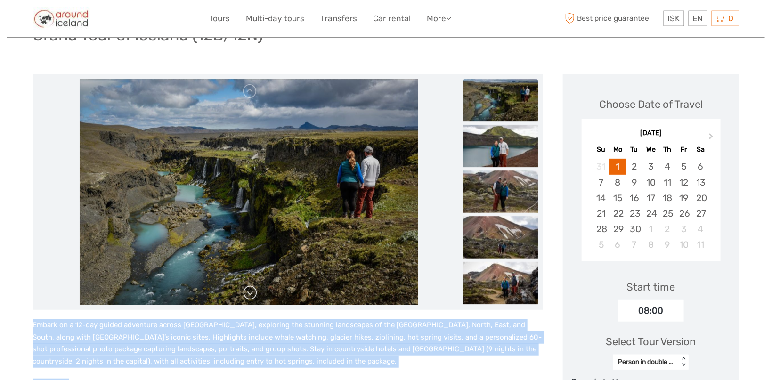
click at [250, 295] on link at bounding box center [250, 292] width 15 height 15
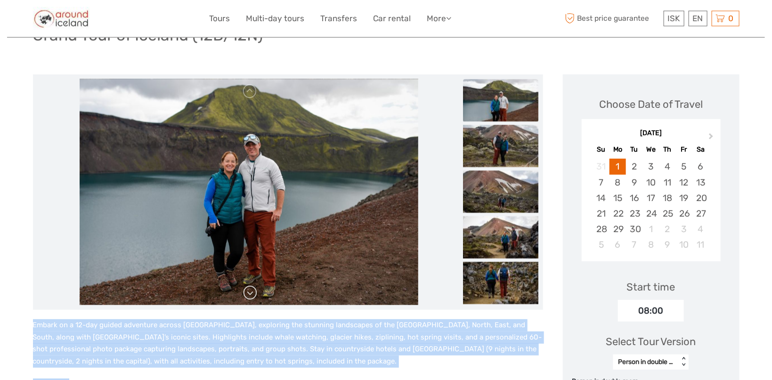
click at [250, 295] on link at bounding box center [250, 292] width 15 height 15
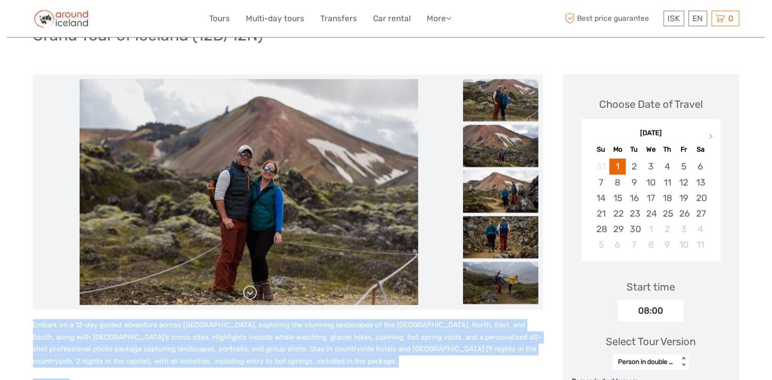
click at [250, 295] on link at bounding box center [250, 292] width 15 height 15
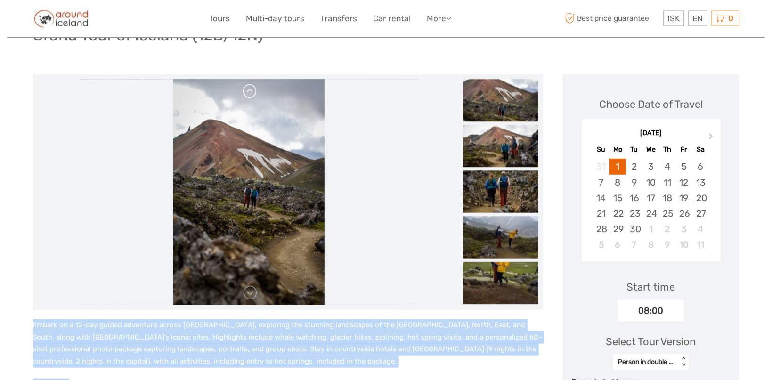
click at [246, 96] on link at bounding box center [250, 91] width 15 height 15
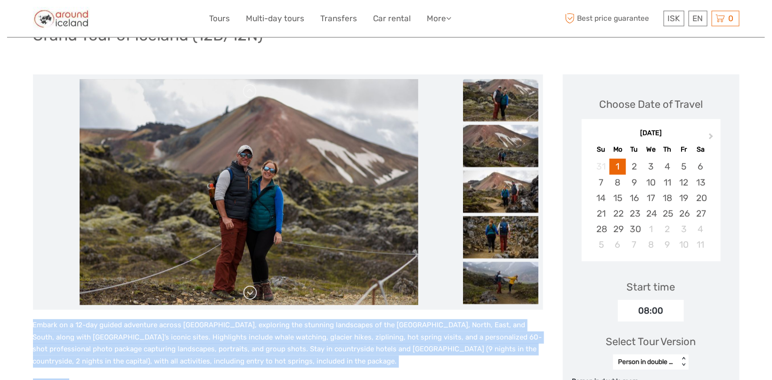
click at [250, 294] on link at bounding box center [250, 292] width 15 height 15
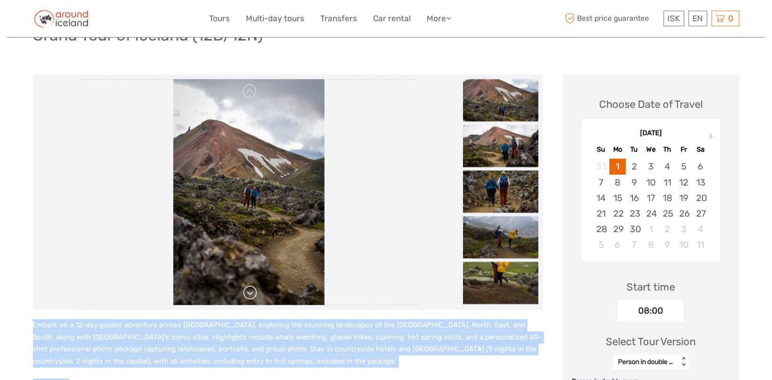
click at [250, 294] on link at bounding box center [250, 292] width 15 height 15
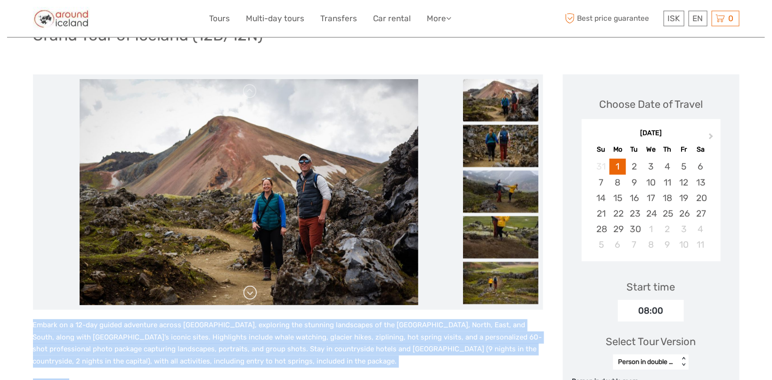
click at [250, 294] on link at bounding box center [250, 292] width 15 height 15
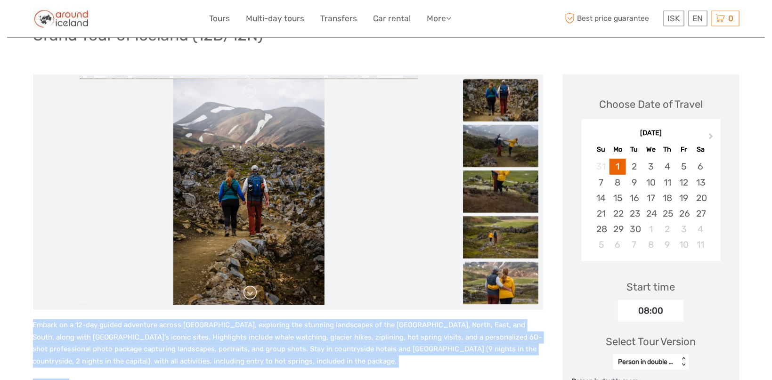
click at [250, 294] on link at bounding box center [250, 292] width 15 height 15
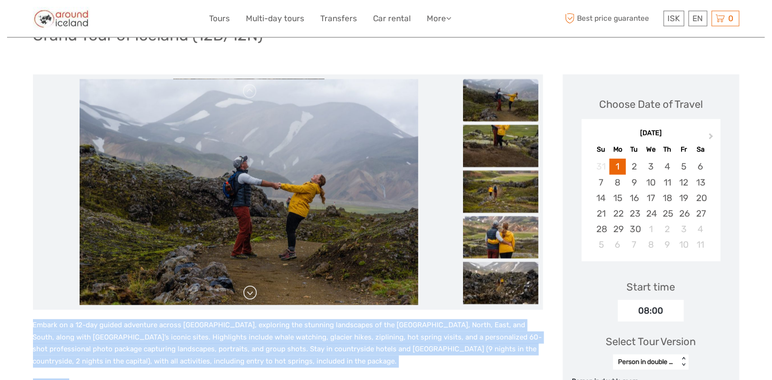
click at [250, 294] on link at bounding box center [250, 292] width 15 height 15
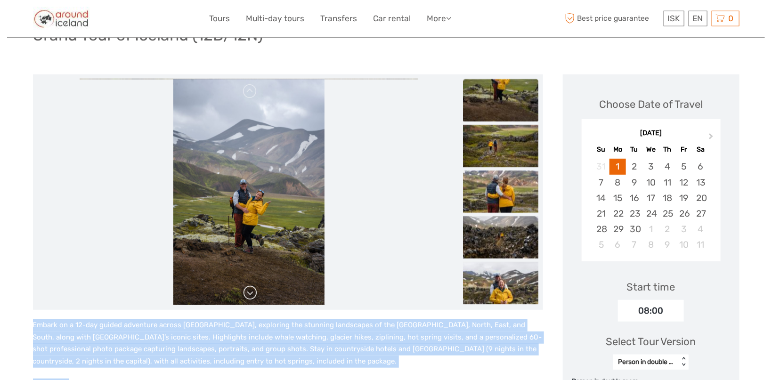
click at [250, 294] on link at bounding box center [250, 292] width 15 height 15
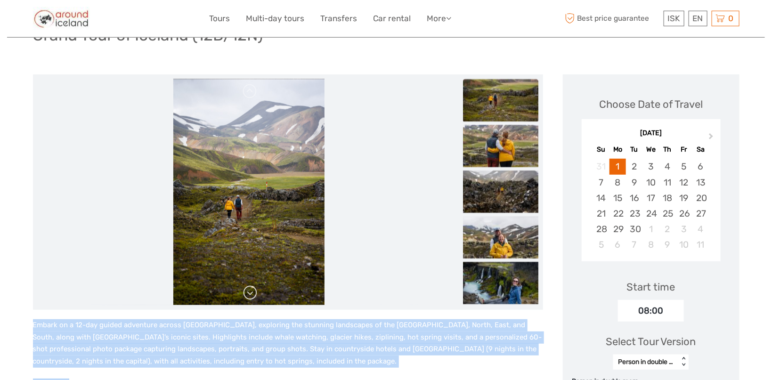
click at [250, 294] on link at bounding box center [250, 292] width 15 height 15
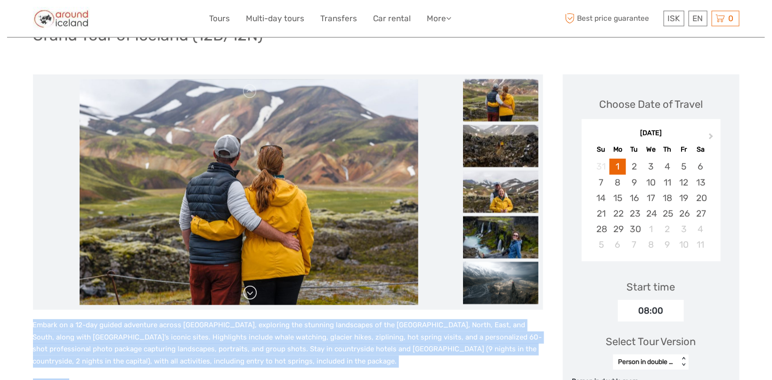
click at [250, 294] on link at bounding box center [250, 292] width 15 height 15
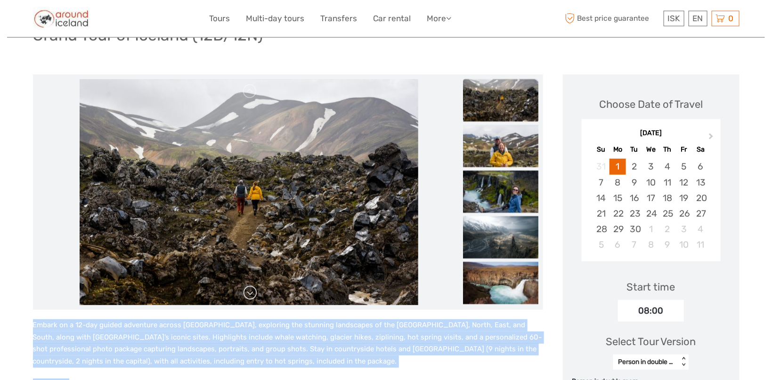
click at [250, 294] on link at bounding box center [250, 292] width 15 height 15
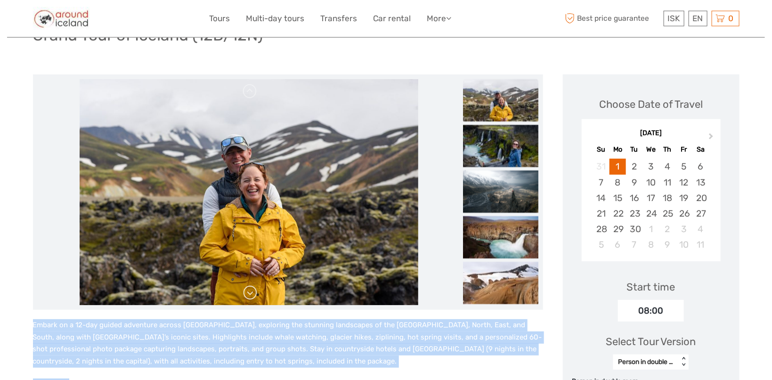
click at [250, 294] on link at bounding box center [250, 292] width 15 height 15
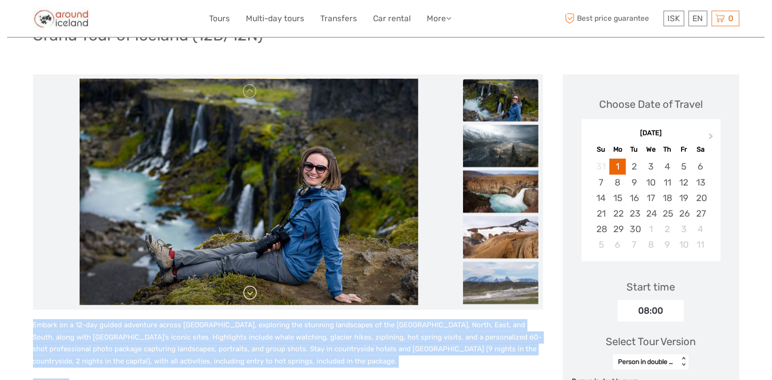
click at [250, 294] on link at bounding box center [250, 292] width 15 height 15
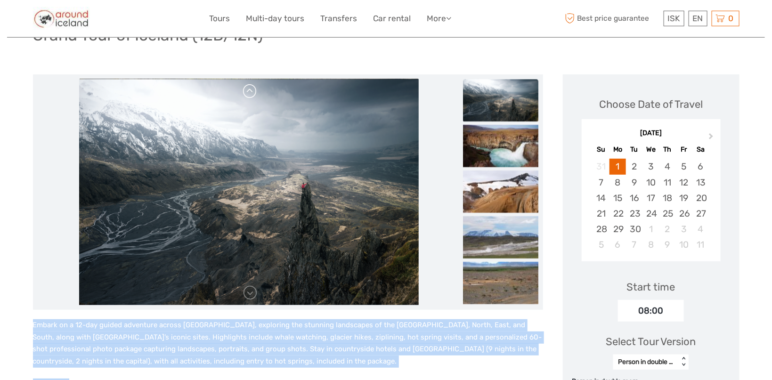
click at [244, 93] on link at bounding box center [250, 91] width 15 height 15
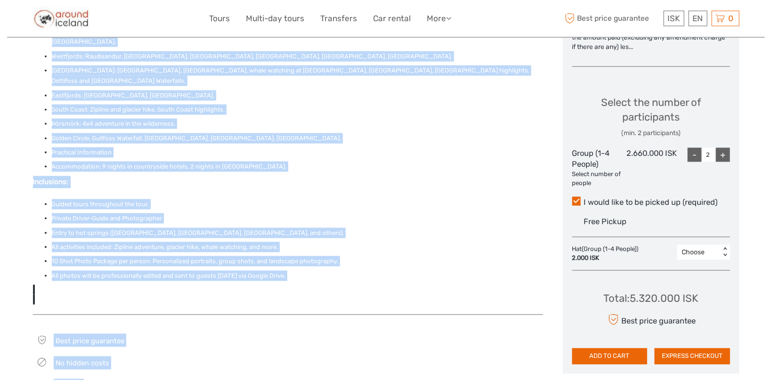
scroll to position [499, 0]
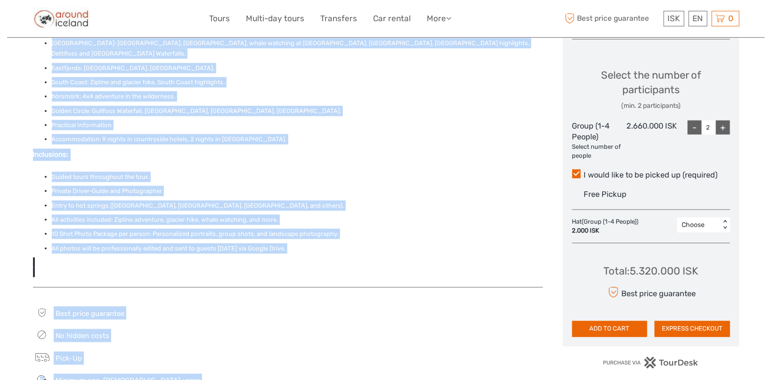
click at [158, 250] on div "Embark on a 12-day guided adventure across Iceland, exploring the stunning land…" at bounding box center [288, 89] width 510 height 375
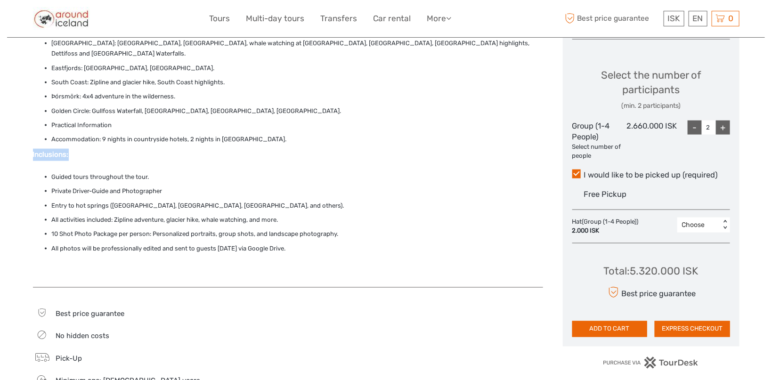
drag, startPoint x: 33, startPoint y: 134, endPoint x: 338, endPoint y: 242, distance: 323.8
click at [338, 242] on div "Embark on a 12-day guided adventure across Iceland, exploring the stunning land…" at bounding box center [288, 89] width 510 height 375
copy strong "Inclusions:"
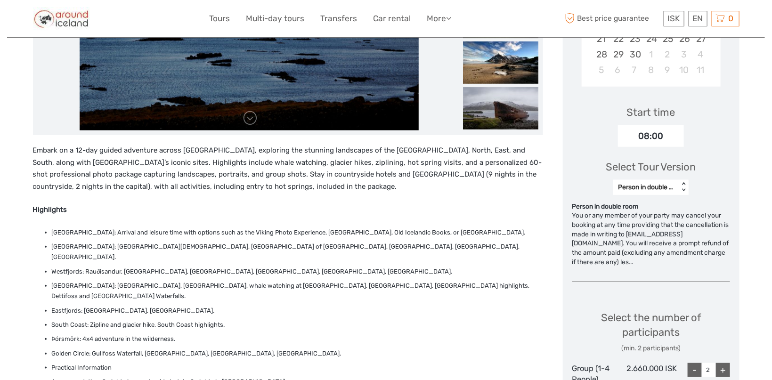
scroll to position [250, 0]
